Goal: Find contact information: Obtain details needed to contact an individual or organization

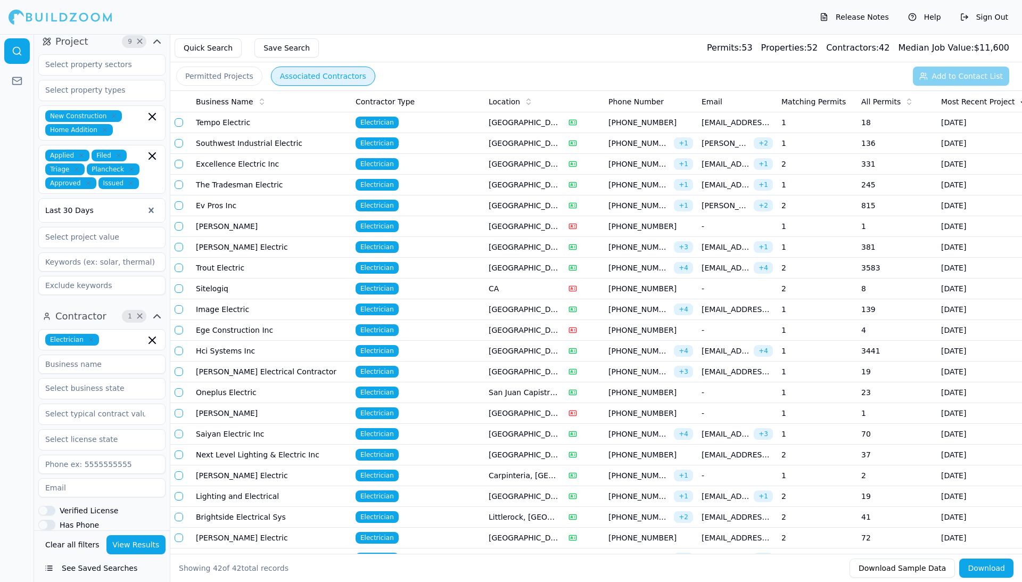
click at [179, 124] on button "button" at bounding box center [179, 122] width 9 height 9
click at [179, 142] on button "button" at bounding box center [179, 143] width 9 height 9
click at [180, 168] on button "button" at bounding box center [179, 164] width 9 height 9
click at [179, 185] on button "button" at bounding box center [179, 184] width 9 height 9
click at [179, 203] on button "button" at bounding box center [179, 205] width 9 height 9
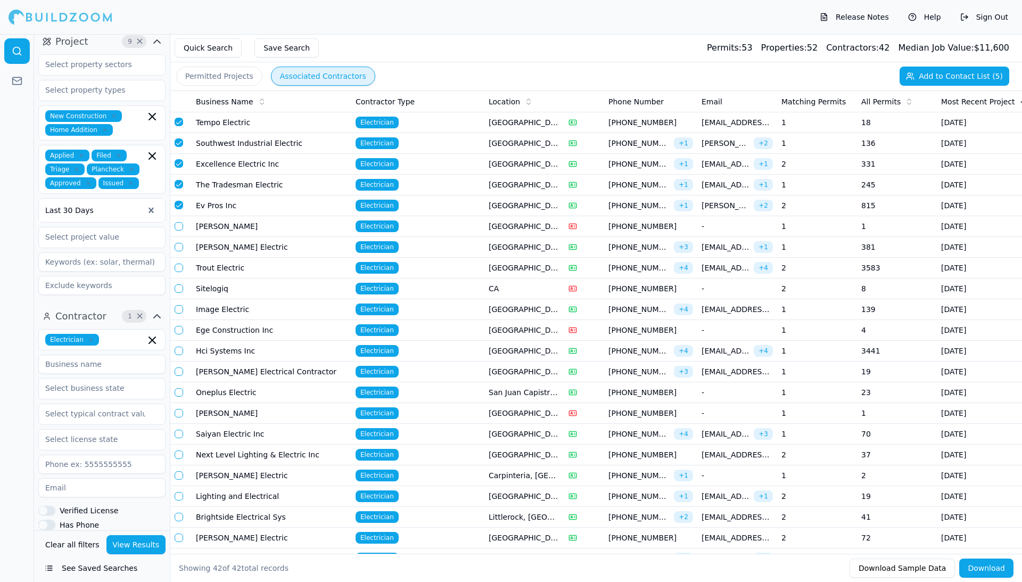
click at [179, 230] on button "button" at bounding box center [179, 226] width 9 height 9
click at [179, 247] on button "button" at bounding box center [179, 247] width 9 height 9
click at [181, 293] on button "button" at bounding box center [179, 288] width 9 height 9
click at [179, 313] on button "button" at bounding box center [179, 309] width 9 height 9
click at [178, 333] on button "button" at bounding box center [179, 330] width 9 height 9
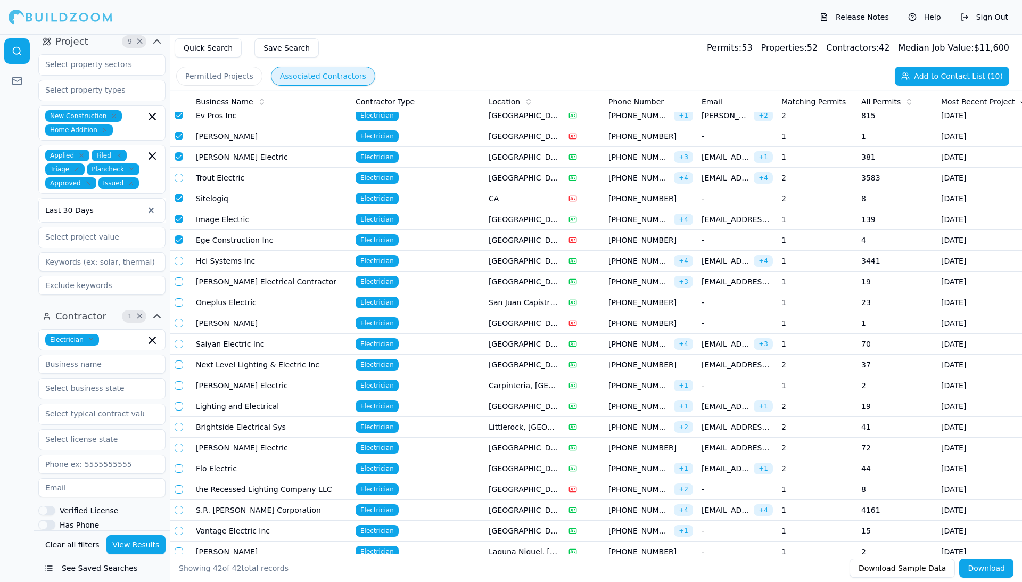
scroll to position [94, 0]
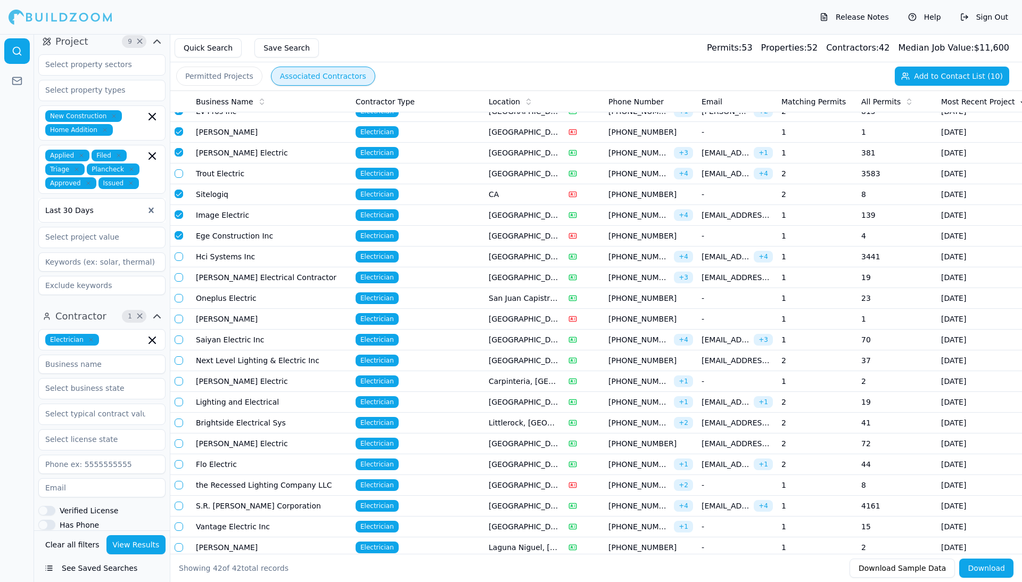
click at [179, 261] on button "button" at bounding box center [179, 256] width 9 height 9
click at [179, 279] on td at bounding box center [180, 277] width 21 height 21
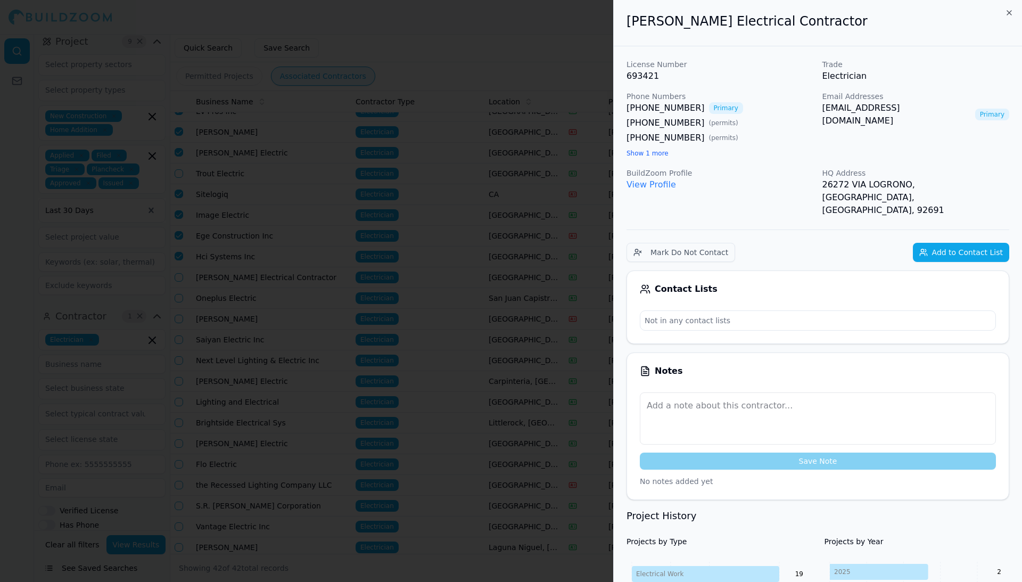
click at [790, 13] on icon "button" at bounding box center [1009, 13] width 9 height 9
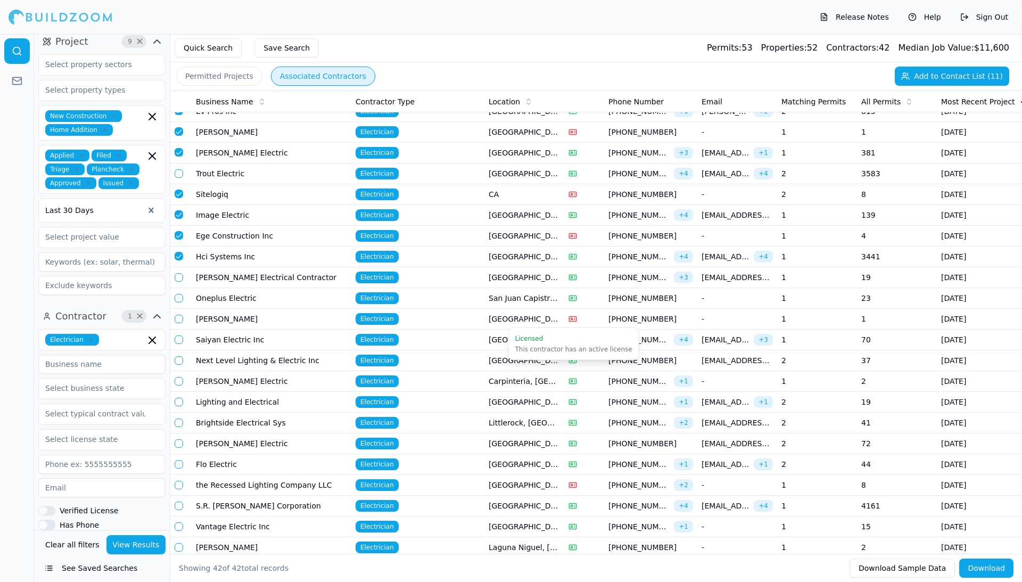
click at [179, 281] on button "button" at bounding box center [179, 277] width 9 height 9
click at [178, 302] on button "button" at bounding box center [179, 298] width 9 height 9
click at [172, 328] on td at bounding box center [180, 319] width 21 height 21
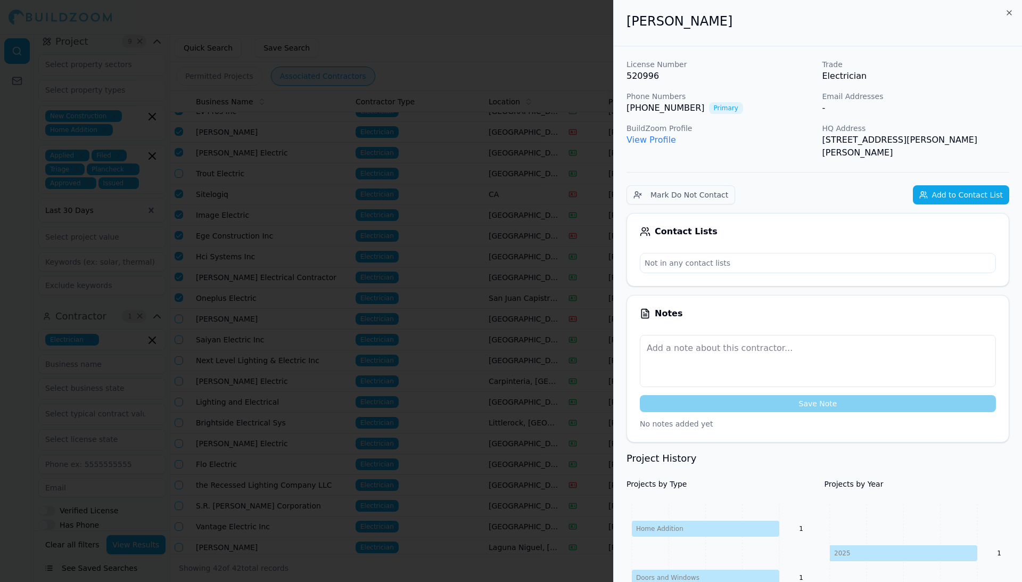
click at [790, 11] on icon "button" at bounding box center [1009, 13] width 9 height 9
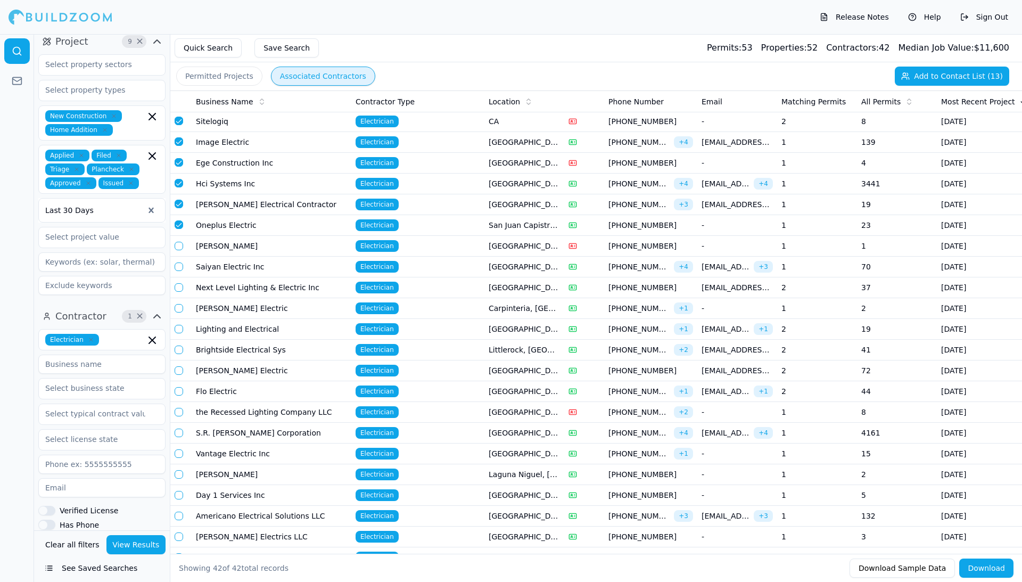
scroll to position [173, 0]
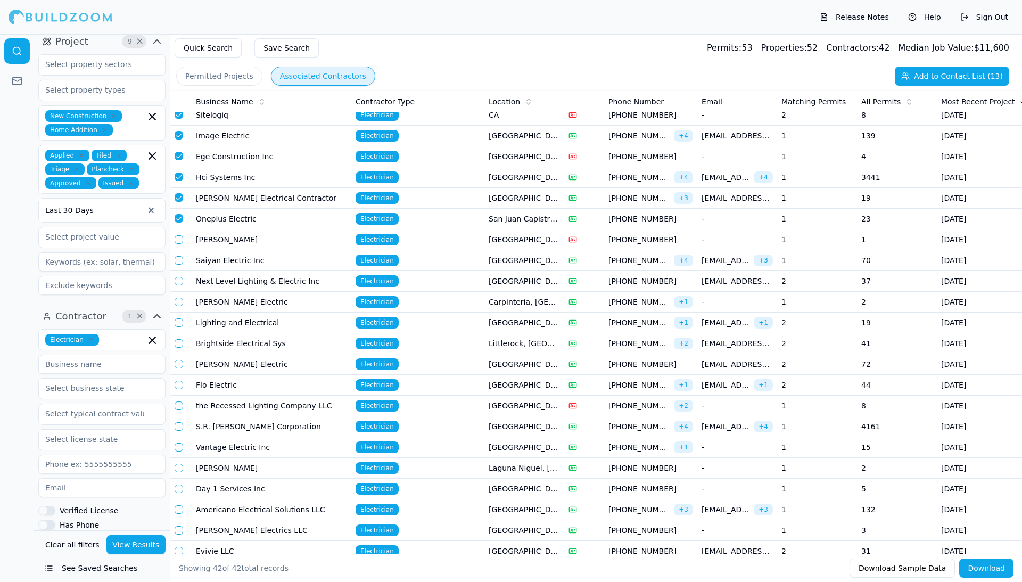
click at [178, 244] on button "button" at bounding box center [179, 239] width 9 height 9
click at [178, 264] on button "button" at bounding box center [179, 260] width 9 height 9
click at [178, 285] on button "button" at bounding box center [179, 281] width 9 height 9
click at [178, 306] on button "button" at bounding box center [179, 301] width 9 height 9
click at [177, 327] on button "button" at bounding box center [179, 322] width 9 height 9
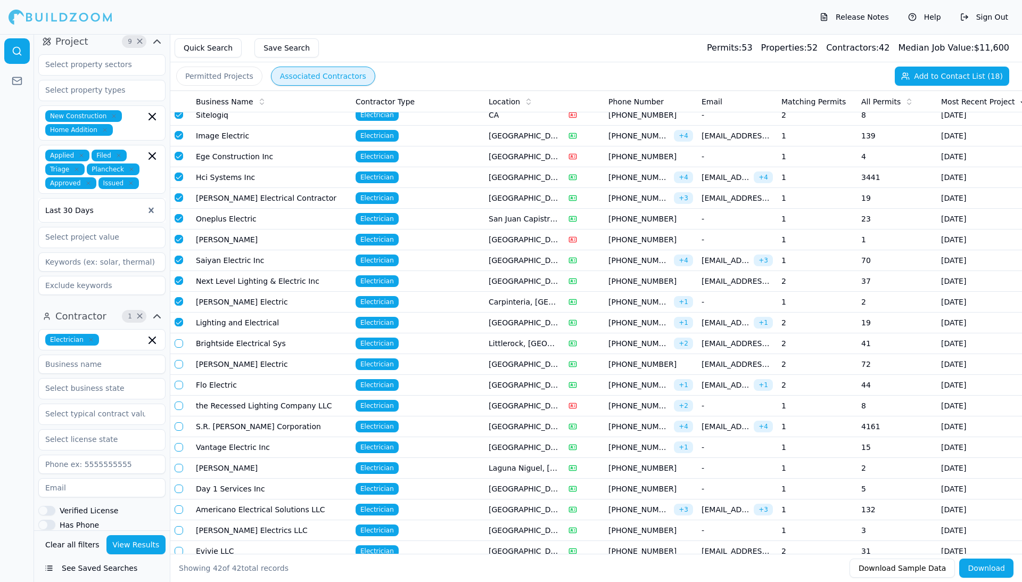
click at [177, 347] on button "button" at bounding box center [179, 343] width 9 height 9
click at [180, 368] on button "button" at bounding box center [179, 364] width 9 height 9
click at [179, 389] on button "button" at bounding box center [179, 384] width 9 height 9
click at [179, 410] on button "button" at bounding box center [179, 405] width 9 height 9
click at [179, 430] on button "button" at bounding box center [179, 426] width 9 height 9
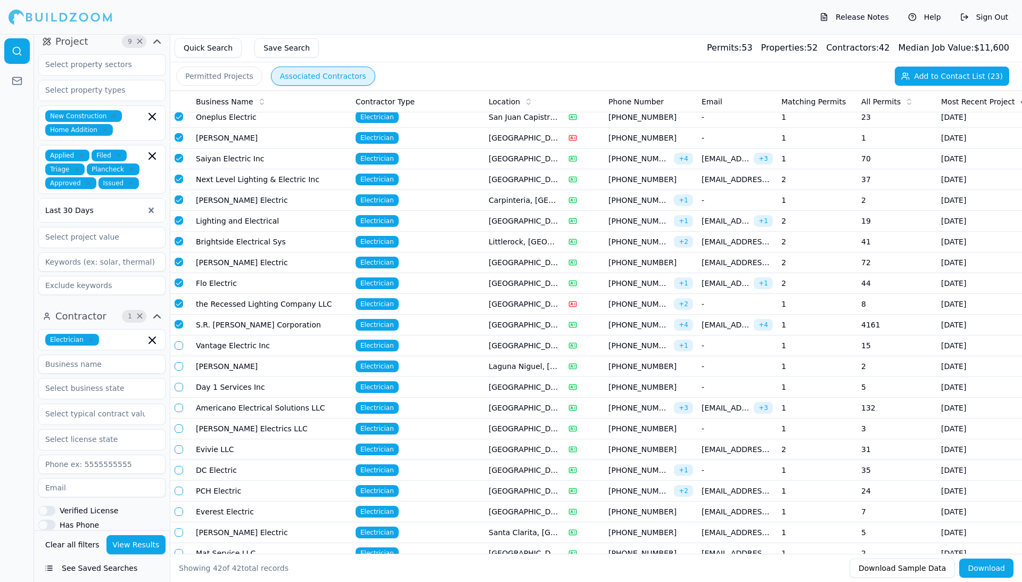
scroll to position [282, 0]
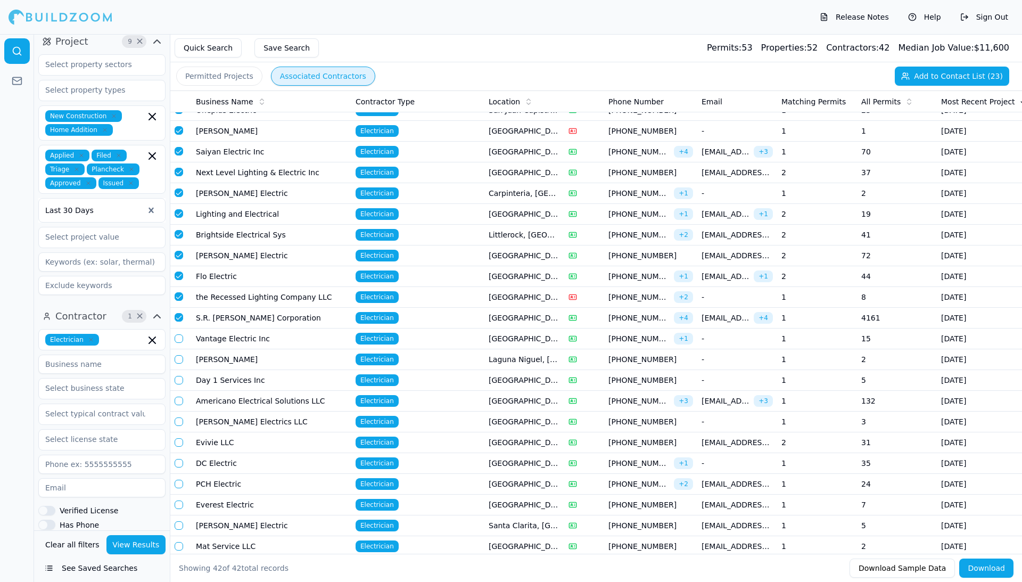
click at [179, 343] on button "button" at bounding box center [179, 338] width 9 height 9
click at [178, 363] on button "button" at bounding box center [179, 359] width 9 height 9
click at [180, 384] on button "button" at bounding box center [179, 380] width 9 height 9
click at [182, 405] on button "button" at bounding box center [179, 400] width 9 height 9
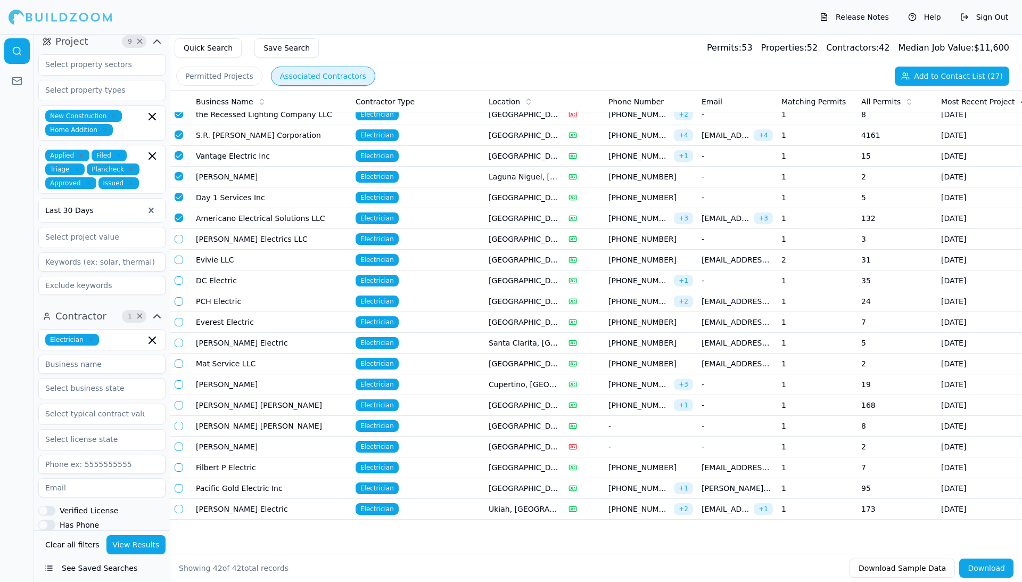
scroll to position [498, 0]
click at [178, 235] on button "button" at bounding box center [179, 239] width 9 height 9
click at [178, 255] on button "button" at bounding box center [179, 259] width 9 height 9
click at [181, 276] on button "button" at bounding box center [179, 280] width 9 height 9
click at [181, 297] on button "button" at bounding box center [179, 301] width 9 height 9
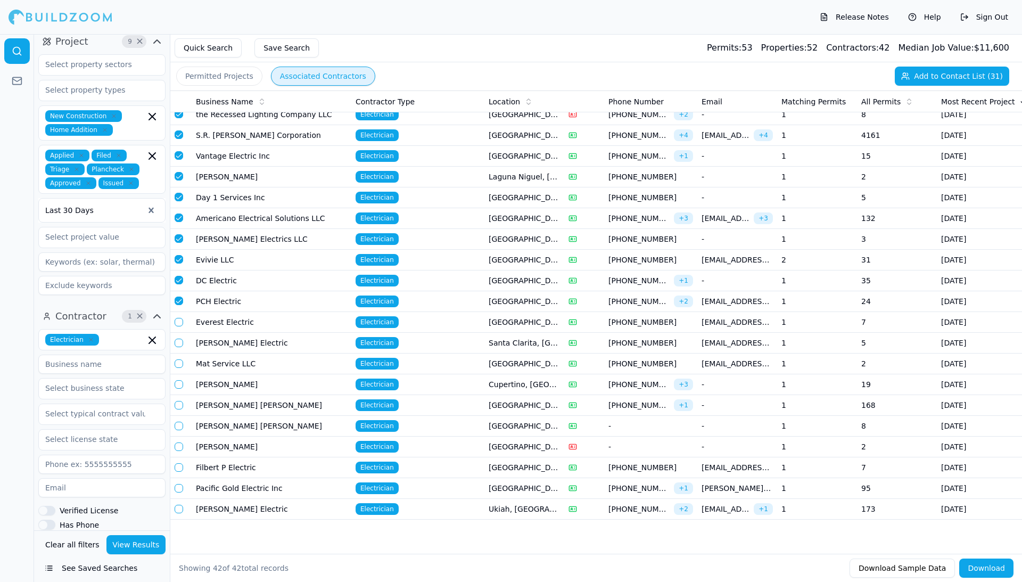
click at [181, 318] on button "button" at bounding box center [179, 322] width 9 height 9
click at [179, 338] on button "button" at bounding box center [179, 342] width 9 height 9
click at [179, 359] on button "button" at bounding box center [179, 363] width 9 height 9
click at [179, 380] on button "button" at bounding box center [179, 384] width 9 height 9
click at [179, 401] on button "button" at bounding box center [179, 405] width 9 height 9
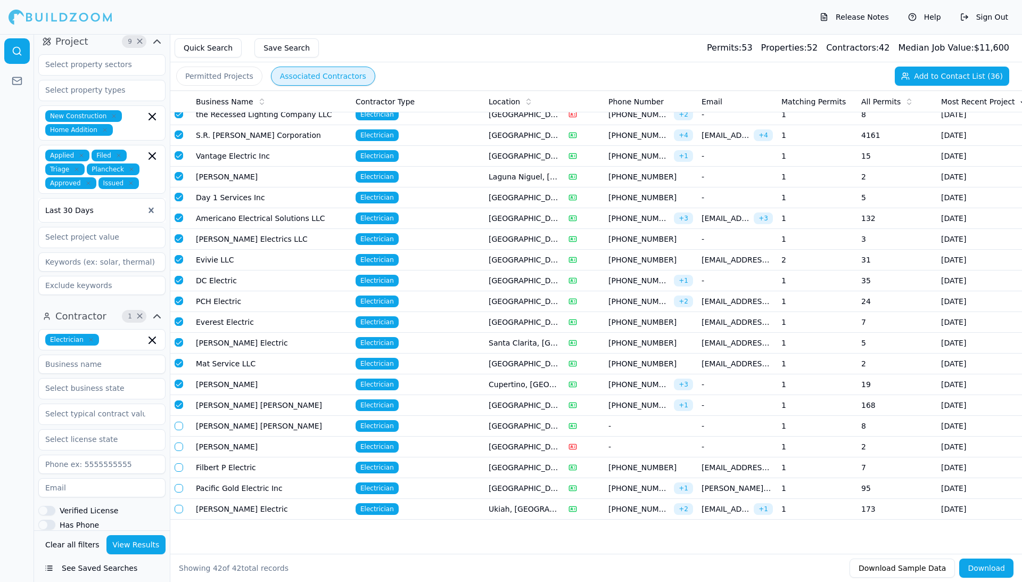
click at [179, 421] on button "button" at bounding box center [179, 425] width 9 height 9
click at [177, 442] on button "button" at bounding box center [179, 446] width 9 height 9
click at [178, 463] on button "button" at bounding box center [179, 467] width 9 height 9
click at [180, 484] on button "button" at bounding box center [179, 488] width 9 height 9
click at [181, 487] on button "button" at bounding box center [179, 508] width 9 height 9
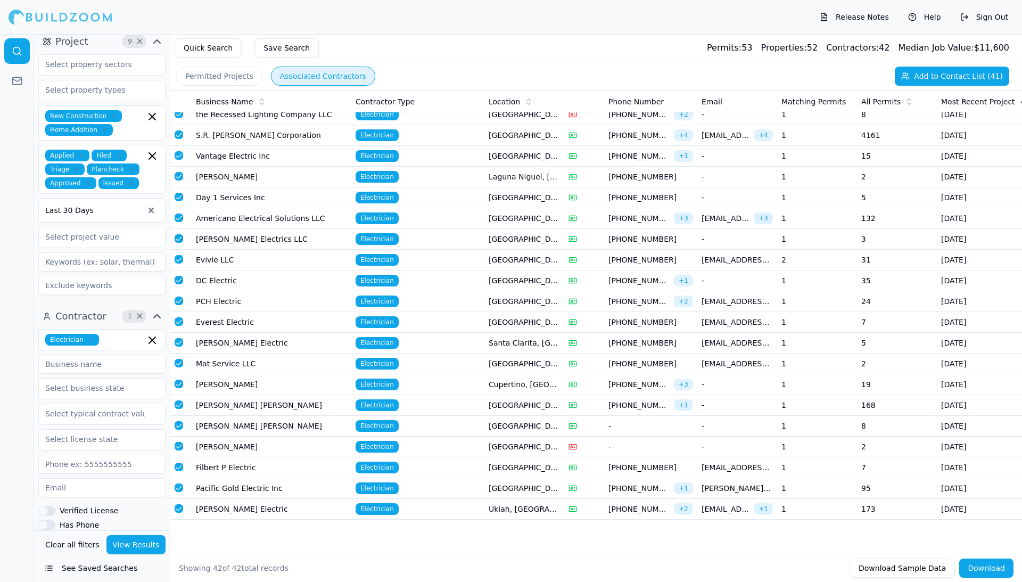
click at [790, 79] on button "Add to Contact List (41)" at bounding box center [951, 76] width 114 height 19
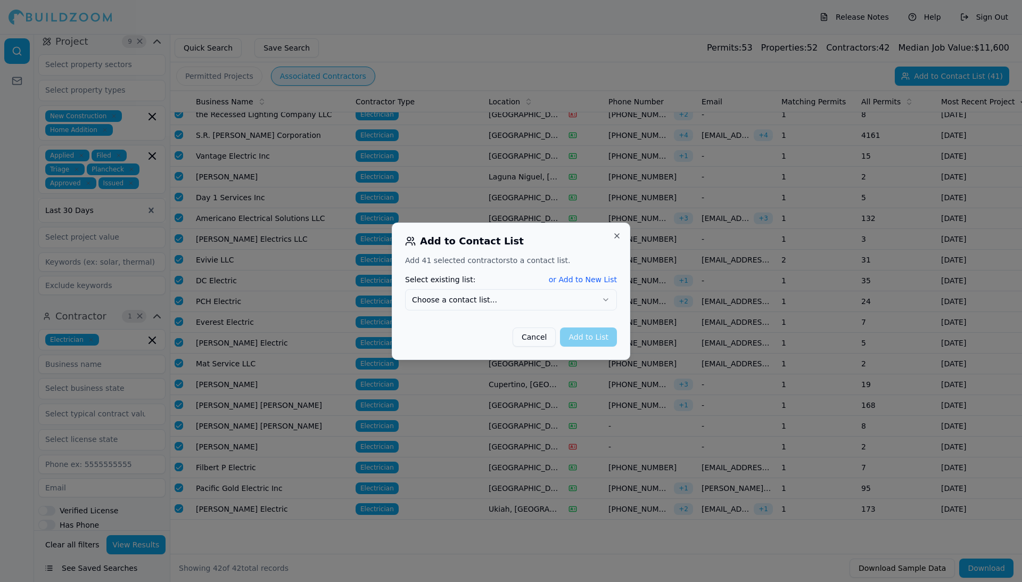
click at [578, 279] on button "or Add to New List" at bounding box center [583, 279] width 68 height 11
type input "Electrical Contractors"
click at [582, 336] on button "Add to List" at bounding box center [588, 335] width 57 height 19
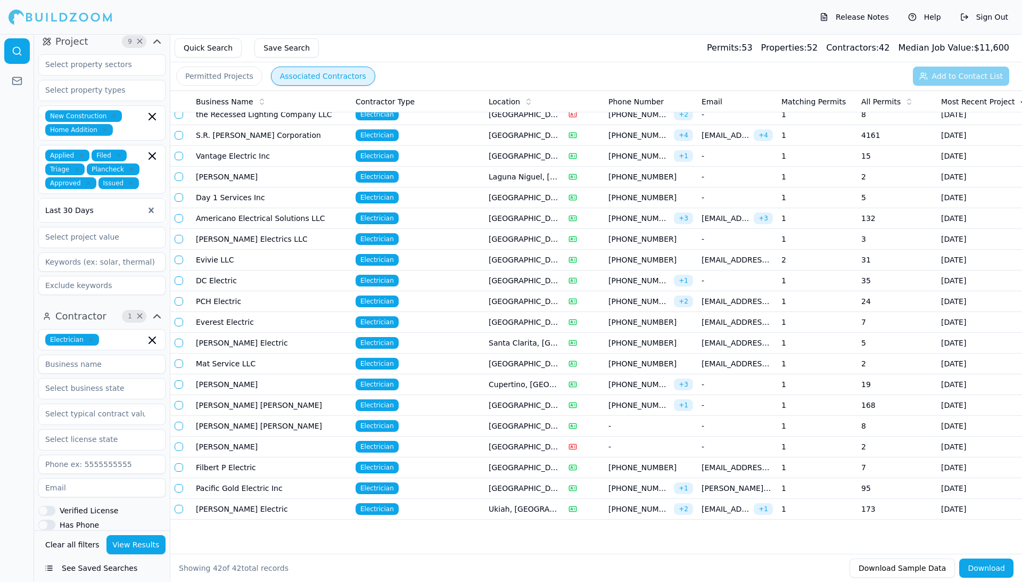
click at [790, 20] on button "Release Notes" at bounding box center [854, 17] width 80 height 17
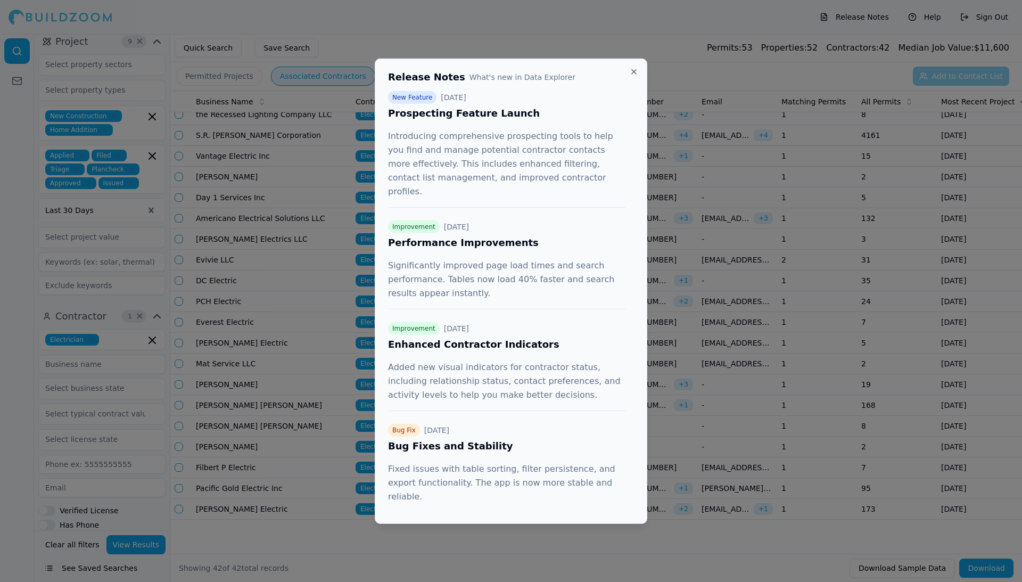
click at [635, 72] on button "Close" at bounding box center [633, 71] width 9 height 9
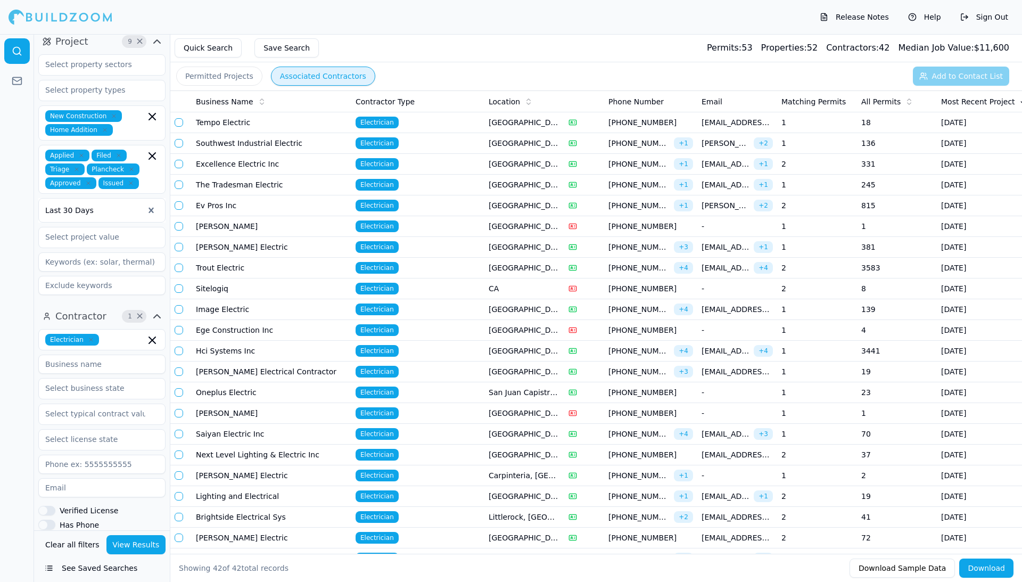
scroll to position [0, 0]
click at [47, 487] on button "See Saved Searches" at bounding box center [101, 567] width 127 height 19
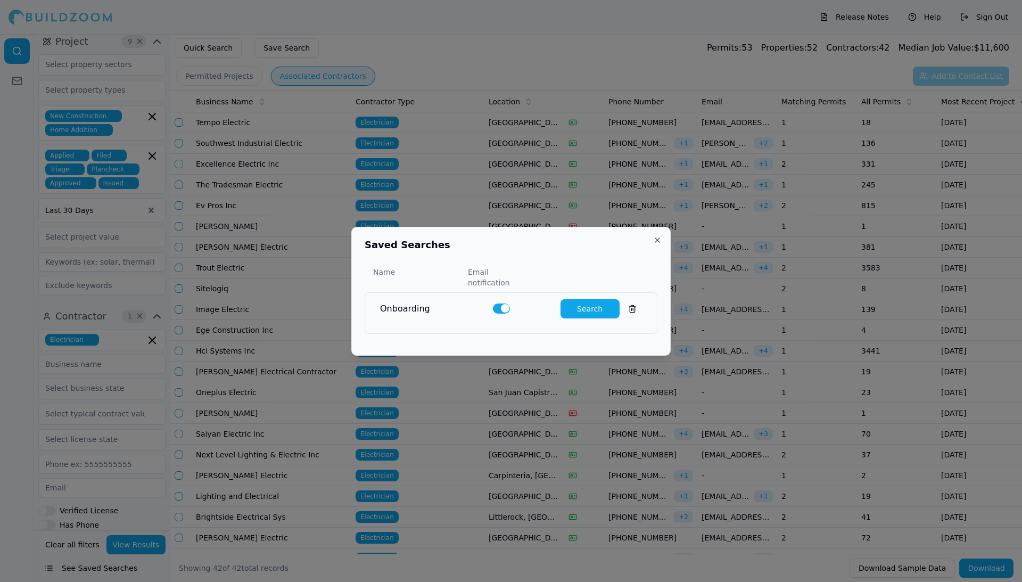
click at [654, 236] on button "Close" at bounding box center [657, 240] width 9 height 9
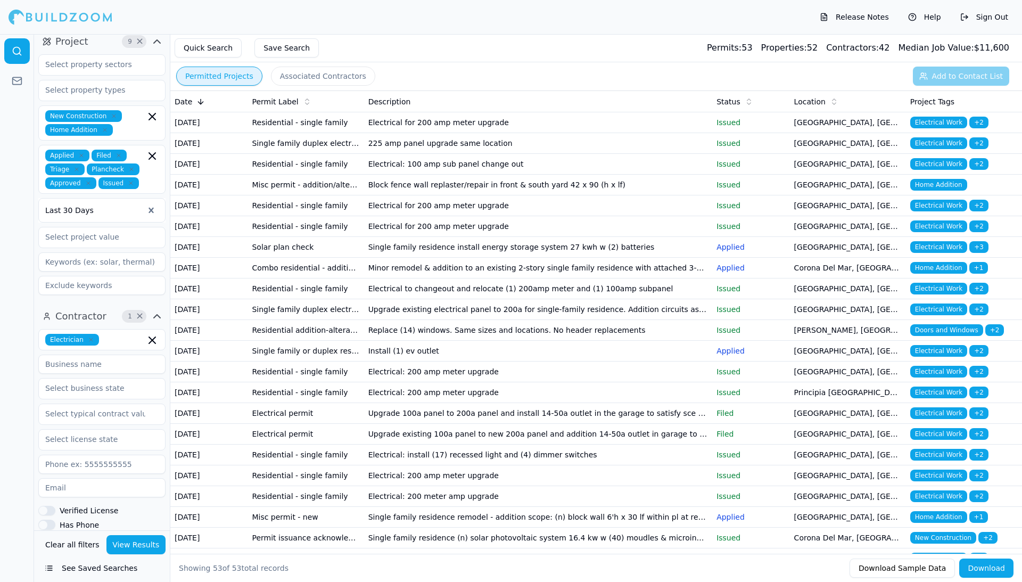
click at [232, 79] on button "Permitted Projects" at bounding box center [219, 76] width 86 height 19
click at [18, 83] on icon at bounding box center [17, 81] width 11 height 11
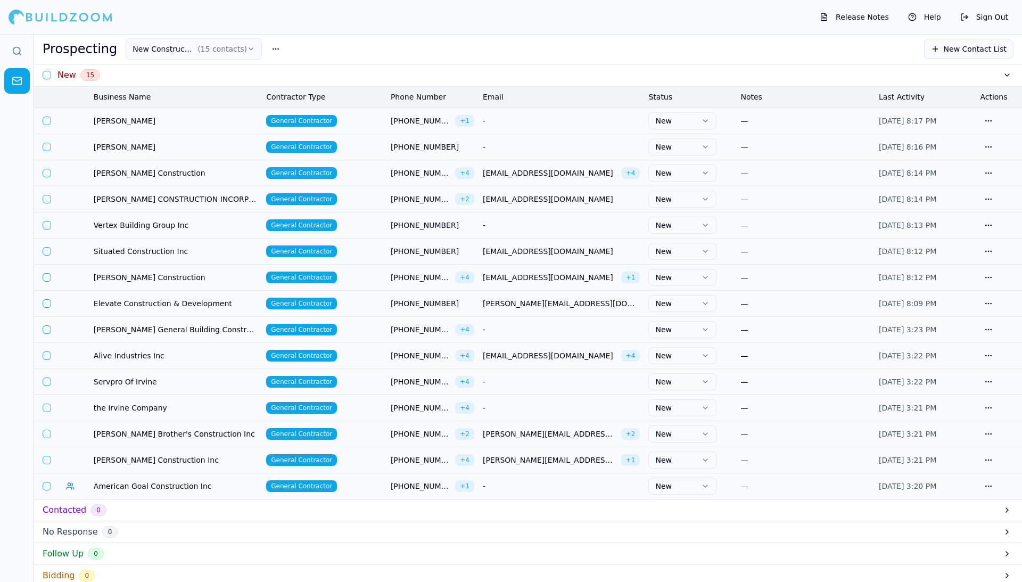
click at [270, 48] on button "button" at bounding box center [275, 48] width 19 height 19
click at [226, 52] on button "New Construction ( 15 contacts )" at bounding box center [194, 48] width 136 height 21
click at [319, 54] on div "Prospecting New Construction ( 15 contacts ) New Contact List" at bounding box center [528, 48] width 971 height 21
click at [132, 126] on td "[PERSON_NAME]" at bounding box center [175, 120] width 172 height 26
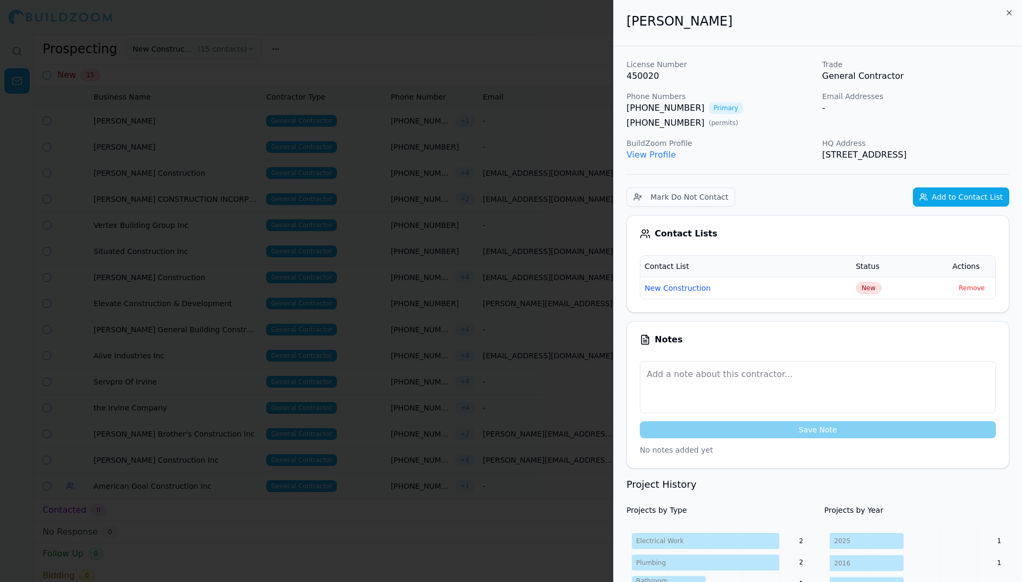
click at [234, 104] on div at bounding box center [511, 291] width 1022 height 582
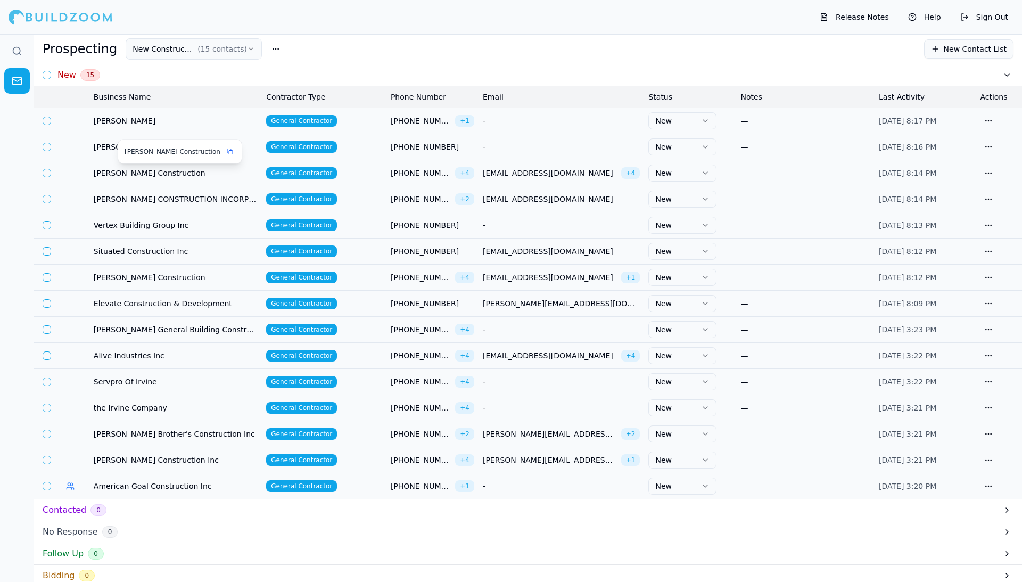
click at [170, 169] on span "[PERSON_NAME] Construction" at bounding box center [176, 173] width 164 height 11
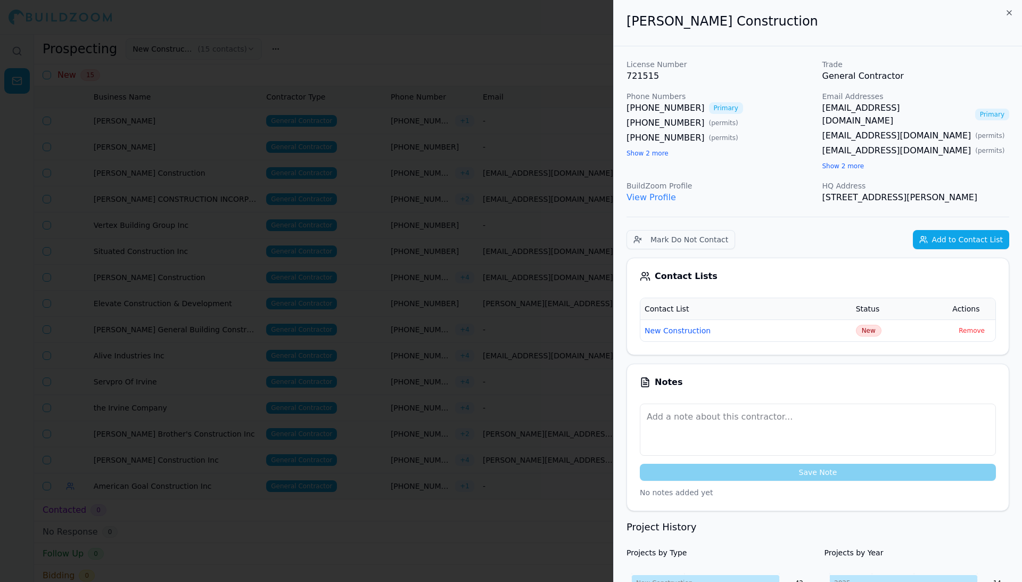
click at [659, 154] on button "Show 2 more" at bounding box center [647, 153] width 42 height 9
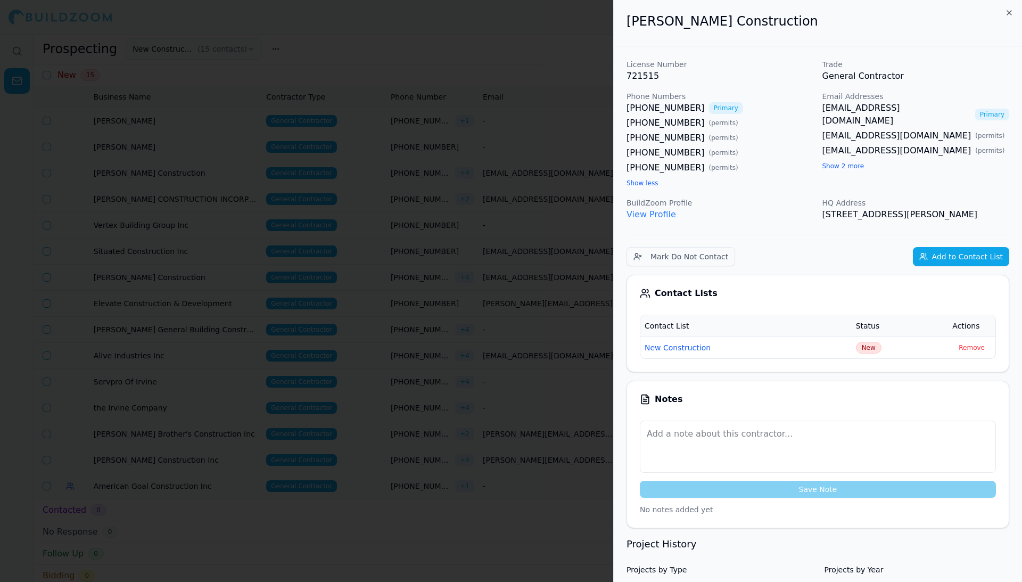
click at [790, 162] on button "Show 2 more" at bounding box center [843, 166] width 42 height 9
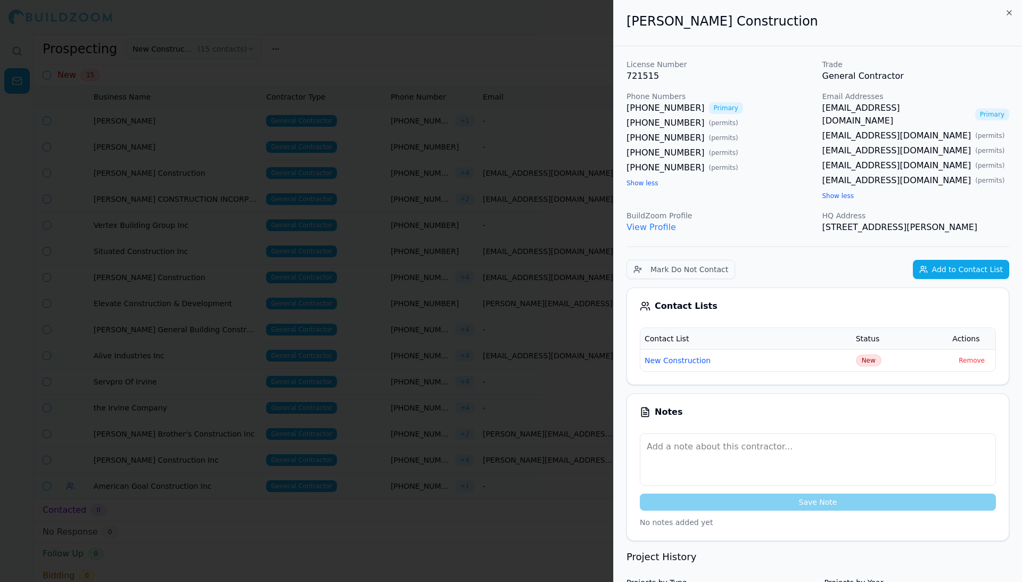
click at [790, 13] on icon "button" at bounding box center [1009, 13] width 9 height 9
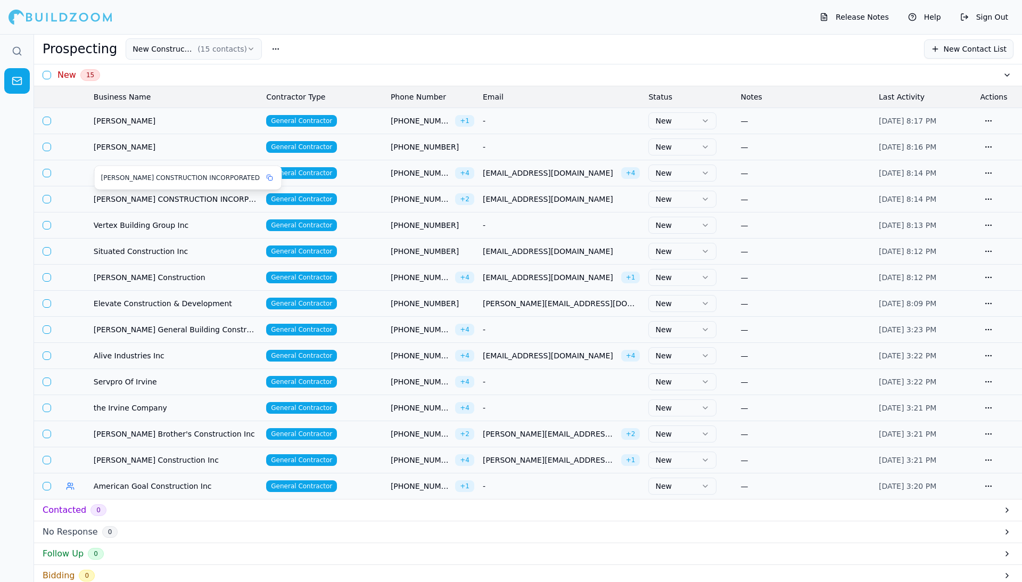
click at [105, 199] on span "[PERSON_NAME] CONSTRUCTION INCORPORATED" at bounding box center [176, 199] width 164 height 11
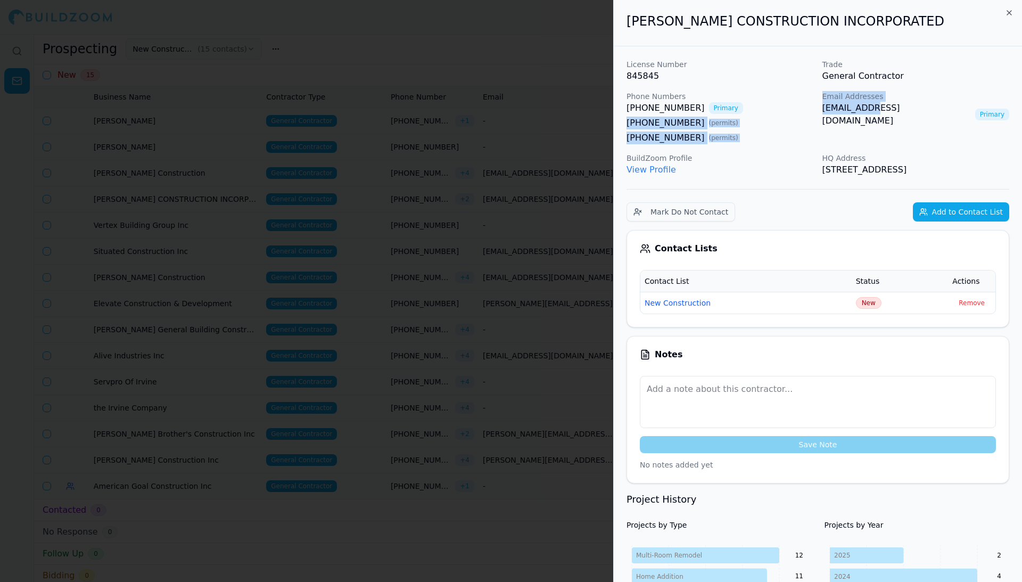
drag, startPoint x: 816, startPoint y: 107, endPoint x: 875, endPoint y: 107, distance: 59.1
click at [790, 107] on div "License Number 845845 Trade General Contractor Phone Numbers [PHONE_NUMBER] Pri…" at bounding box center [817, 117] width 383 height 117
click at [790, 143] on div "Email Addresses [EMAIL_ADDRESS][DOMAIN_NAME] Primary" at bounding box center [915, 117] width 187 height 53
drag, startPoint x: 915, startPoint y: 106, endPoint x: 822, endPoint y: 111, distance: 93.8
click at [790, 111] on div "[EMAIL_ADDRESS][DOMAIN_NAME] Primary" at bounding box center [915, 115] width 187 height 26
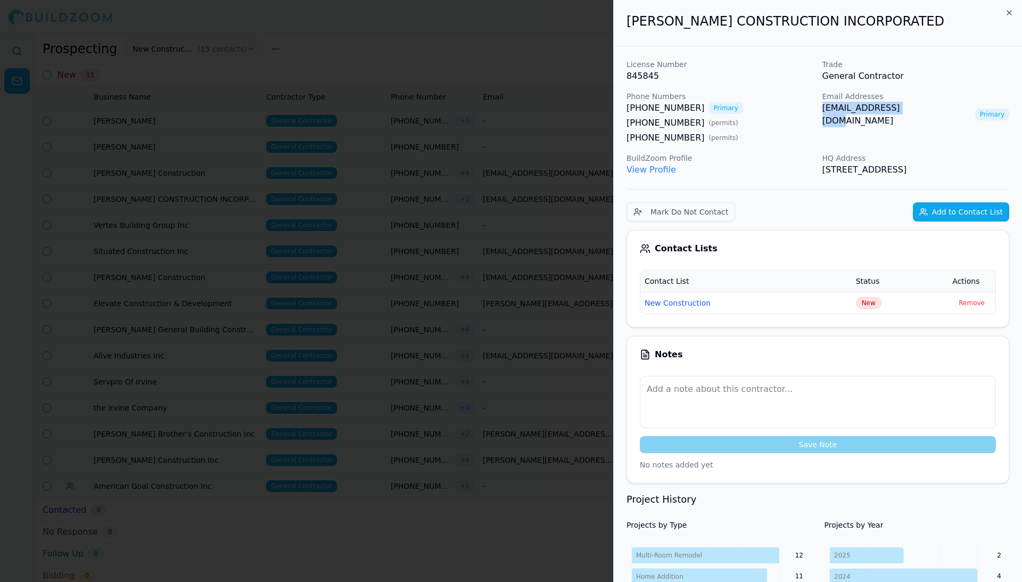
copy link "[EMAIL_ADDRESS][DOMAIN_NAME]"
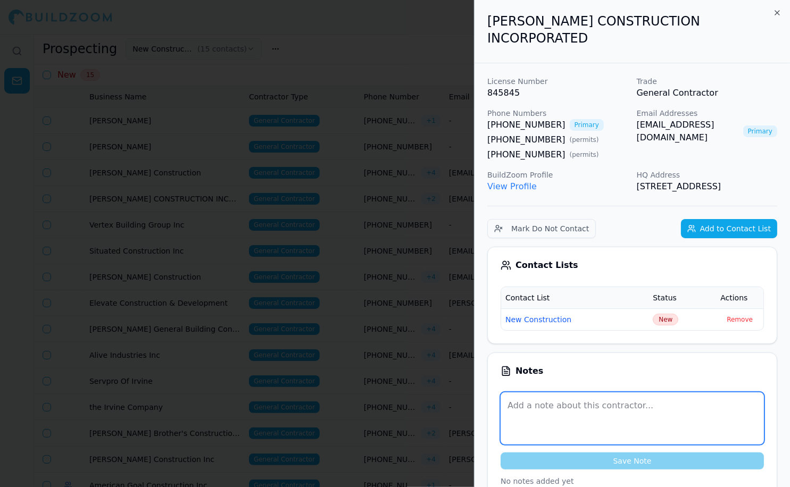
click at [528, 418] on textarea at bounding box center [632, 419] width 263 height 52
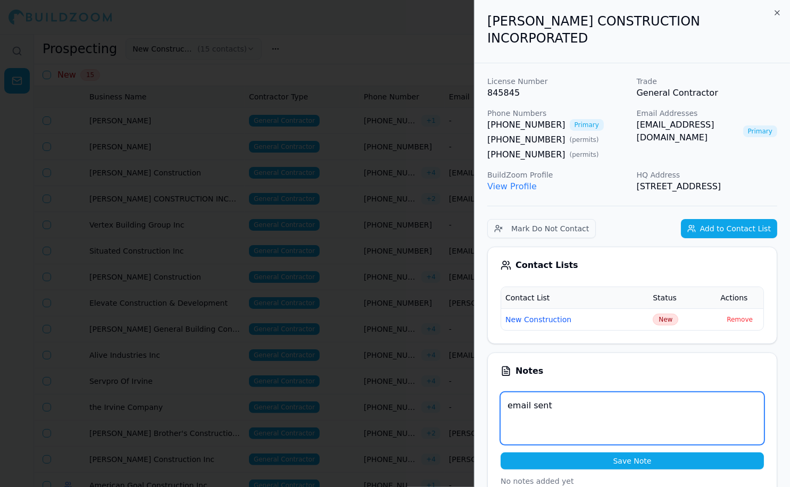
type textarea "email sent"
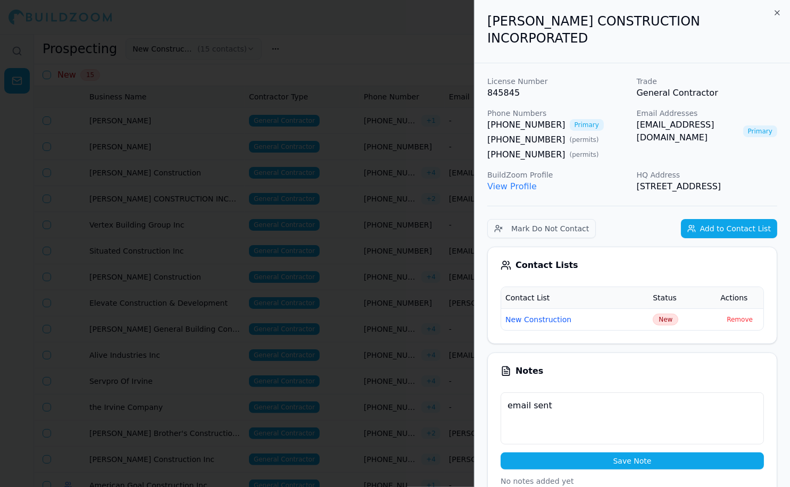
click at [629, 456] on button "Save Note" at bounding box center [632, 461] width 263 height 17
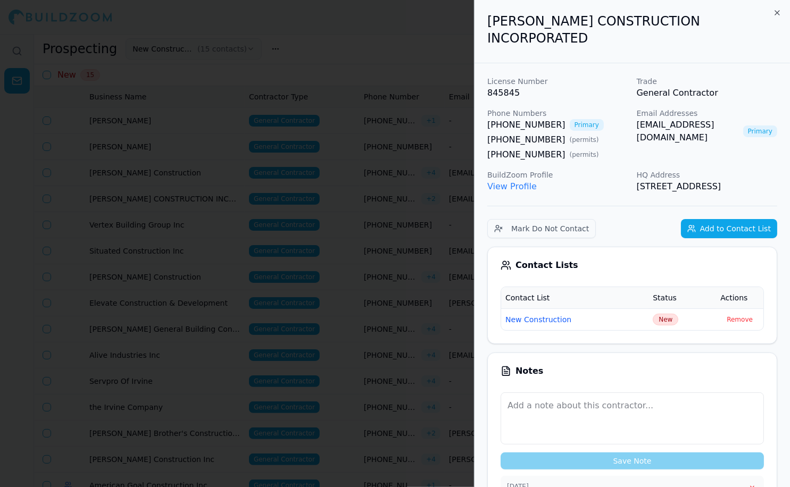
click at [775, 10] on icon "button" at bounding box center [777, 13] width 9 height 9
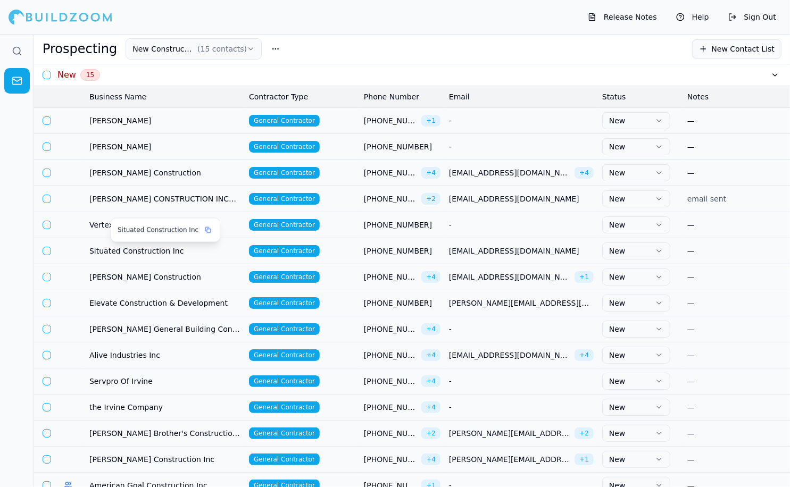
click at [156, 256] on span "Situated Construction Inc" at bounding box center [164, 251] width 151 height 11
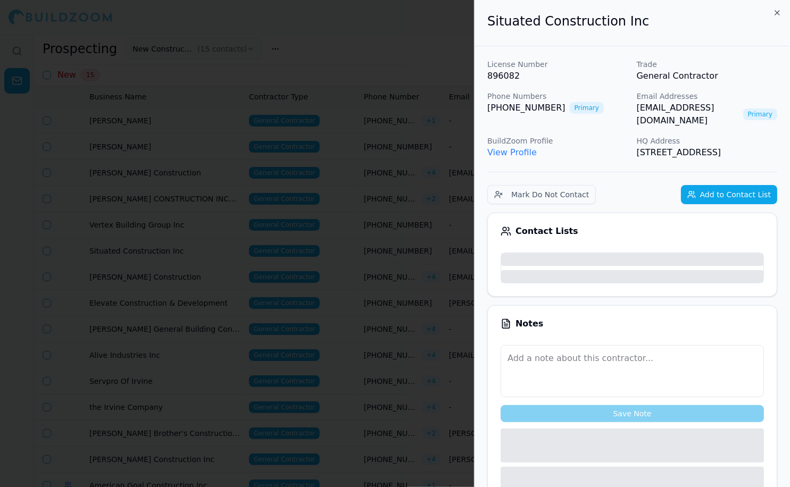
click at [173, 249] on div at bounding box center [395, 243] width 790 height 487
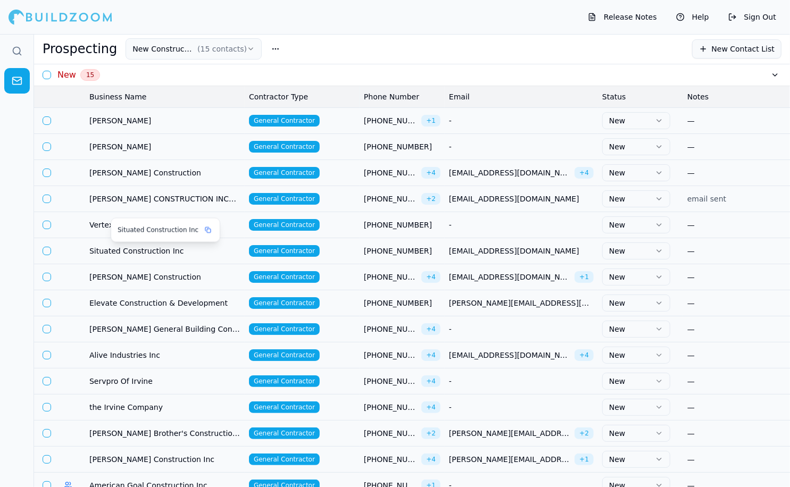
click at [159, 248] on span "Situated Construction Inc" at bounding box center [164, 251] width 151 height 11
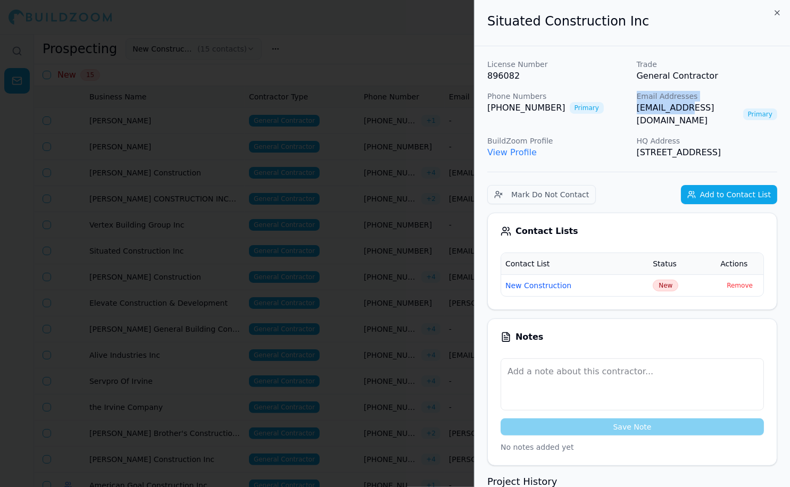
drag, startPoint x: 631, startPoint y: 107, endPoint x: 683, endPoint y: 105, distance: 52.2
click at [683, 105] on div "License Number 896082 Trade General Contractor Phone Numbers [PHONE_NUMBER] Pri…" at bounding box center [632, 109] width 290 height 100
click at [735, 136] on p "HQ Address" at bounding box center [707, 141] width 141 height 11
drag, startPoint x: 724, startPoint y: 107, endPoint x: 637, endPoint y: 111, distance: 86.8
click at [637, 111] on div "[EMAIL_ADDRESS][DOMAIN_NAME] Primary" at bounding box center [707, 115] width 141 height 26
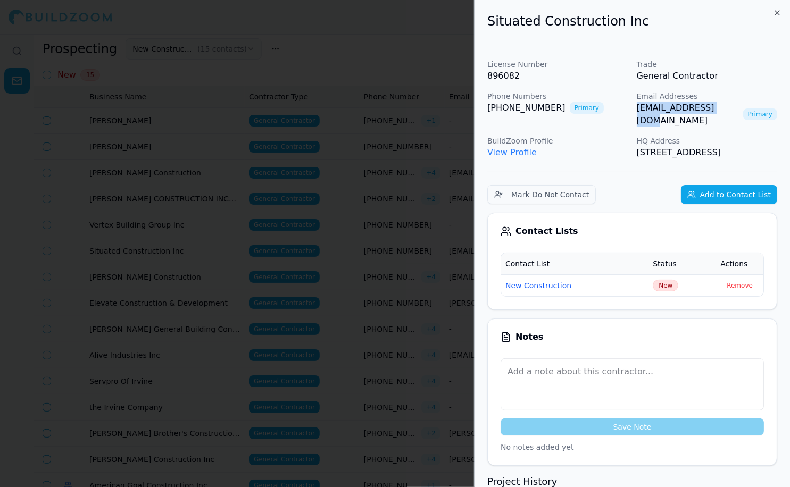
click at [718, 109] on link "[EMAIL_ADDRESS][DOMAIN_NAME]" at bounding box center [688, 115] width 102 height 26
click at [631, 107] on div "License Number 896082 Trade General Contractor Phone Numbers [PHONE_NUMBER] Pri…" at bounding box center [632, 109] width 290 height 100
drag, startPoint x: 631, startPoint y: 107, endPoint x: 660, endPoint y: 111, distance: 29.6
click at [660, 111] on div "License Number 896082 Trade General Contractor Phone Numbers [PHONE_NUMBER] Pri…" at bounding box center [632, 109] width 290 height 100
click at [737, 136] on p "HQ Address" at bounding box center [707, 141] width 141 height 11
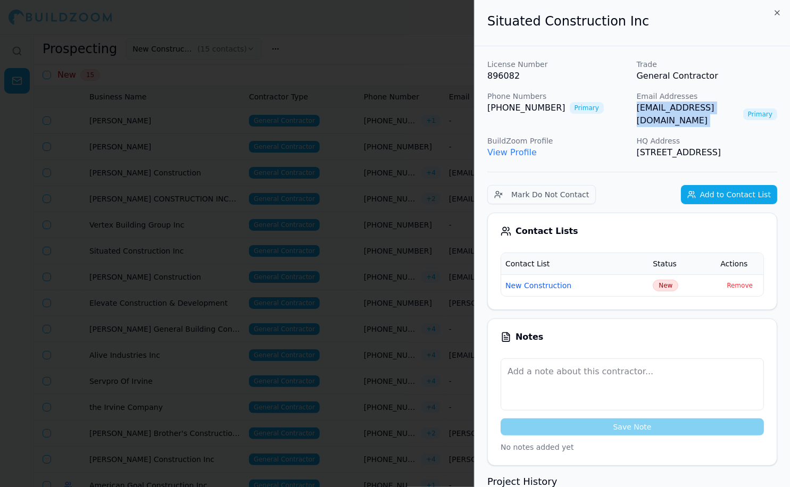
drag, startPoint x: 726, startPoint y: 106, endPoint x: 633, endPoint y: 112, distance: 93.8
click at [633, 112] on div "License Number 896082 Trade General Contractor Phone Numbers [PHONE_NUMBER] Pri…" at bounding box center [632, 109] width 290 height 100
copy link "[EMAIL_ADDRESS][DOMAIN_NAME]"
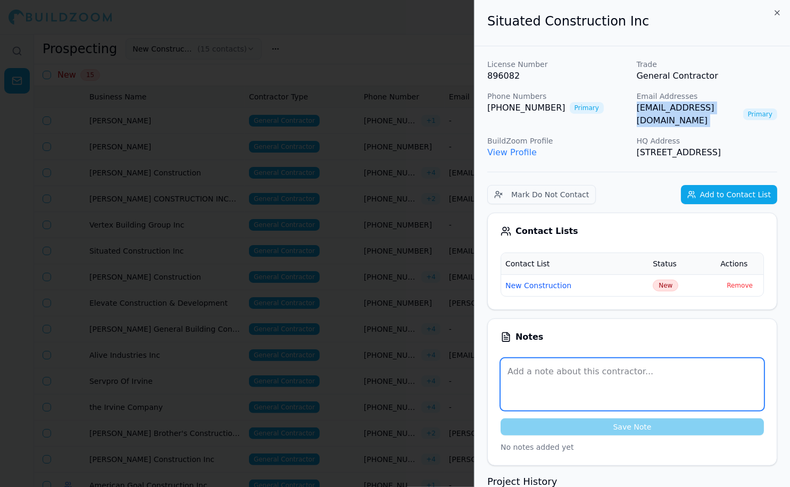
click at [527, 376] on textarea at bounding box center [632, 385] width 263 height 52
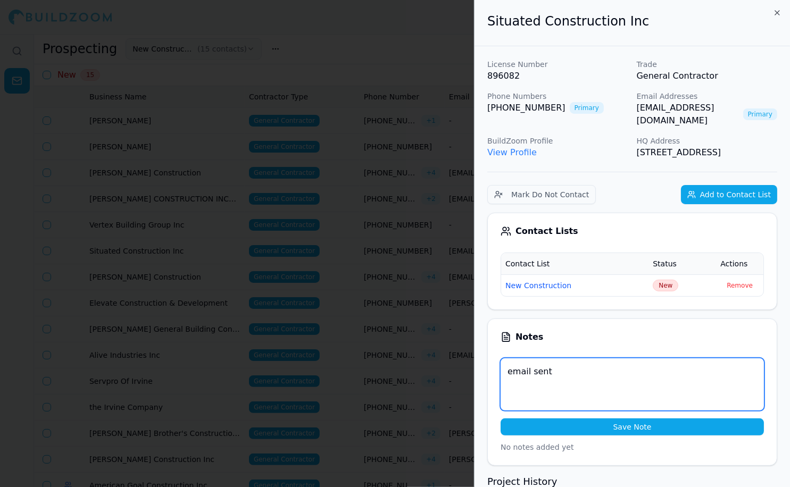
type textarea "email sent"
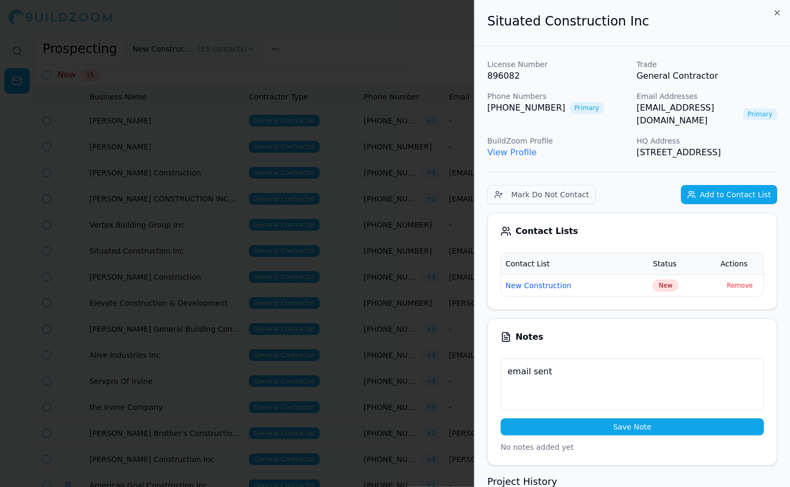
click at [614, 430] on button "Save Note" at bounding box center [632, 427] width 263 height 17
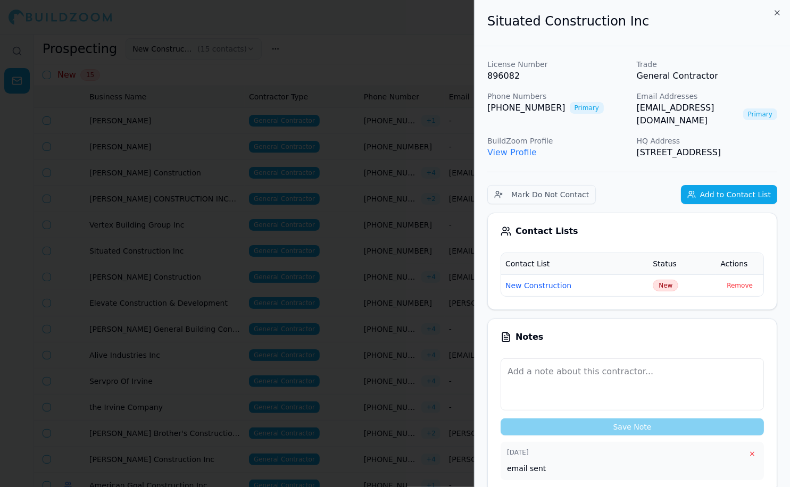
click at [775, 10] on icon "button" at bounding box center [777, 13] width 9 height 9
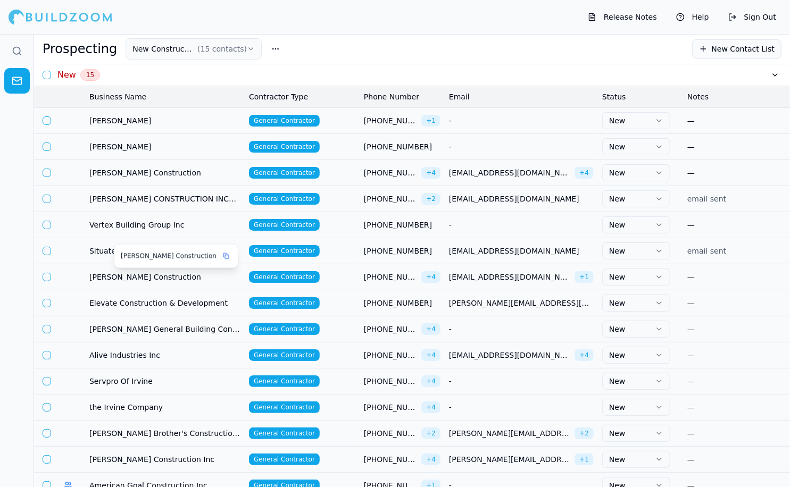
click at [132, 273] on span "[PERSON_NAME] Construction" at bounding box center [164, 277] width 151 height 11
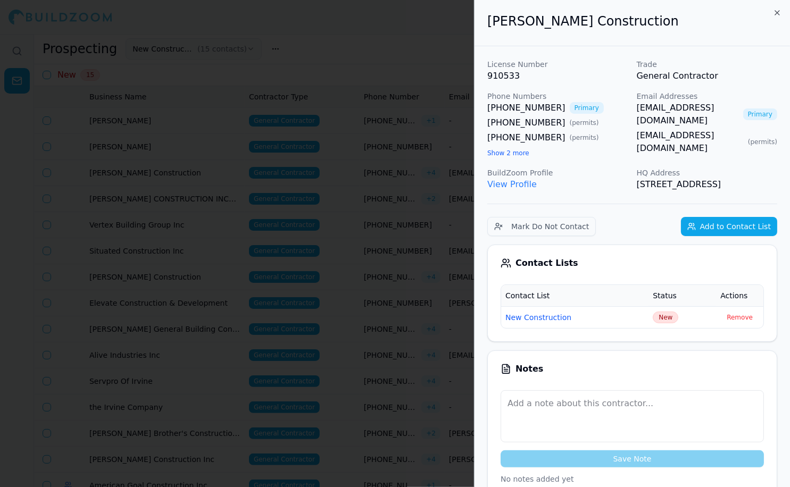
drag, startPoint x: 634, startPoint y: 107, endPoint x: 780, endPoint y: 106, distance: 145.8
copy link "[EMAIL_ADDRESS][DOMAIN_NAME]"
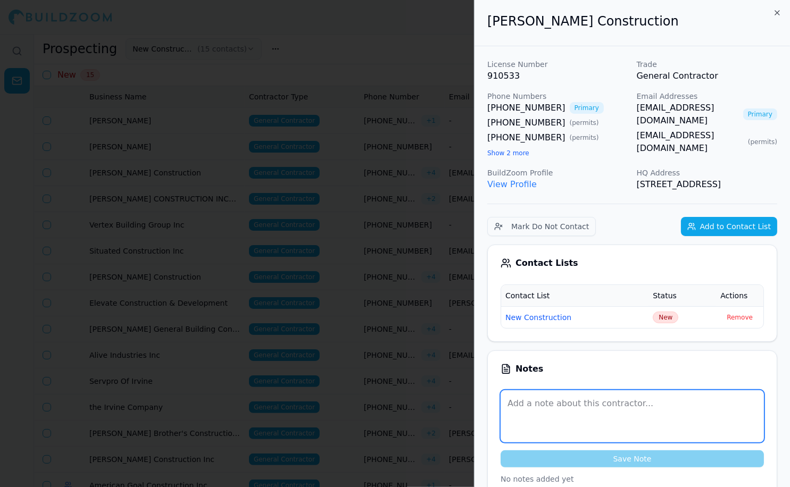
click at [563, 424] on textarea at bounding box center [632, 417] width 263 height 52
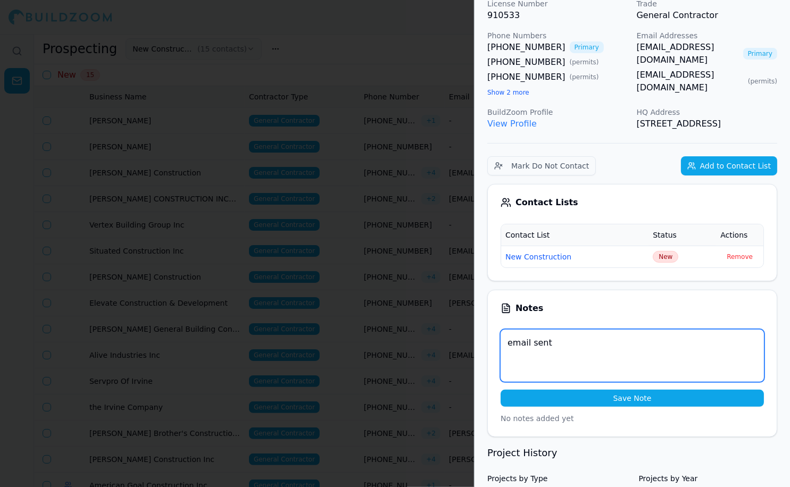
scroll to position [65, 0]
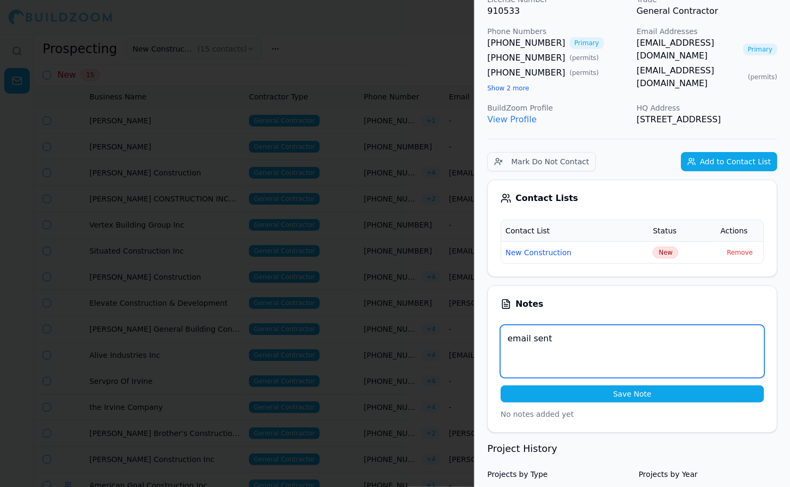
type textarea "email sent"
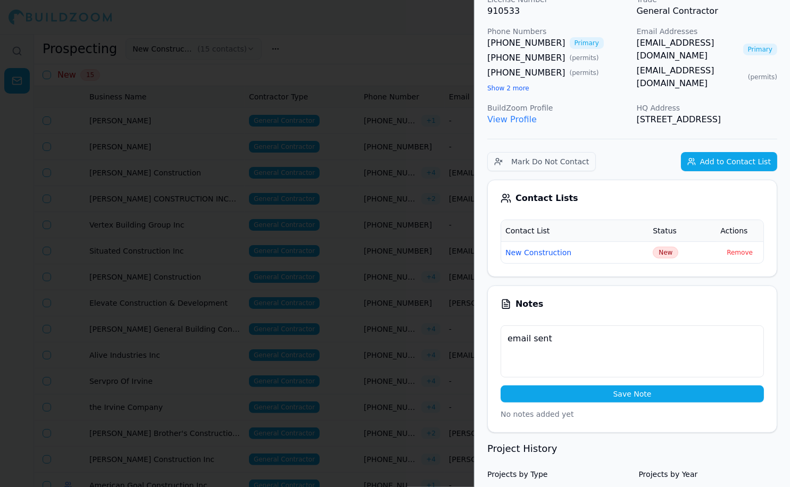
click at [648, 403] on button "Save Note" at bounding box center [632, 394] width 263 height 17
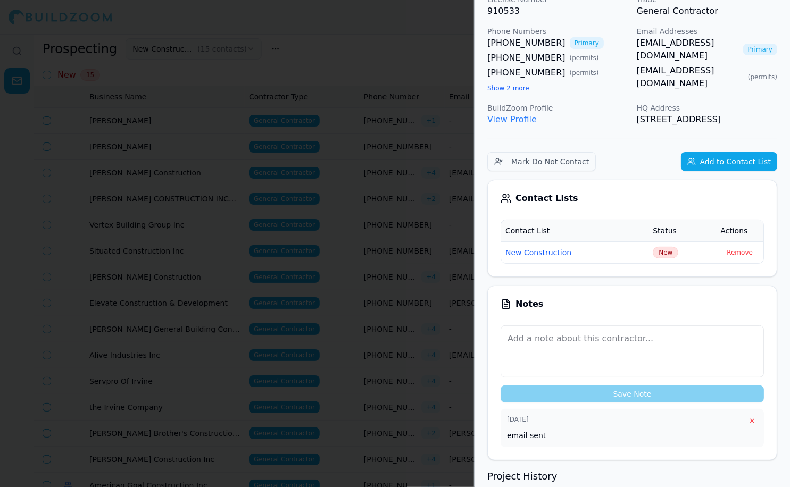
click at [361, 52] on div at bounding box center [395, 243] width 790 height 487
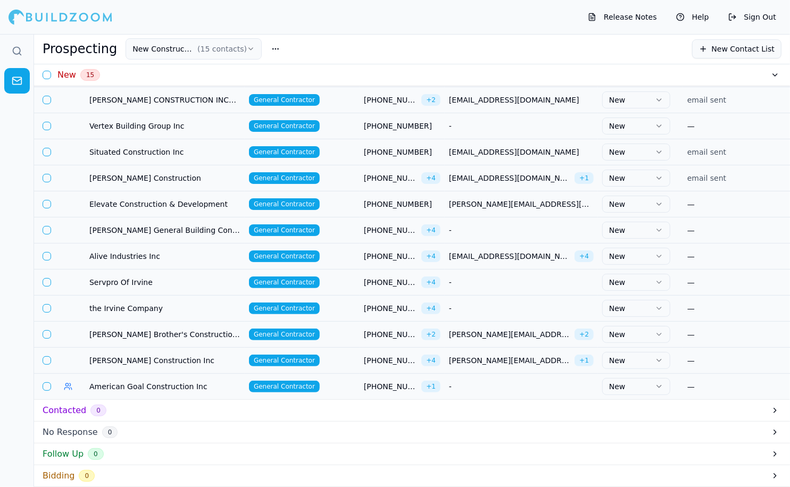
scroll to position [101, 0]
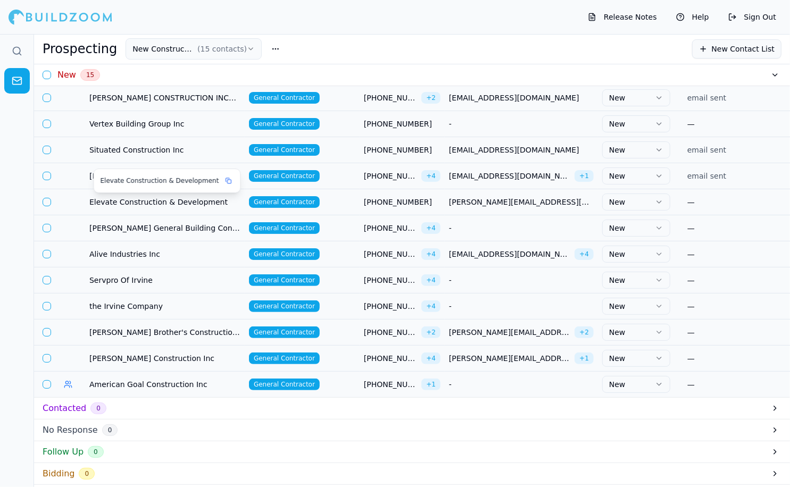
click at [216, 203] on span "Elevate Construction & Development" at bounding box center [164, 202] width 151 height 11
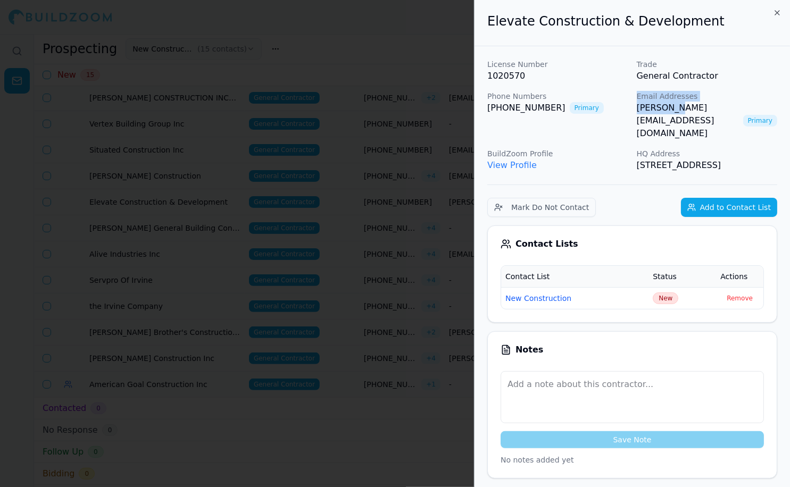
drag, startPoint x: 632, startPoint y: 104, endPoint x: 674, endPoint y: 106, distance: 41.6
click at [674, 106] on div "License Number 1020570 Trade General Contractor Phone Numbers [PHONE_NUMBER] Pr…" at bounding box center [632, 115] width 290 height 113
click at [705, 115] on div "License Number 1020570 Trade General Contractor Phone Numbers [PHONE_NUMBER] Pr…" at bounding box center [632, 115] width 290 height 113
drag, startPoint x: 726, startPoint y: 111, endPoint x: 634, endPoint y: 109, distance: 91.5
click at [634, 109] on div "License Number 1020570 Trade General Contractor Phone Numbers [PHONE_NUMBER] Pr…" at bounding box center [632, 115] width 290 height 113
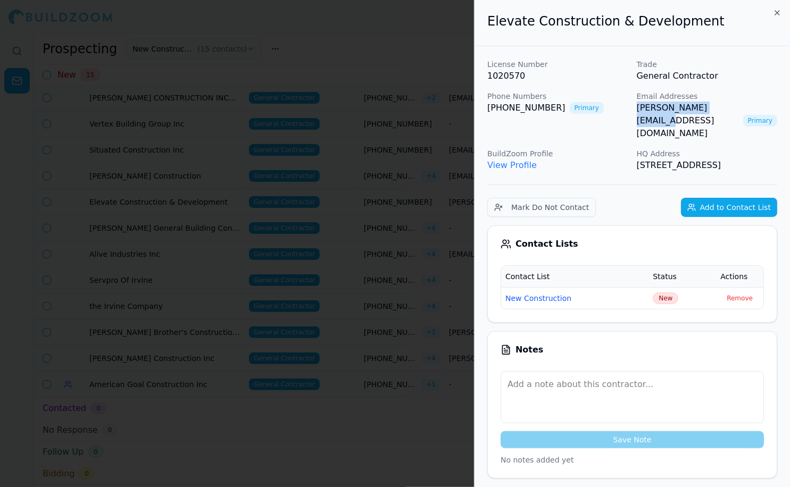
copy link "[PERSON_NAME][EMAIL_ADDRESS][DOMAIN_NAME]"
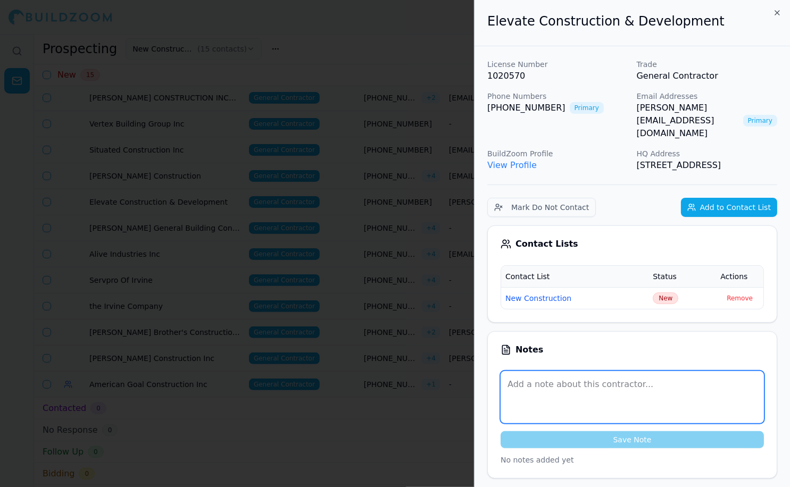
click at [556, 384] on textarea at bounding box center [632, 397] width 263 height 52
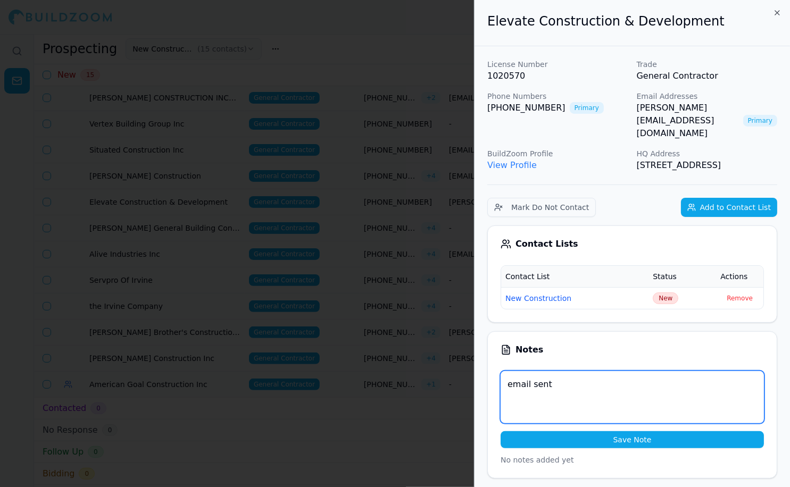
type textarea "email sent"
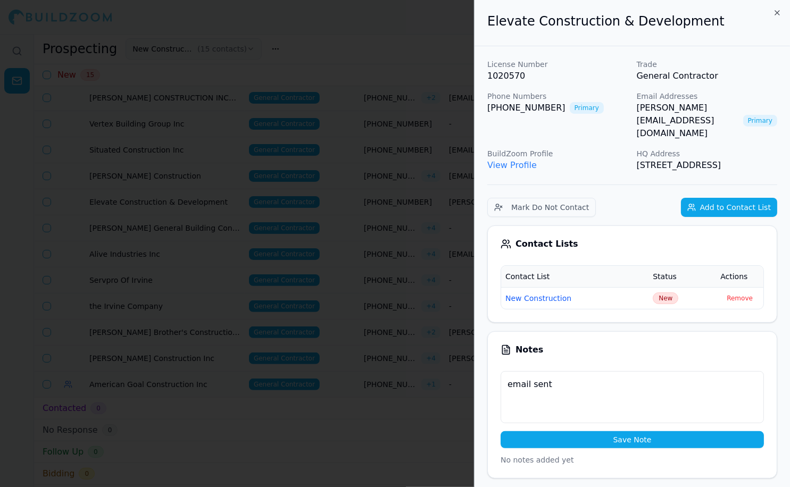
click at [641, 432] on button "Save Note" at bounding box center [632, 440] width 263 height 17
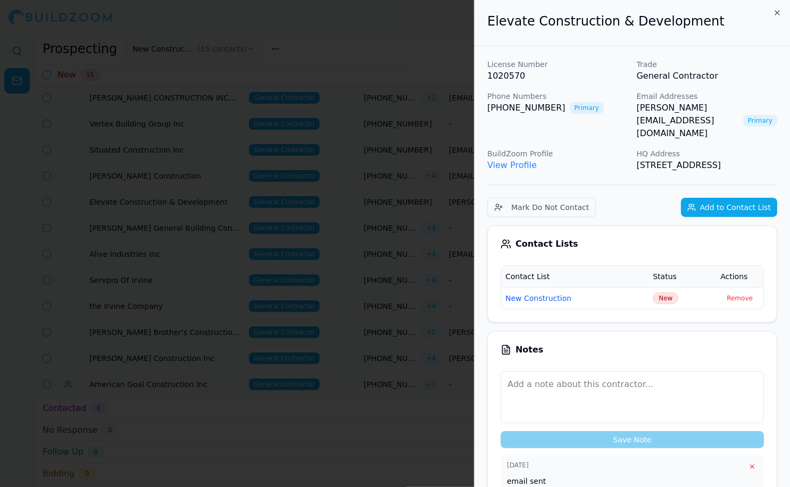
click at [374, 77] on div at bounding box center [395, 243] width 790 height 487
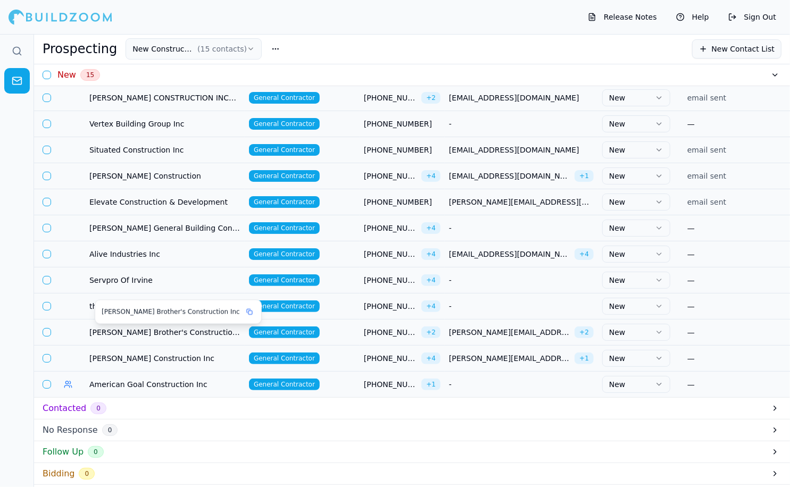
click at [113, 335] on span "[PERSON_NAME] Brother's Construction Inc" at bounding box center [164, 332] width 151 height 11
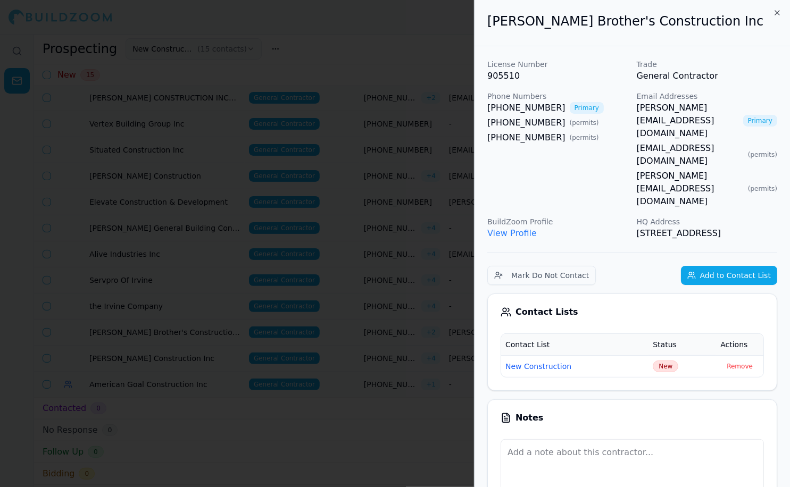
click at [628, 110] on div "License Number 905510 Trade General Contractor Phone Numbers [PHONE_NUMBER] Pri…" at bounding box center [632, 149] width 290 height 181
drag, startPoint x: 739, startPoint y: 109, endPoint x: 635, endPoint y: 111, distance: 103.8
click at [635, 111] on div "License Number 905510 Trade General Contractor Phone Numbers [PHONE_NUMBER] Pri…" at bounding box center [632, 149] width 290 height 181
copy link "[PERSON_NAME][EMAIL_ADDRESS][DOMAIN_NAME]"
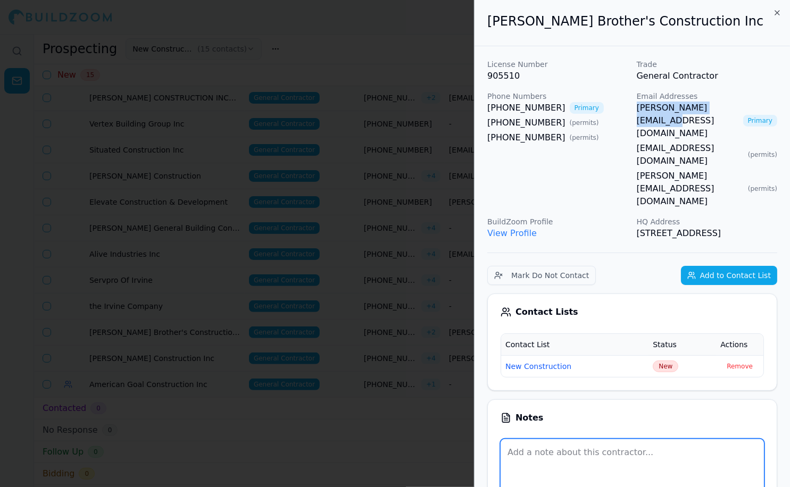
click at [535, 440] on textarea at bounding box center [632, 466] width 263 height 52
click at [524, 440] on textarea "emaail sent" at bounding box center [632, 466] width 263 height 52
type textarea "email sent"
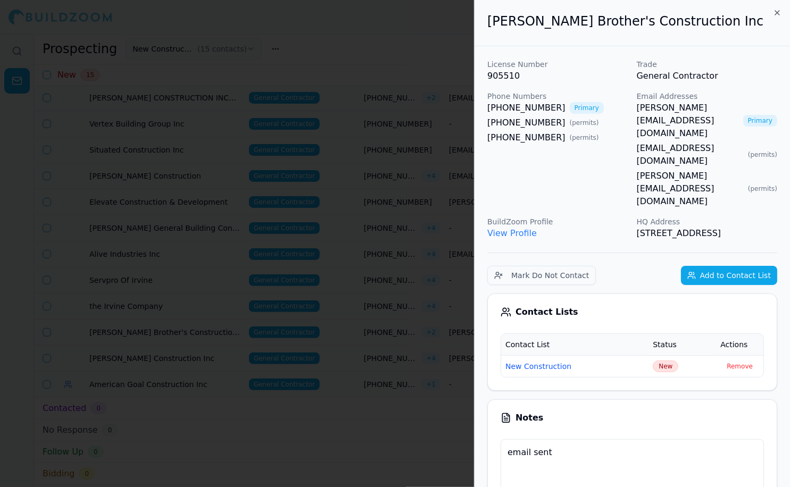
click at [777, 10] on icon "button" at bounding box center [777, 13] width 9 height 9
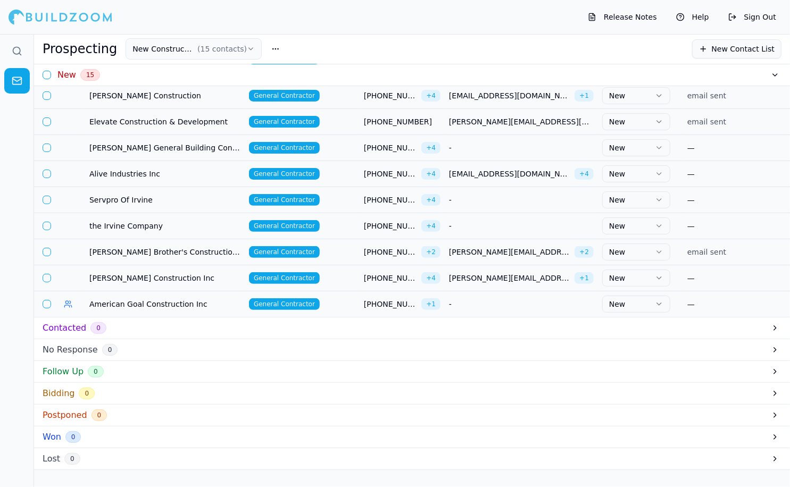
scroll to position [197, 0]
click at [173, 273] on span "[PERSON_NAME] Construction Inc" at bounding box center [164, 278] width 151 height 11
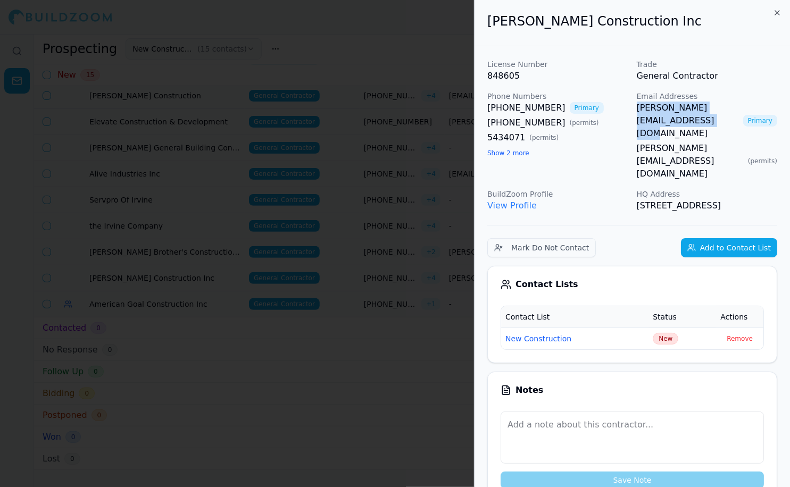
drag, startPoint x: 783, startPoint y: 107, endPoint x: 633, endPoint y: 109, distance: 150.1
copy link "[PERSON_NAME][EMAIL_ADDRESS][DOMAIN_NAME]"
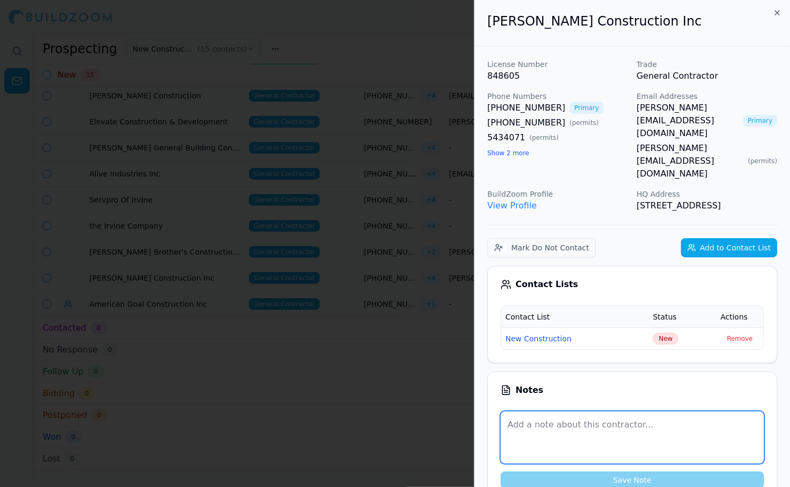
click at [541, 417] on textarea at bounding box center [632, 438] width 263 height 52
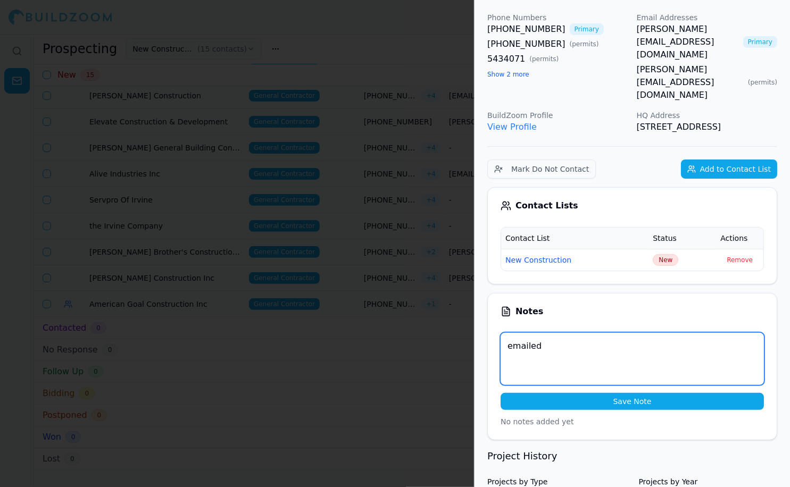
scroll to position [79, 0]
type textarea "emailed"
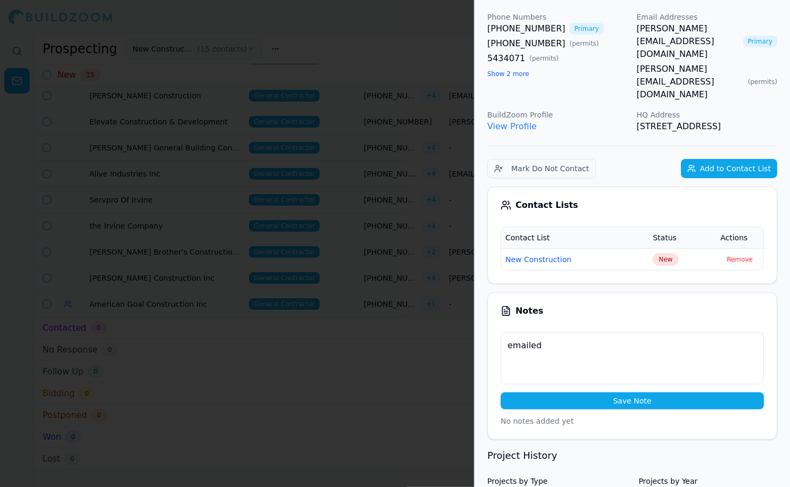
click at [611, 396] on button "Save Note" at bounding box center [632, 401] width 263 height 17
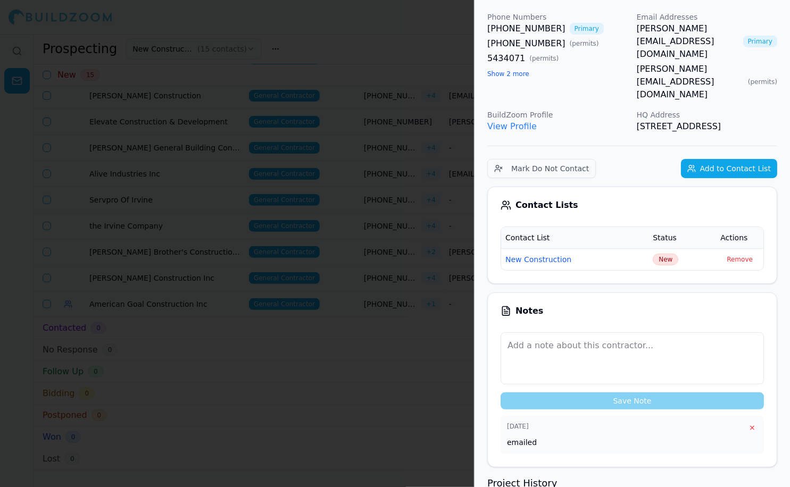
click at [410, 366] on div at bounding box center [395, 243] width 790 height 487
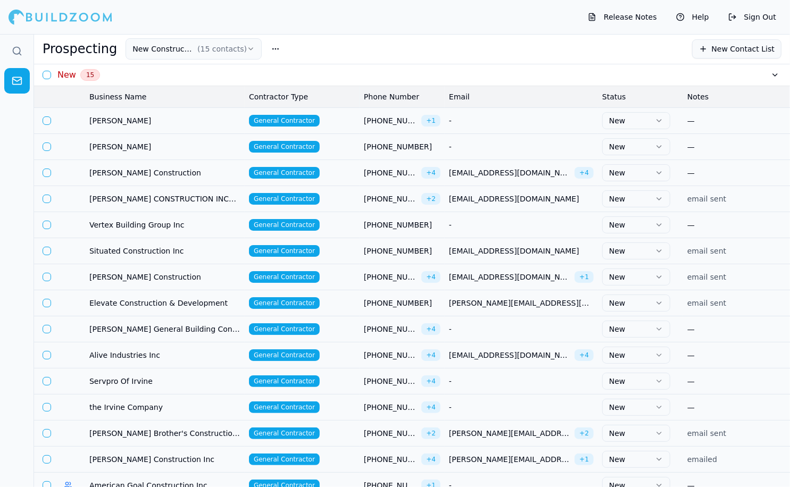
scroll to position [0, 0]
click at [192, 175] on span "[PERSON_NAME] Construction" at bounding box center [164, 173] width 151 height 11
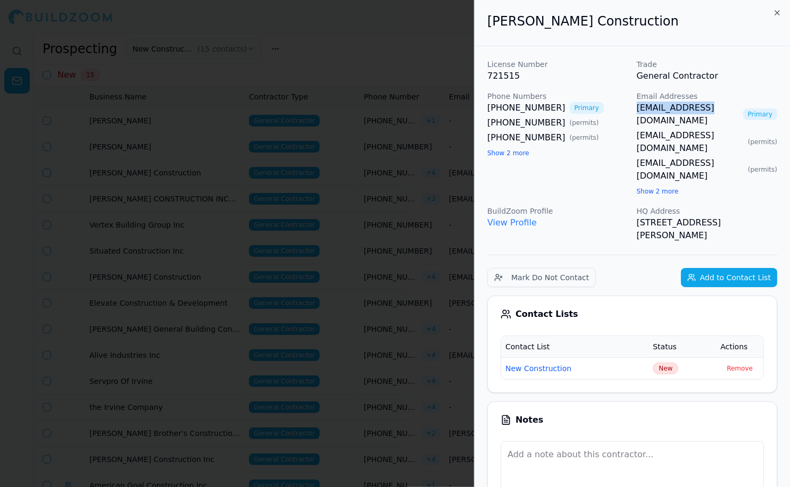
drag, startPoint x: 709, startPoint y: 107, endPoint x: 635, endPoint y: 105, distance: 74.5
click at [635, 105] on div "License Number 721515 Trade General Contractor Phone Numbers [PHONE_NUMBER] Pri…" at bounding box center [632, 150] width 290 height 183
copy link "[EMAIL_ADDRESS][DOMAIN_NAME]"
click at [525, 442] on textarea at bounding box center [632, 468] width 263 height 52
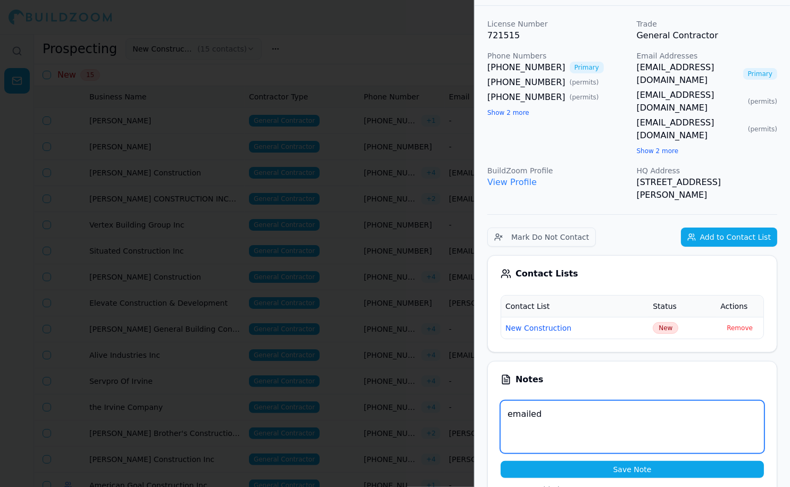
scroll to position [45, 0]
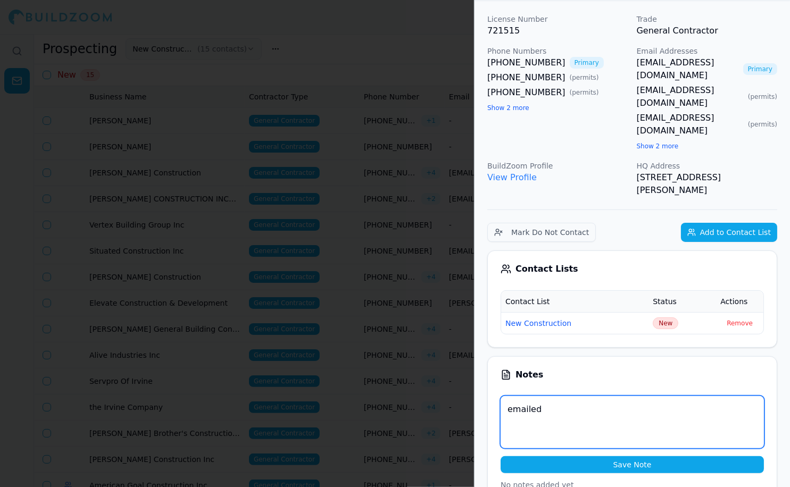
type textarea "emailed"
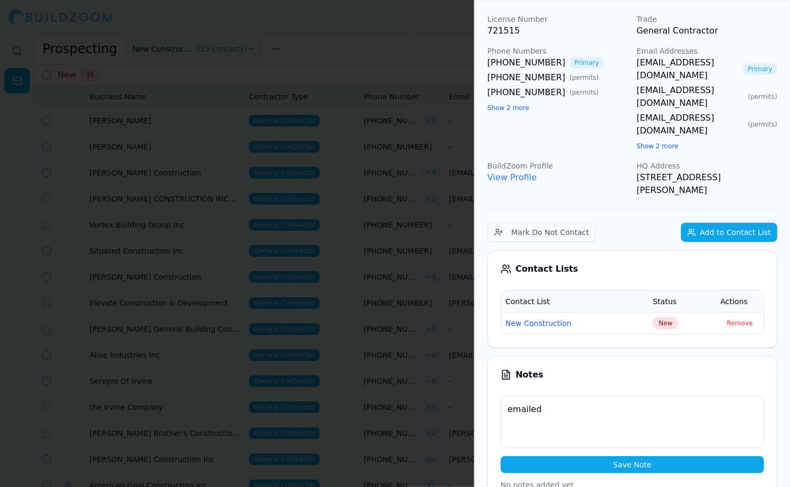
click at [600, 457] on button "Save Note" at bounding box center [632, 465] width 263 height 17
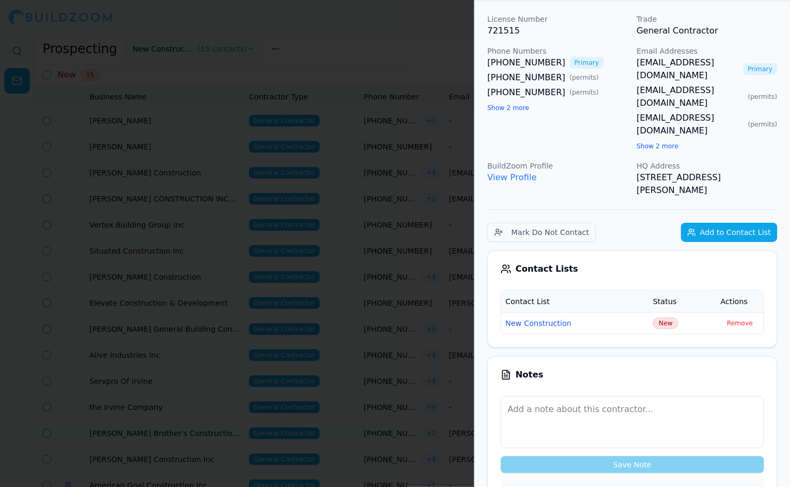
click at [429, 54] on div at bounding box center [395, 243] width 790 height 487
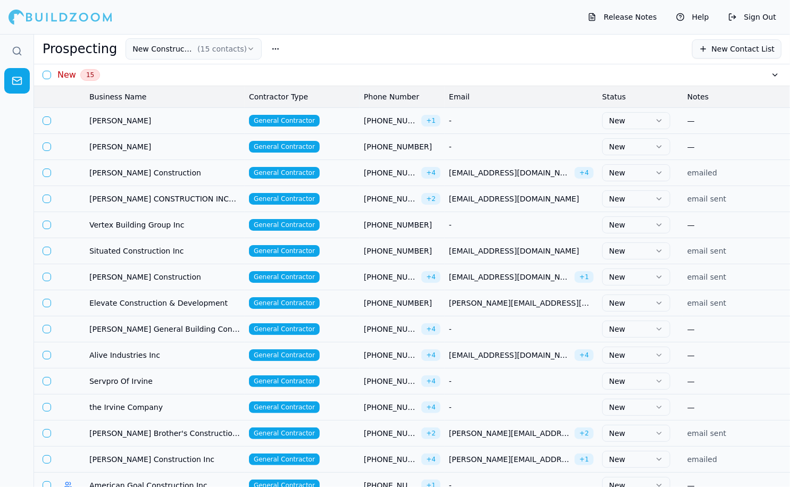
scroll to position [0, 0]
click at [270, 54] on button "button" at bounding box center [275, 48] width 19 height 19
click at [247, 47] on icon "button" at bounding box center [251, 49] width 8 height 9
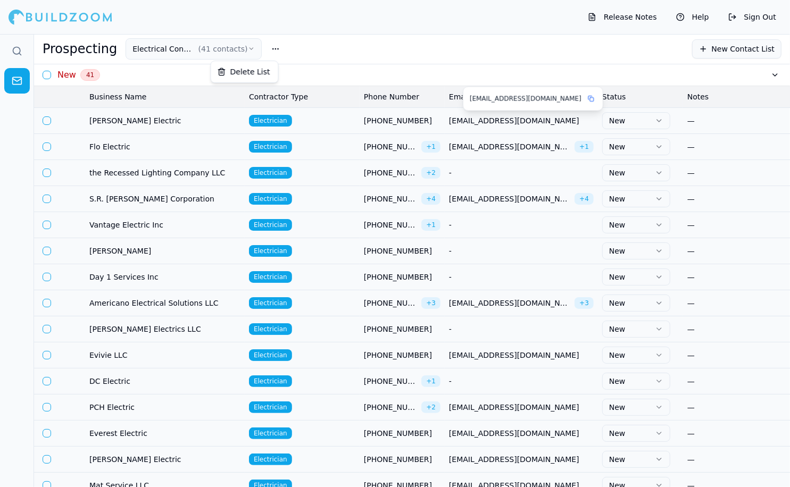
click at [590, 98] on rect at bounding box center [592, 100] width 4 height 4
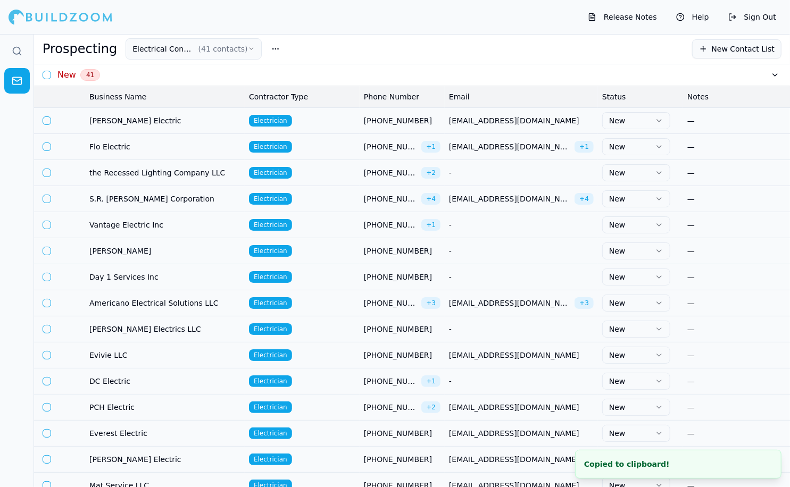
click at [701, 122] on div "—" at bounding box center [746, 120] width 119 height 11
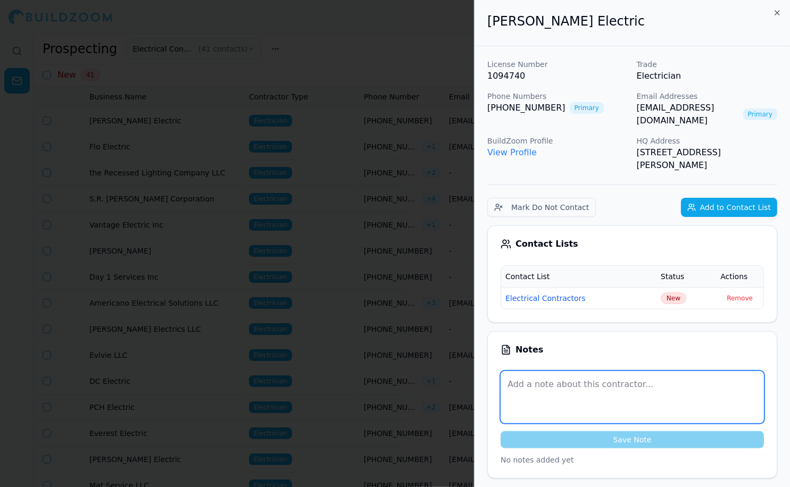
click at [533, 377] on textarea at bounding box center [632, 397] width 263 height 52
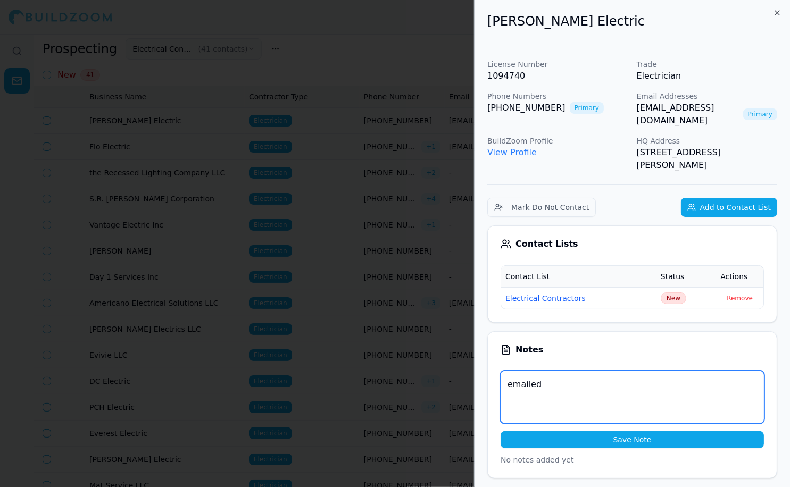
type textarea "emailed"
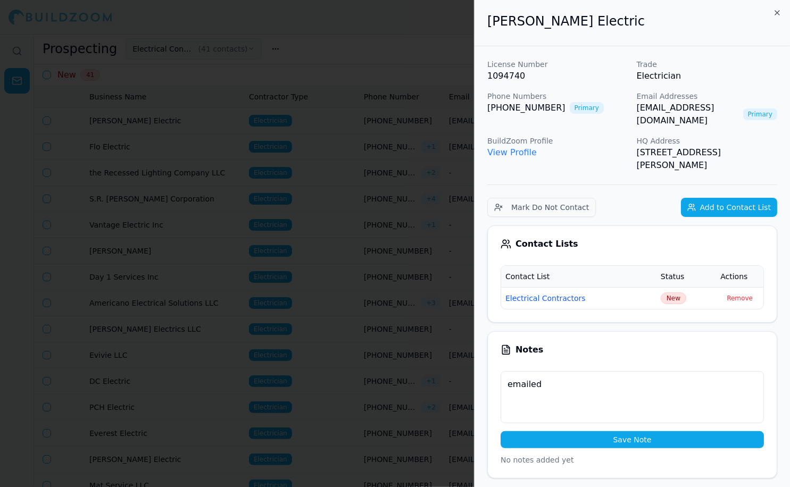
click at [609, 432] on button "Save Note" at bounding box center [632, 440] width 263 height 17
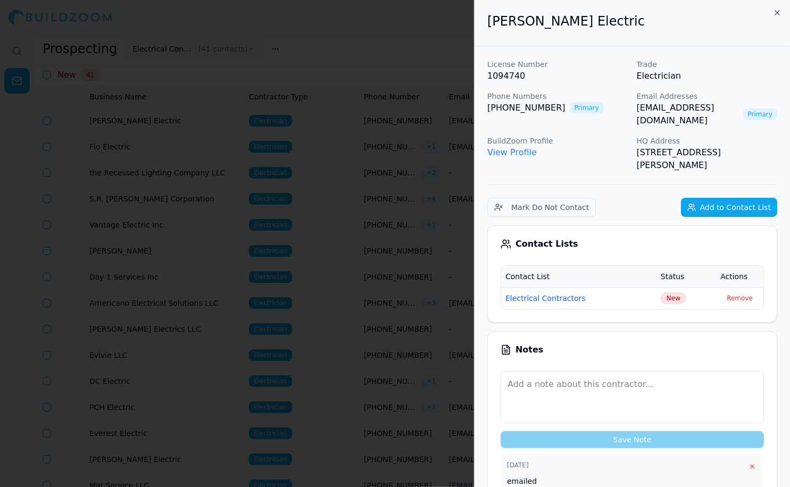
click at [399, 60] on div at bounding box center [395, 243] width 790 height 487
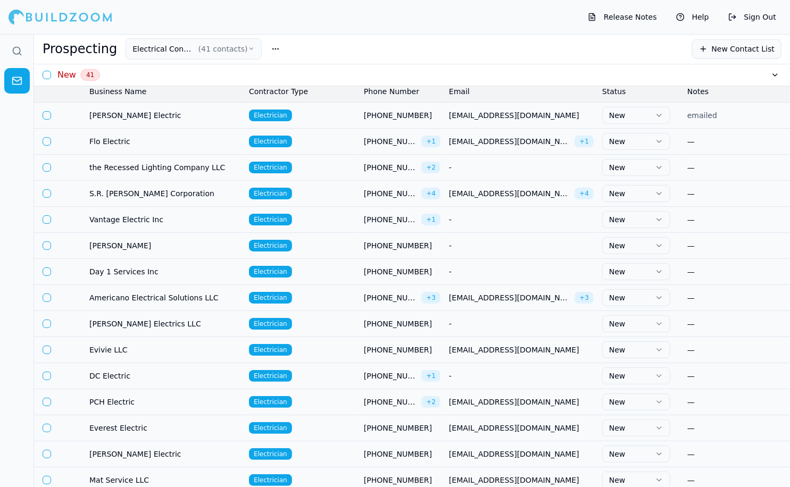
scroll to position [2, 0]
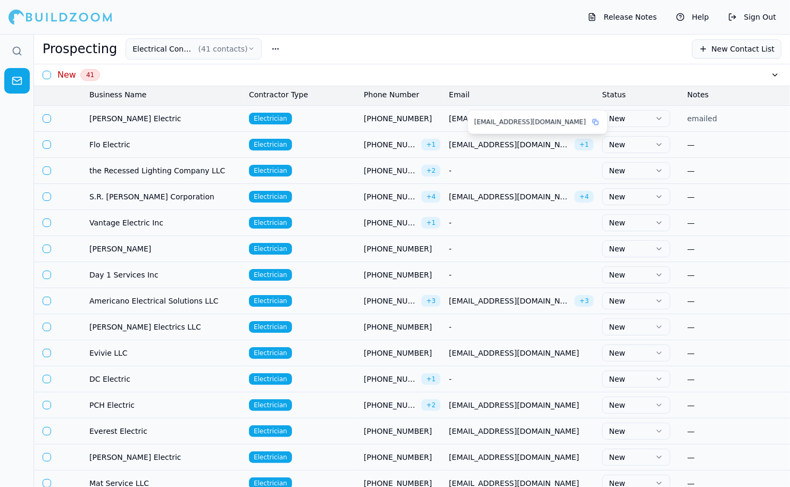
click at [592, 122] on icon at bounding box center [595, 122] width 6 height 6
click at [701, 143] on div "—" at bounding box center [746, 144] width 119 height 11
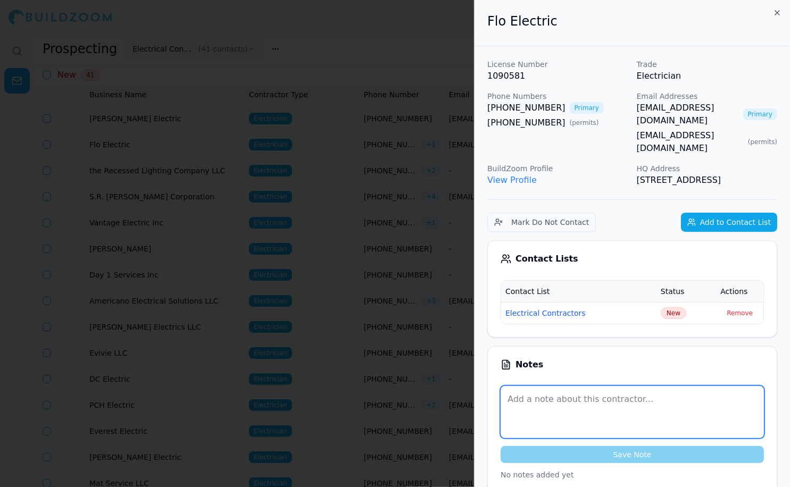
click at [537, 388] on textarea at bounding box center [632, 412] width 263 height 52
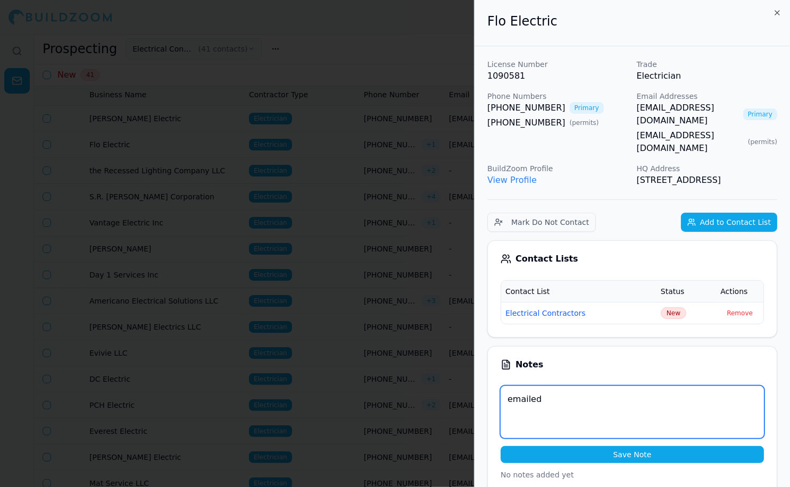
type textarea "emailed"
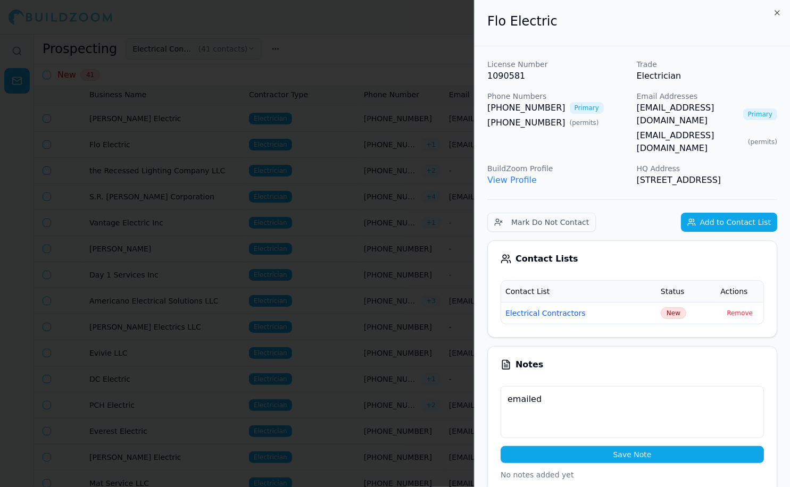
click at [600, 446] on button "Save Note" at bounding box center [632, 454] width 263 height 17
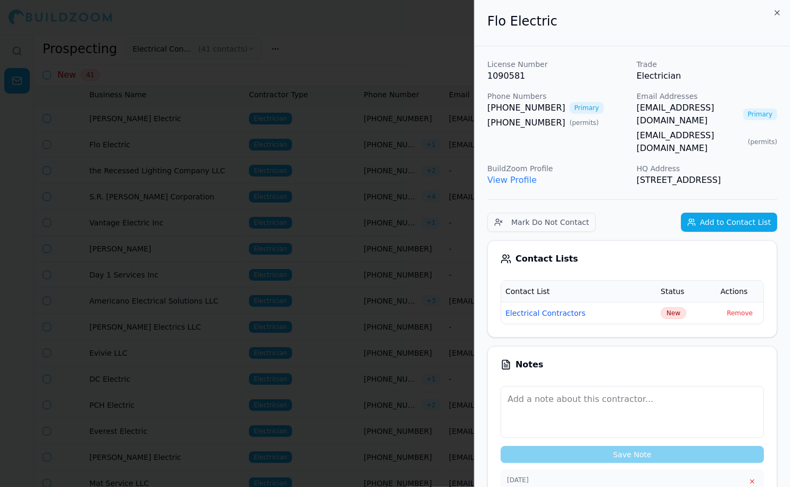
click at [313, 53] on div at bounding box center [395, 243] width 790 height 487
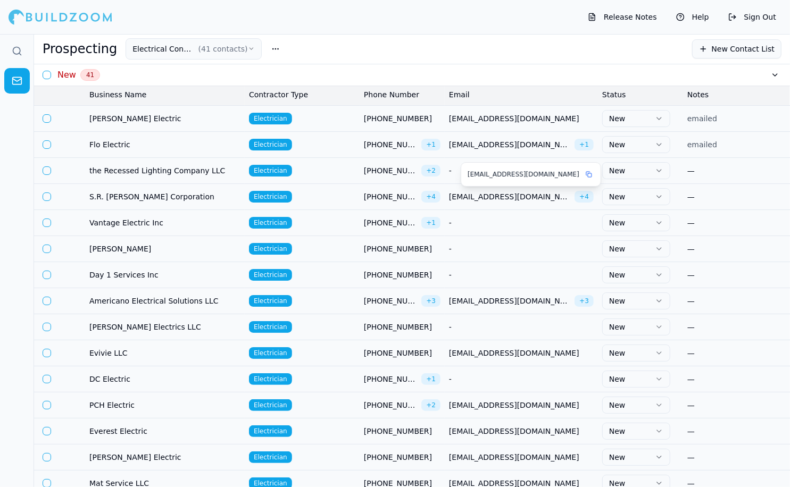
click at [588, 173] on rect at bounding box center [590, 175] width 4 height 4
click at [475, 200] on span "[EMAIL_ADDRESS][DOMAIN_NAME]" at bounding box center [509, 197] width 121 height 11
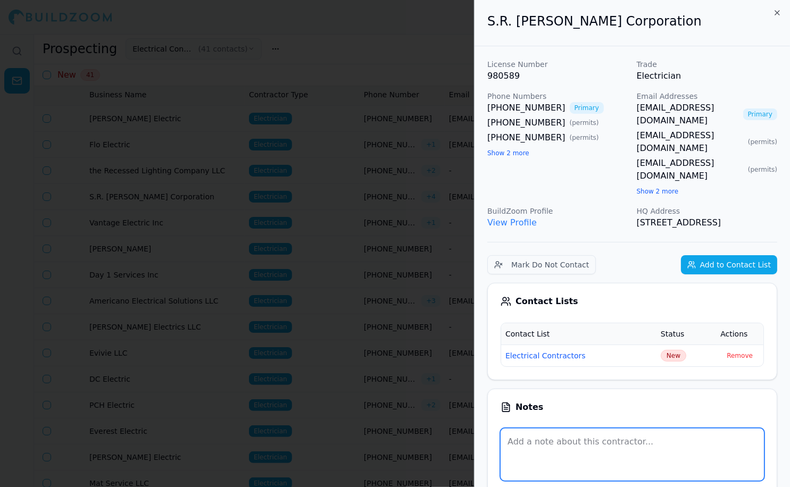
click at [549, 429] on textarea at bounding box center [632, 455] width 263 height 52
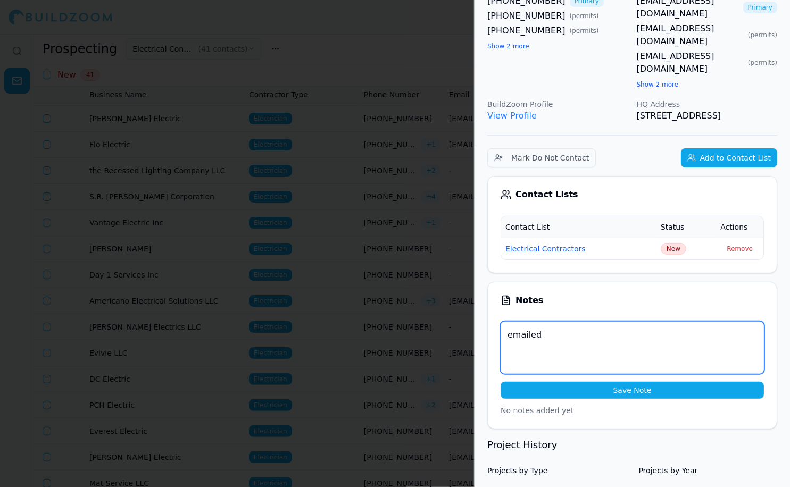
scroll to position [121, 0]
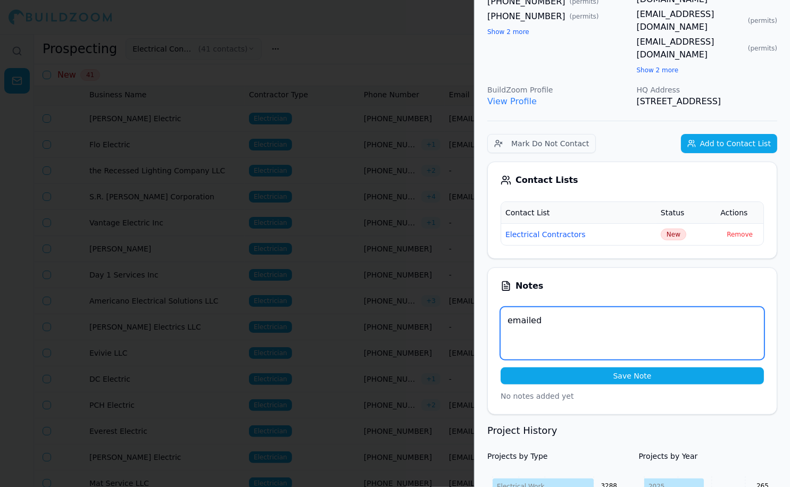
type textarea "emailed"
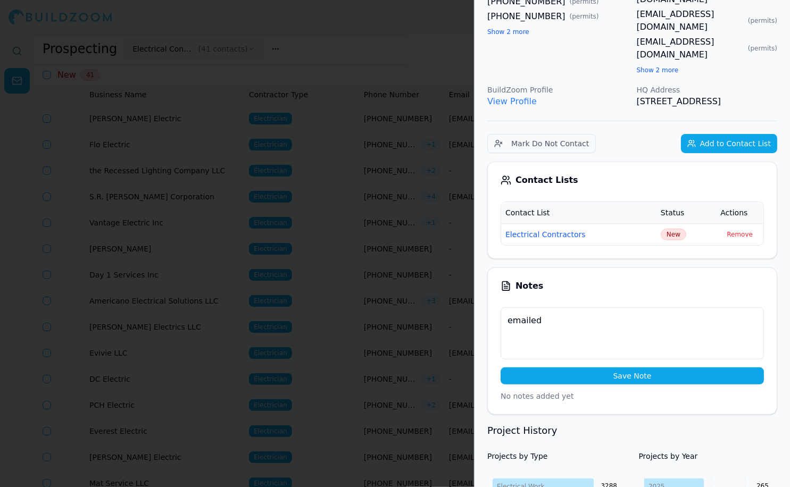
click at [626, 368] on button "Save Note" at bounding box center [632, 376] width 263 height 17
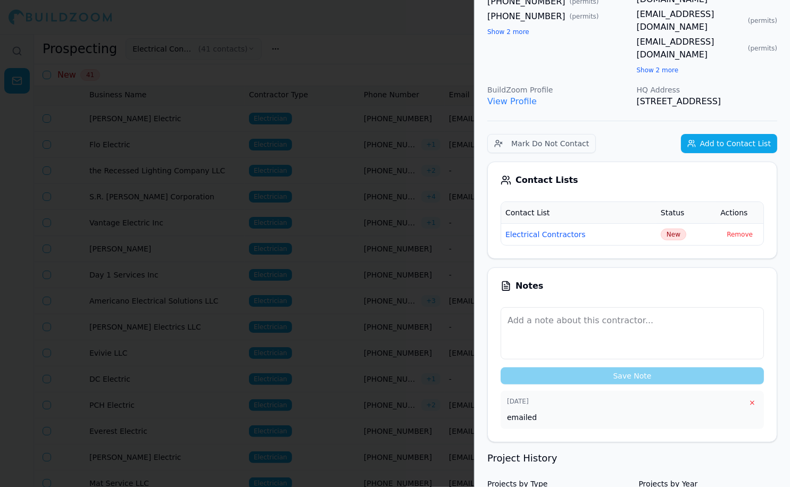
click at [377, 96] on div at bounding box center [395, 243] width 790 height 487
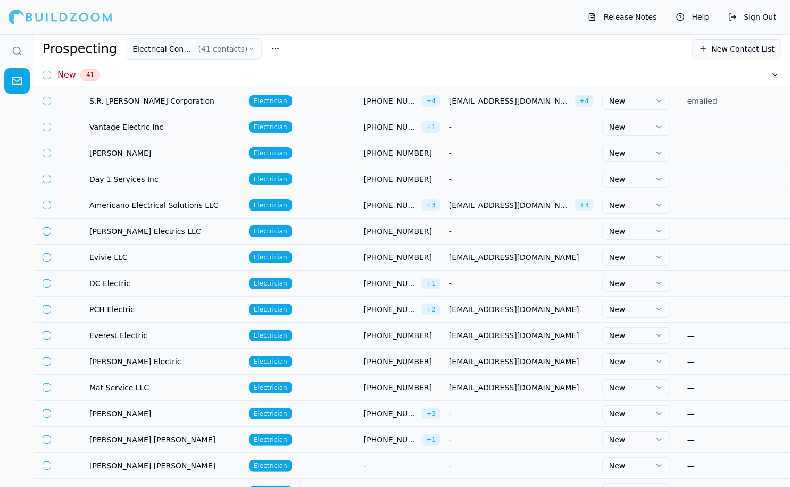
scroll to position [98, 0]
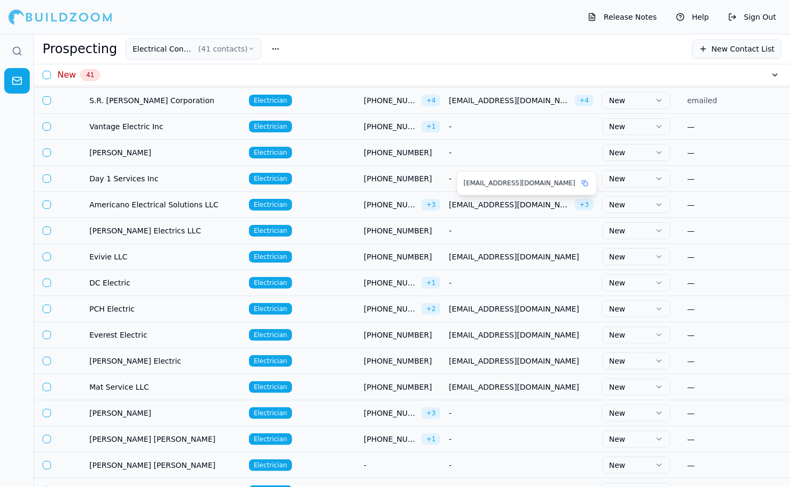
click at [486, 204] on span "[EMAIL_ADDRESS][DOMAIN_NAME]" at bounding box center [509, 205] width 121 height 11
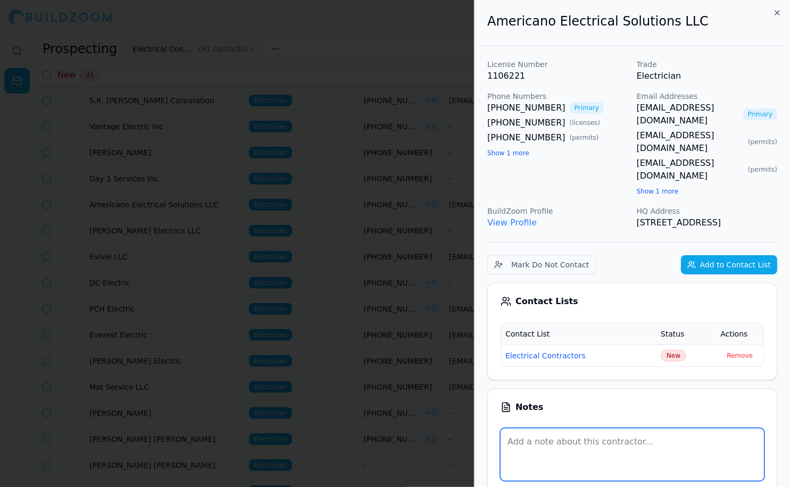
click at [516, 429] on textarea at bounding box center [632, 455] width 263 height 52
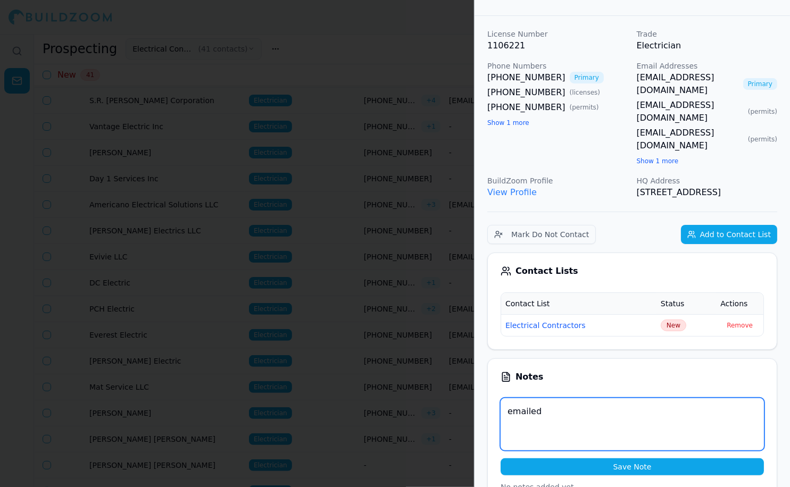
type textarea "emailed"
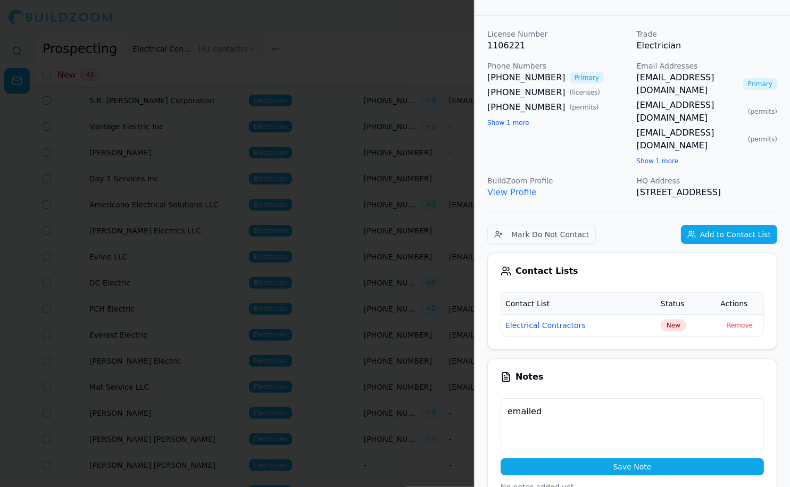
click at [634, 459] on button "Save Note" at bounding box center [632, 467] width 263 height 17
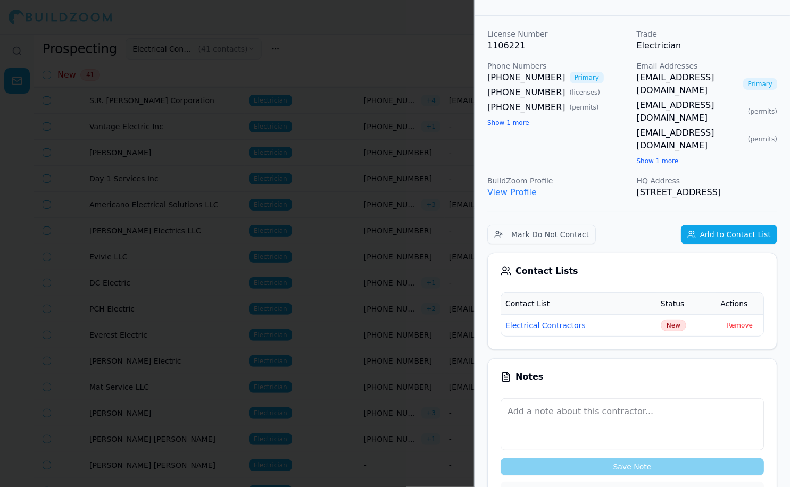
click at [388, 35] on div at bounding box center [395, 243] width 790 height 487
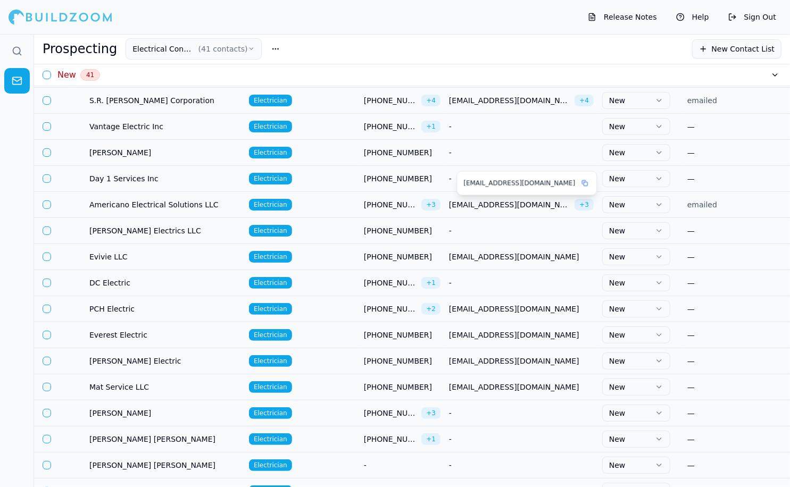
click at [582, 184] on icon at bounding box center [585, 183] width 6 height 6
click at [598, 236] on rect at bounding box center [600, 238] width 4 height 4
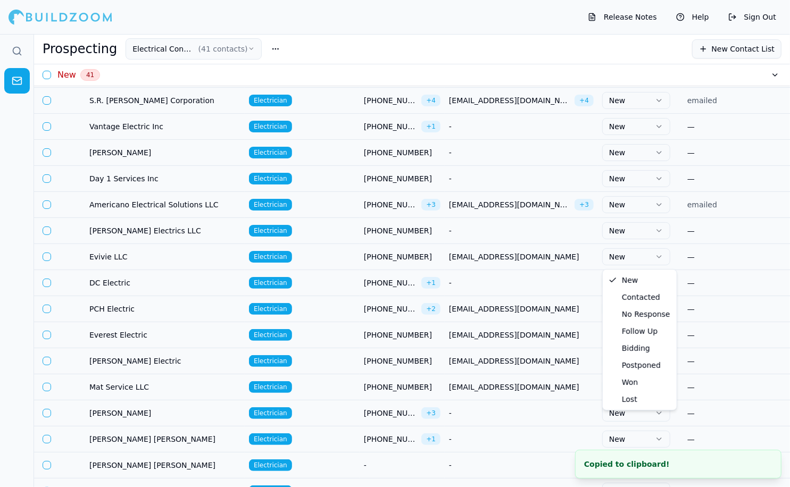
click at [655, 258] on icon "button" at bounding box center [659, 257] width 9 height 9
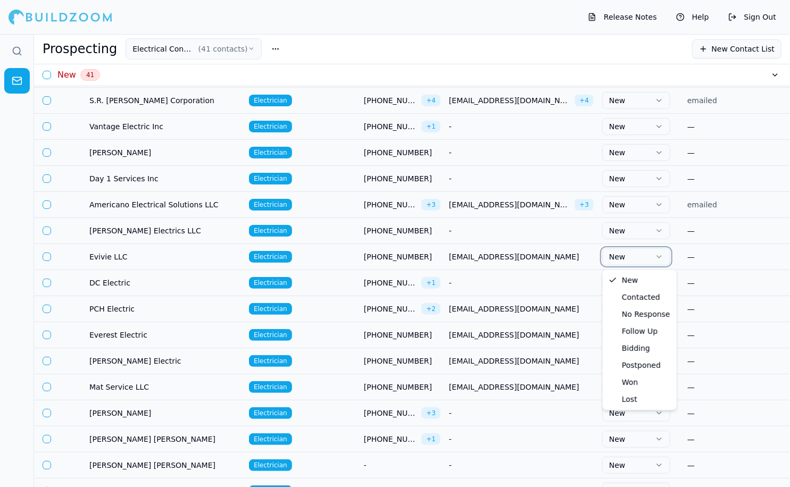
click at [711, 259] on div "—" at bounding box center [746, 257] width 119 height 11
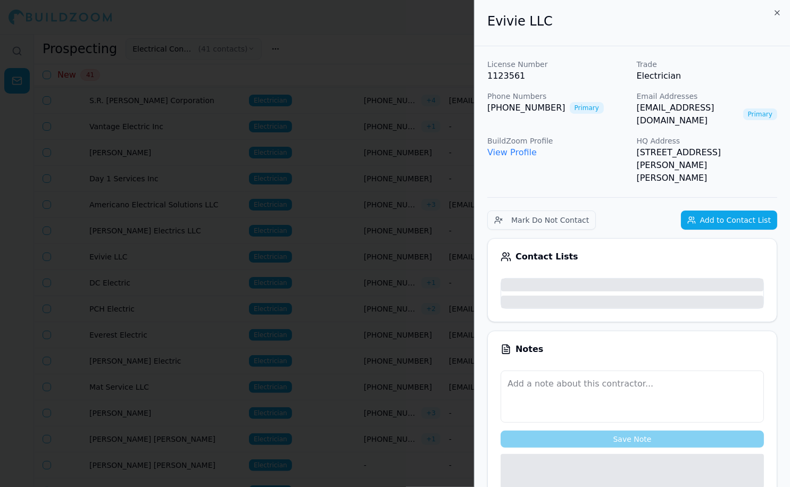
click at [711, 259] on body "Release Notes Help Sign Out Prospecting Electrical Contractors ( 41 contacts ) …" at bounding box center [395, 260] width 790 height 453
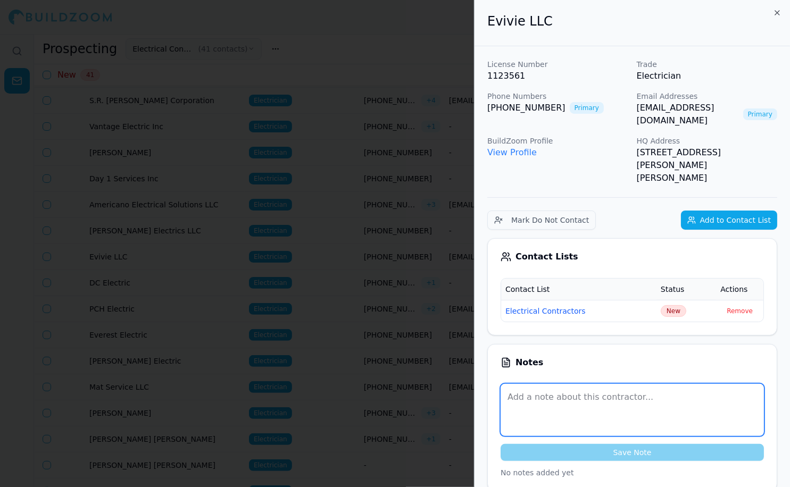
click at [603, 384] on textarea at bounding box center [632, 410] width 263 height 52
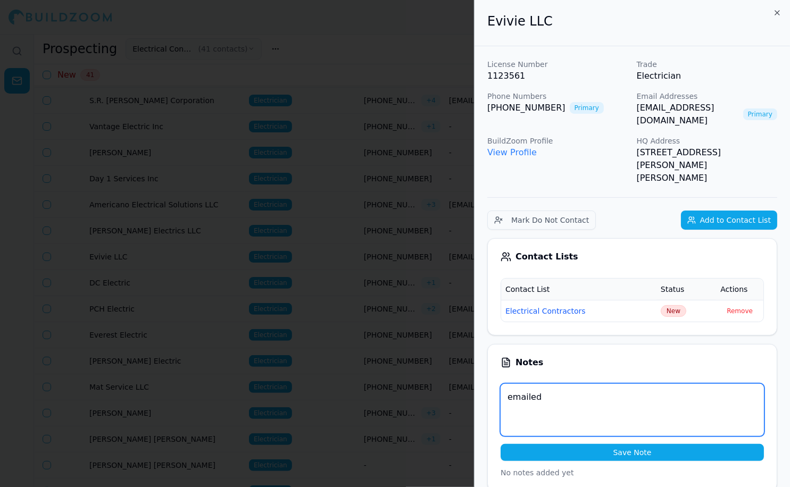
type textarea "emailed"
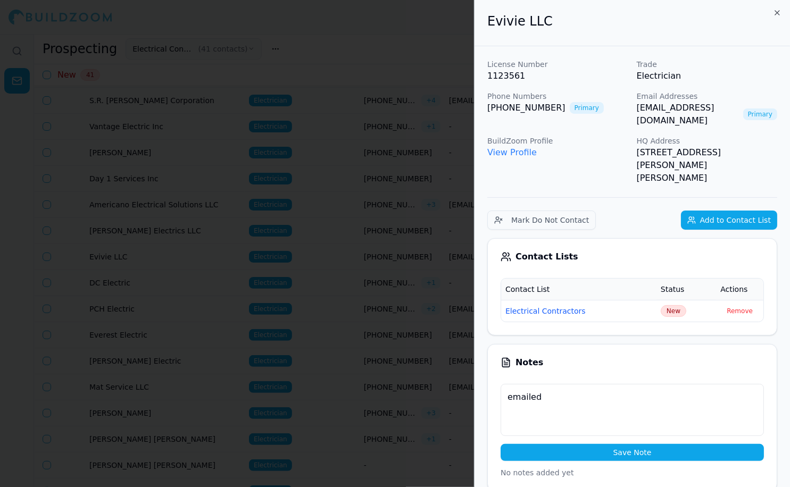
click at [648, 444] on button "Save Note" at bounding box center [632, 452] width 263 height 17
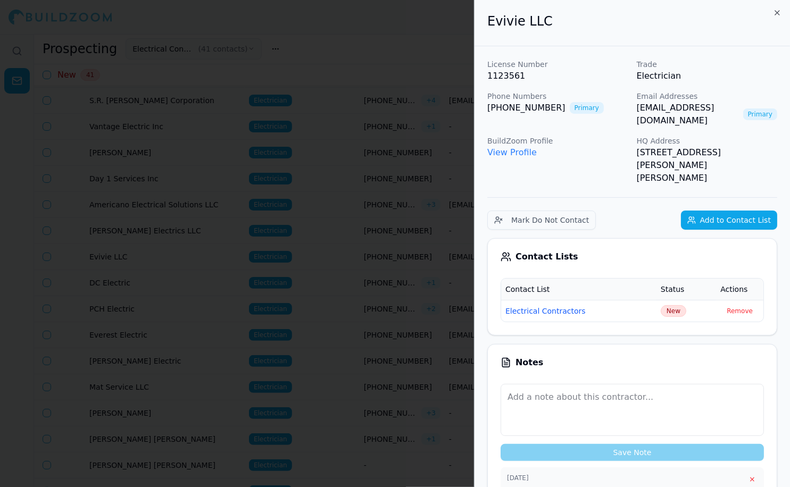
click at [418, 230] on div at bounding box center [395, 243] width 790 height 487
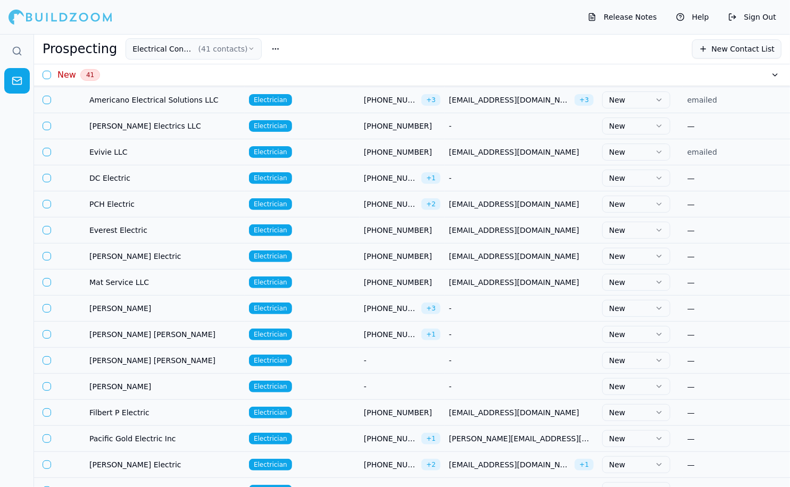
scroll to position [205, 0]
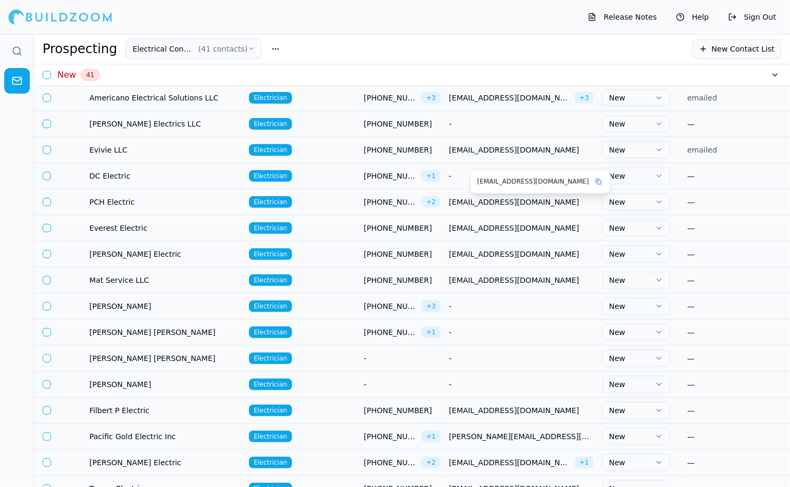
click at [595, 179] on icon at bounding box center [598, 182] width 6 height 6
click at [724, 203] on div "—" at bounding box center [746, 202] width 119 height 11
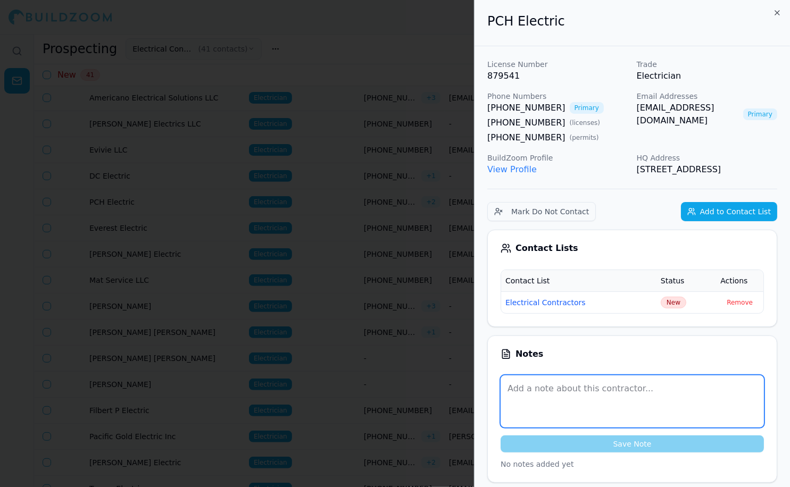
click at [543, 400] on textarea at bounding box center [632, 402] width 263 height 52
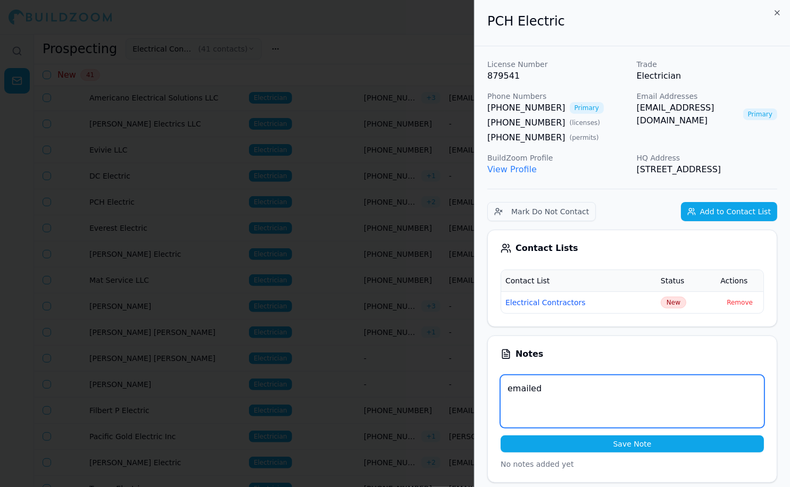
type textarea "emailed"
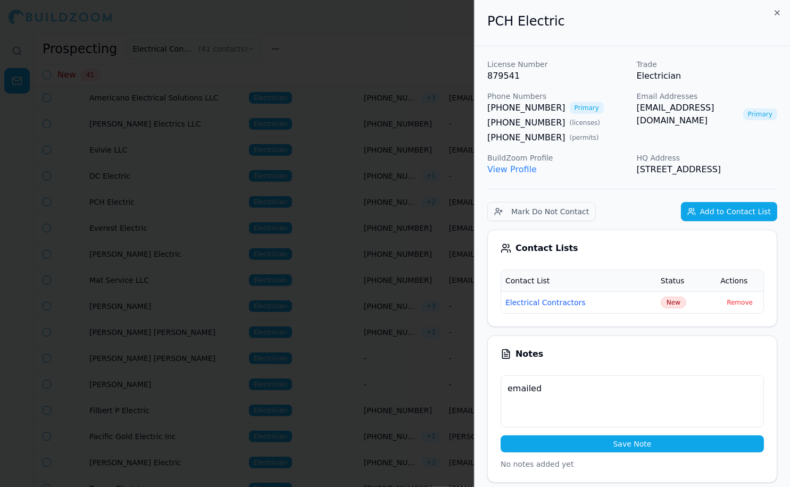
click at [607, 453] on button "Save Note" at bounding box center [632, 444] width 263 height 17
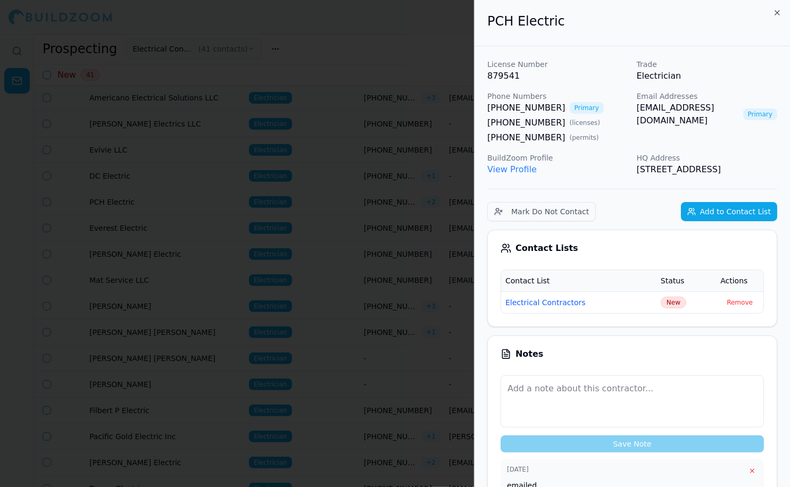
click at [405, 226] on div at bounding box center [395, 243] width 790 height 487
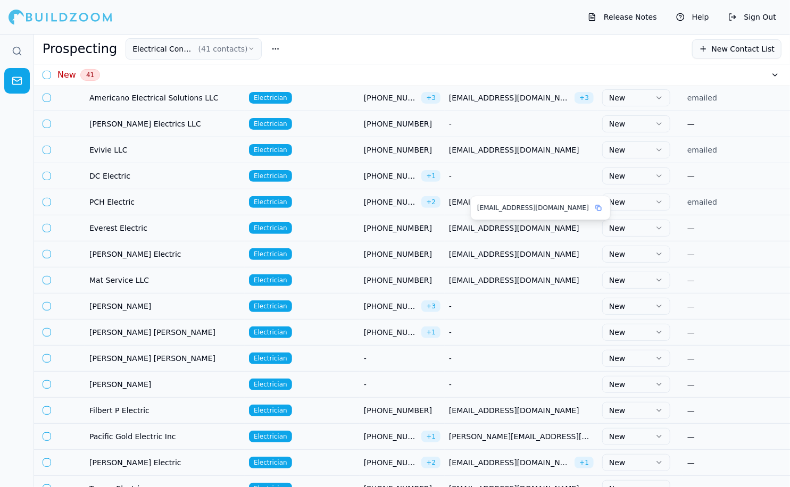
click at [595, 209] on icon at bounding box center [598, 208] width 6 height 6
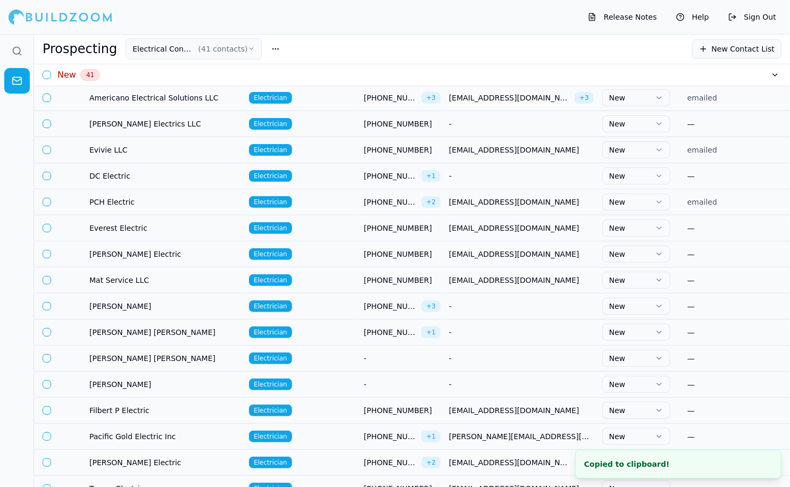
click at [722, 227] on div "—" at bounding box center [746, 228] width 119 height 11
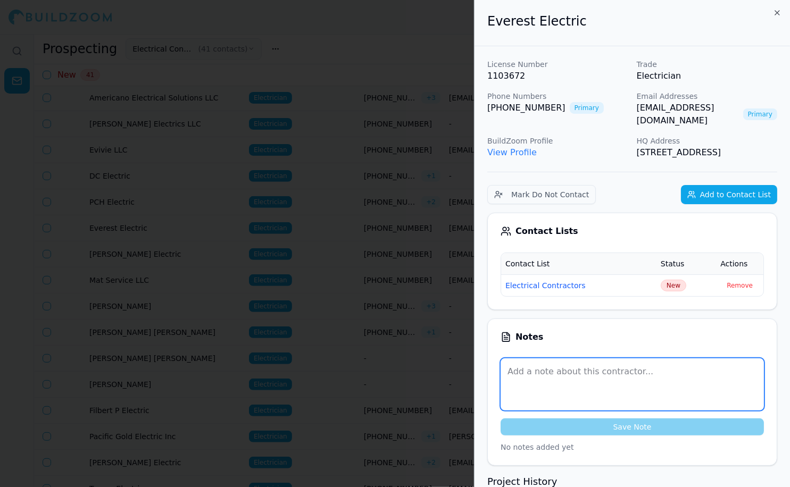
click at [543, 378] on textarea at bounding box center [632, 385] width 263 height 52
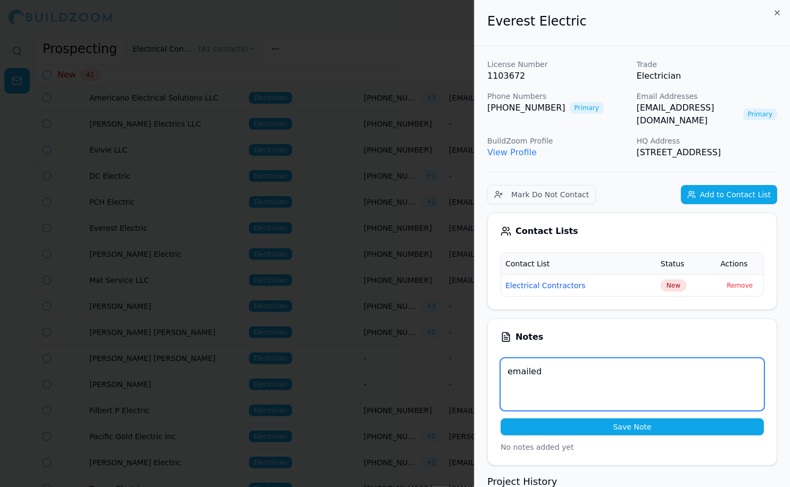
type textarea "emailed"
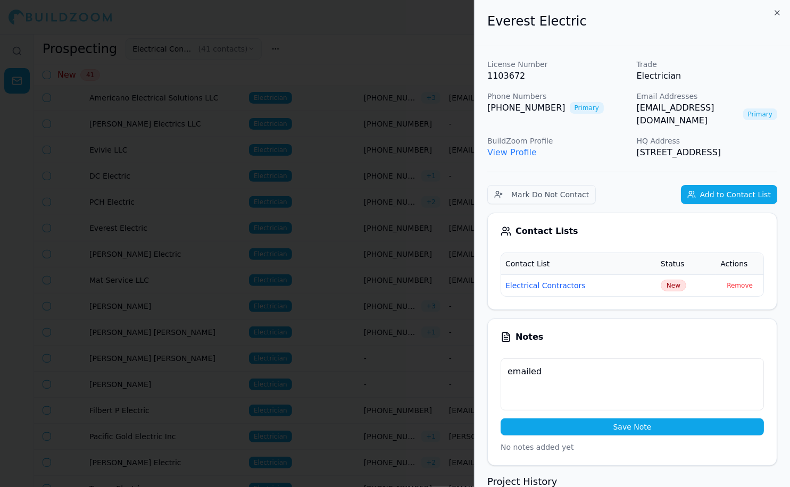
click at [647, 432] on button "Save Note" at bounding box center [632, 427] width 263 height 17
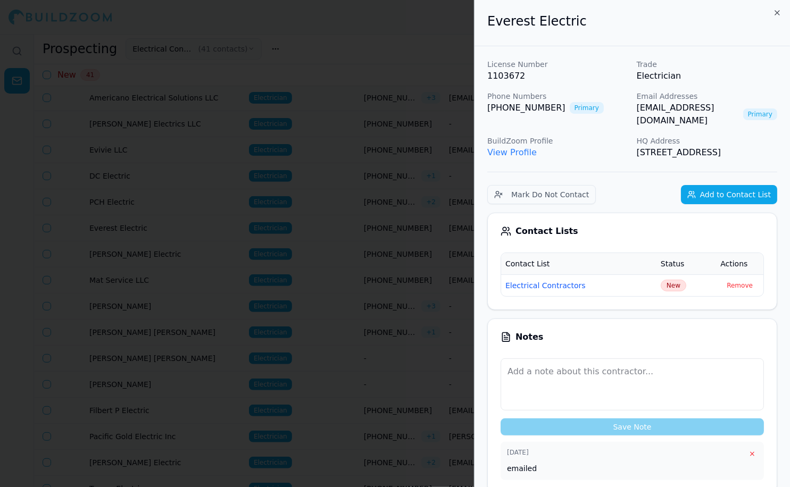
click at [454, 354] on div at bounding box center [395, 243] width 790 height 487
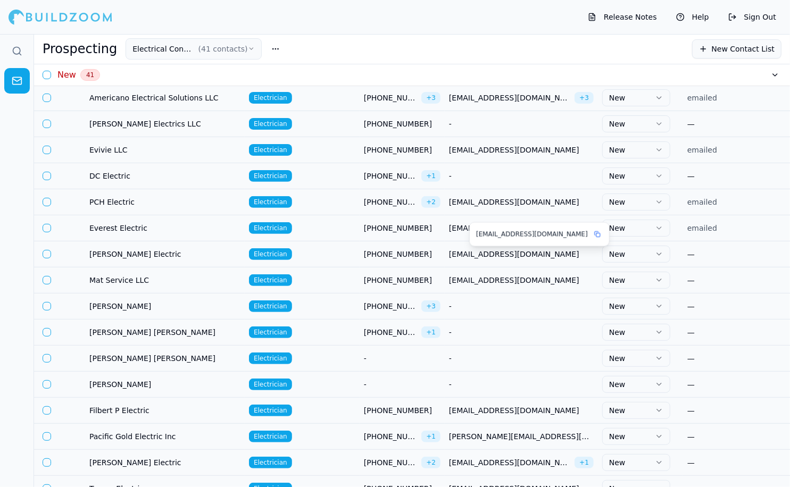
click at [592, 230] on button at bounding box center [597, 234] width 11 height 11
click at [717, 252] on div "—" at bounding box center [746, 254] width 119 height 11
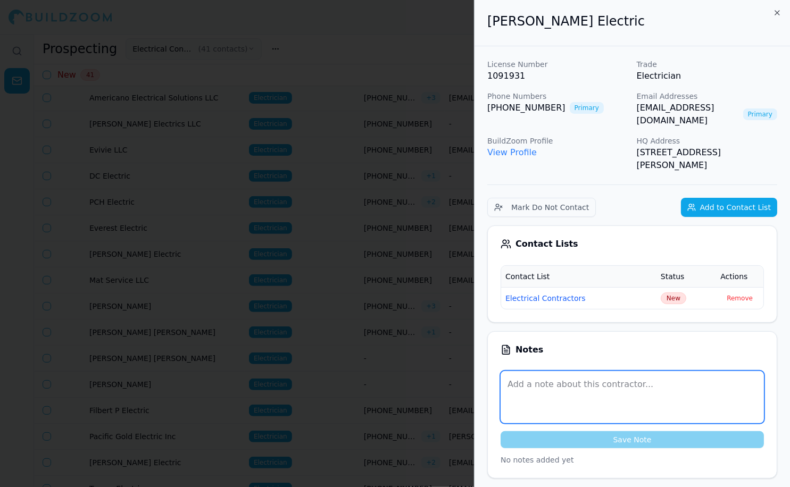
click at [598, 386] on textarea at bounding box center [632, 397] width 263 height 52
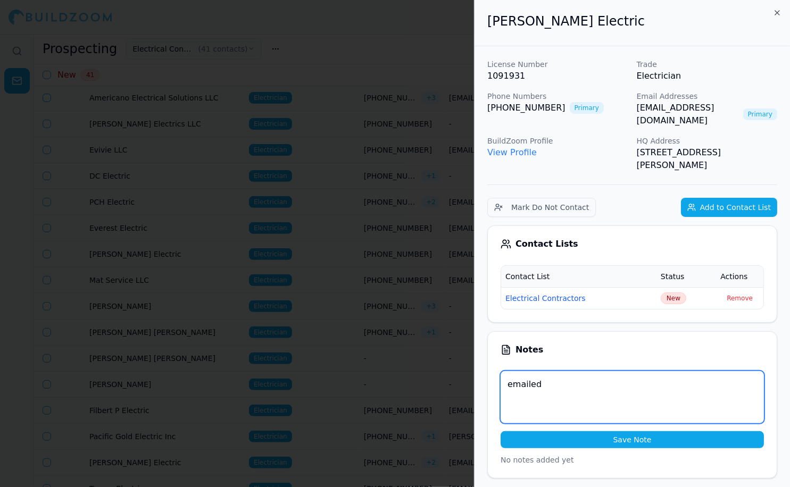
type textarea "emailed"
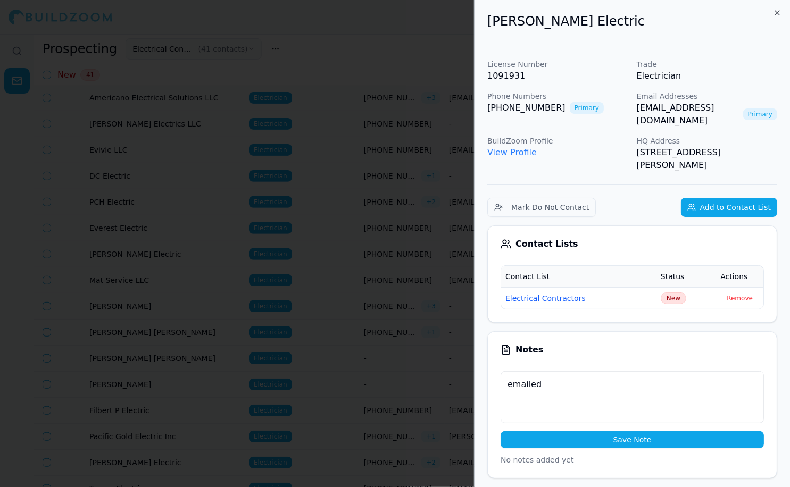
click at [663, 432] on button "Save Note" at bounding box center [632, 440] width 263 height 17
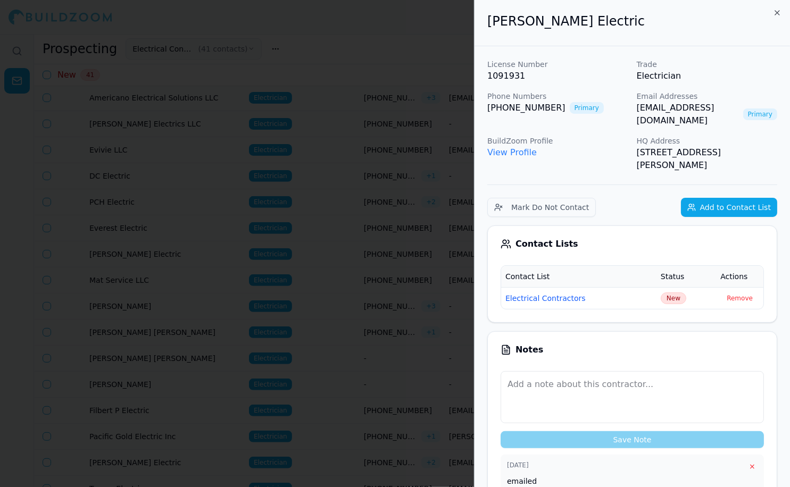
click at [386, 82] on div at bounding box center [395, 243] width 790 height 487
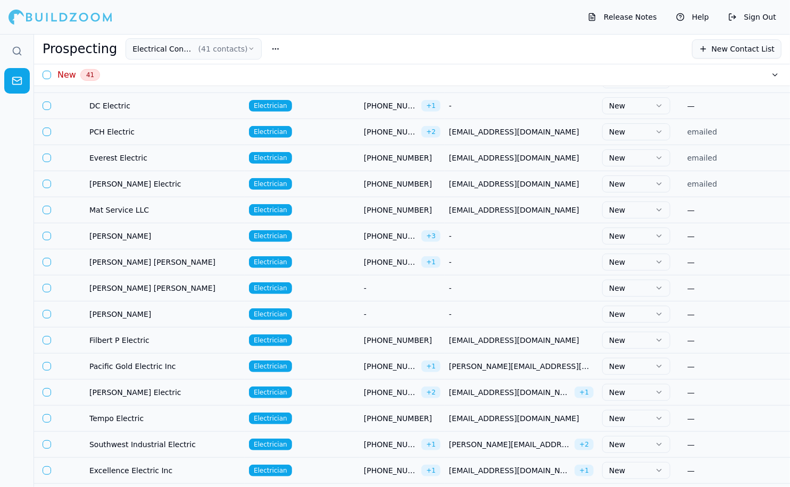
scroll to position [291, 0]
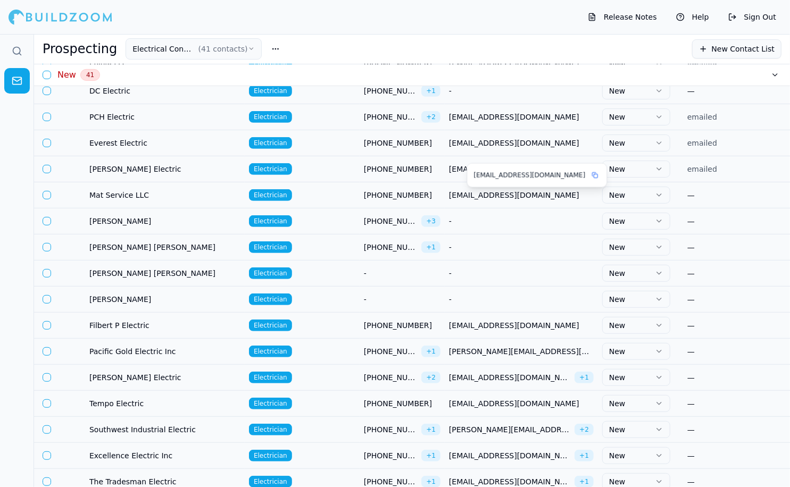
click at [594, 176] on rect at bounding box center [596, 177] width 4 height 4
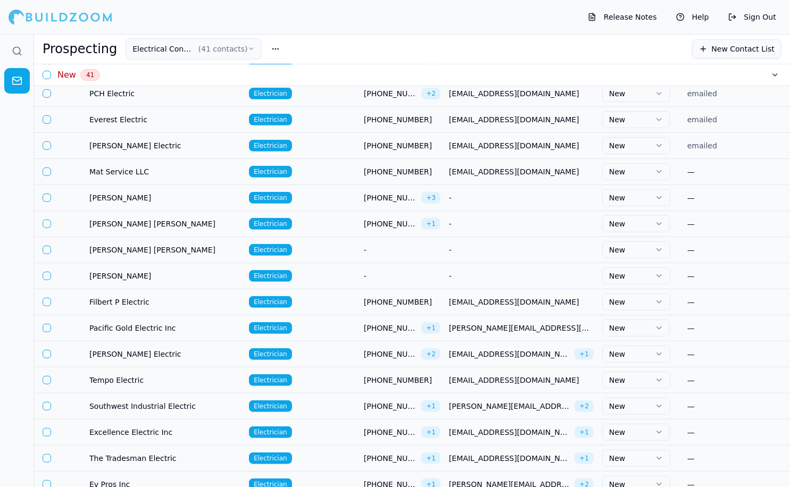
scroll to position [322, 0]
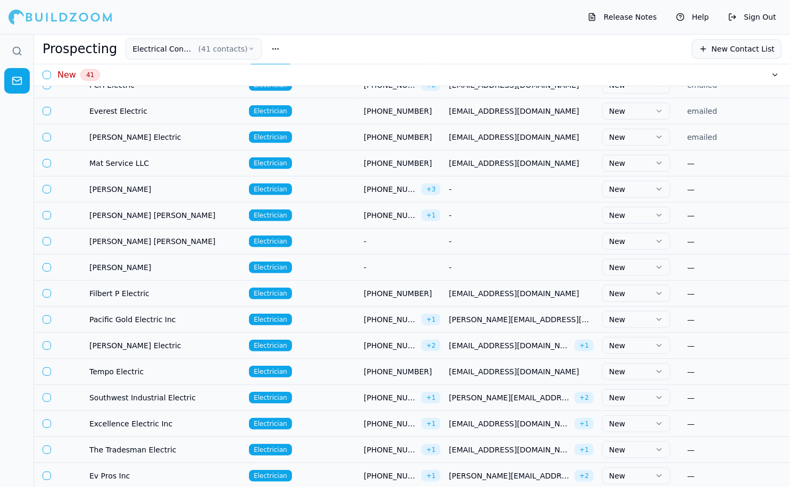
click at [706, 167] on div "—" at bounding box center [746, 163] width 119 height 11
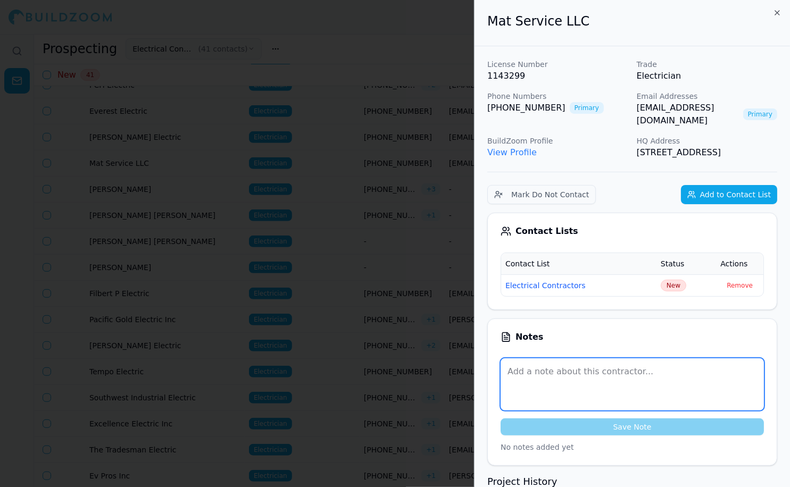
click at [569, 378] on textarea at bounding box center [632, 385] width 263 height 52
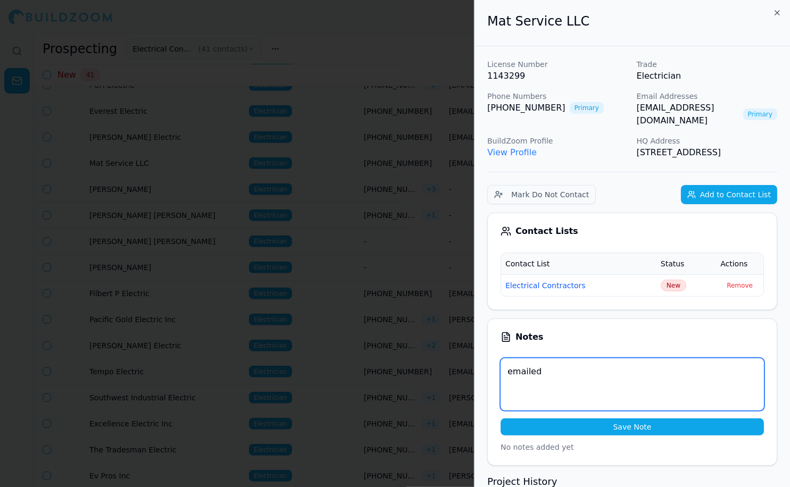
type textarea "emailed"
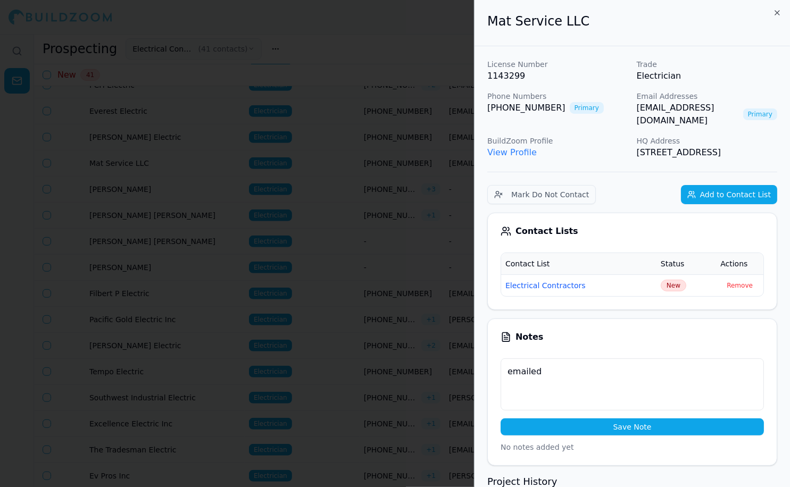
click at [639, 419] on button "Save Note" at bounding box center [632, 427] width 263 height 17
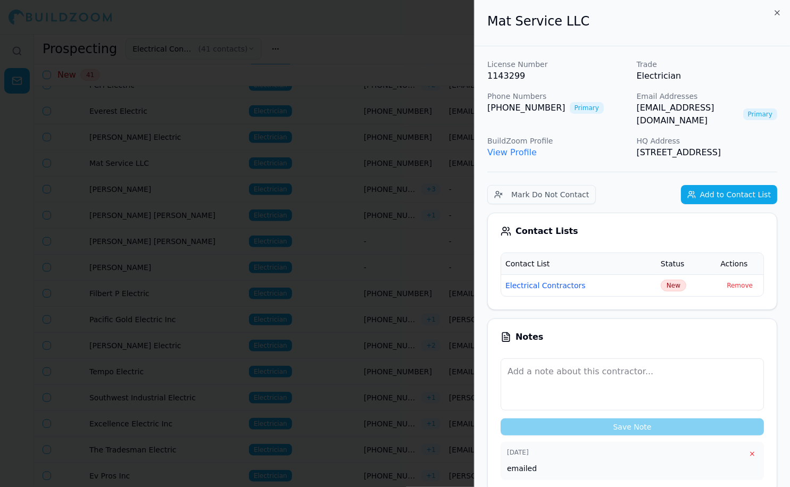
click at [384, 52] on div at bounding box center [395, 243] width 790 height 487
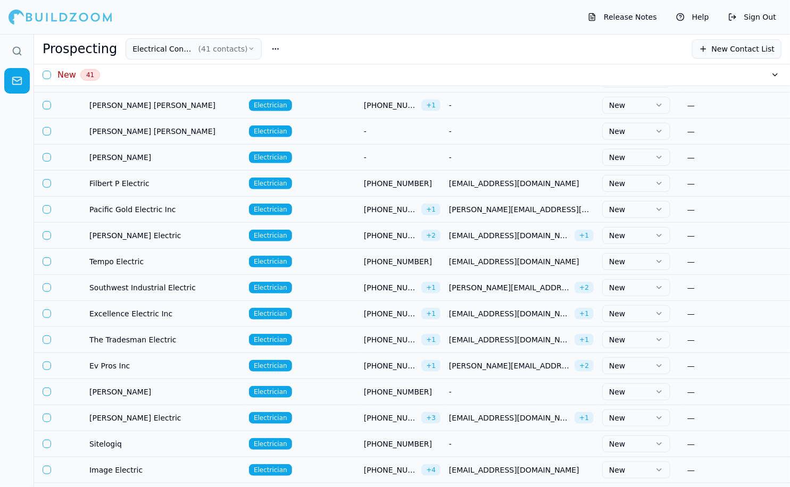
scroll to position [435, 0]
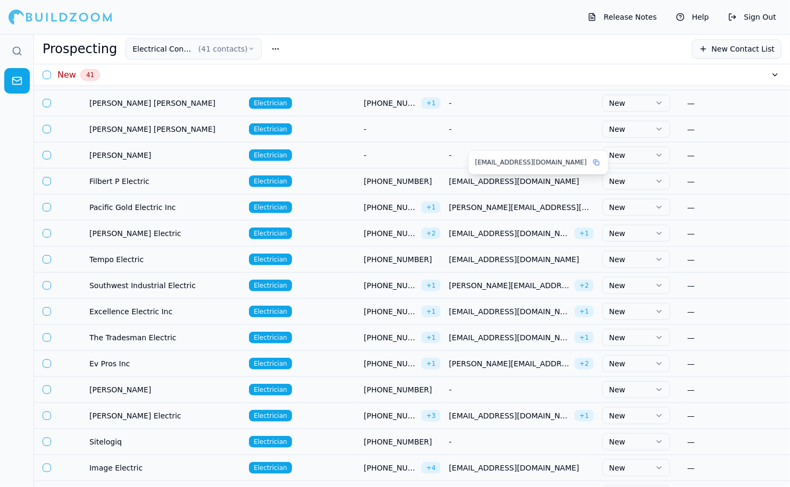
click at [593, 160] on icon at bounding box center [596, 163] width 6 height 6
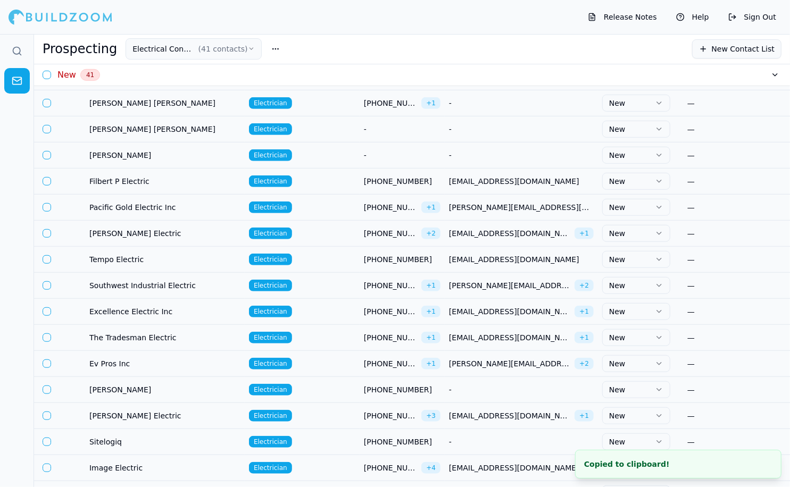
click at [735, 184] on div "—" at bounding box center [746, 181] width 119 height 11
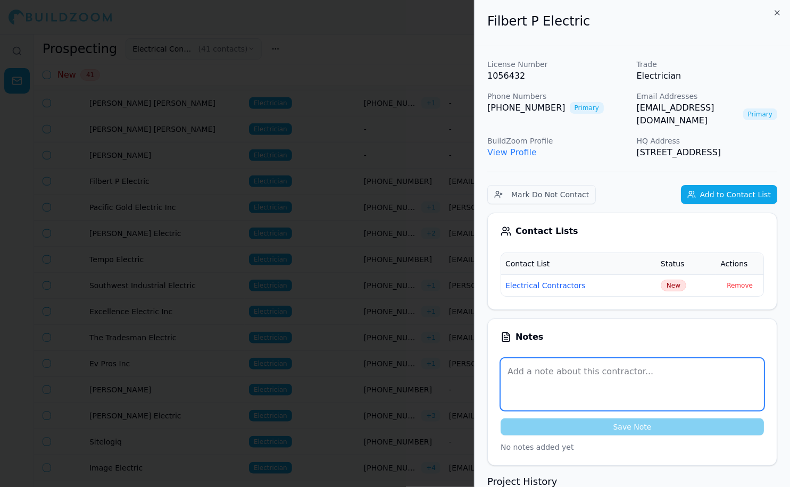
click at [575, 374] on textarea at bounding box center [632, 385] width 263 height 52
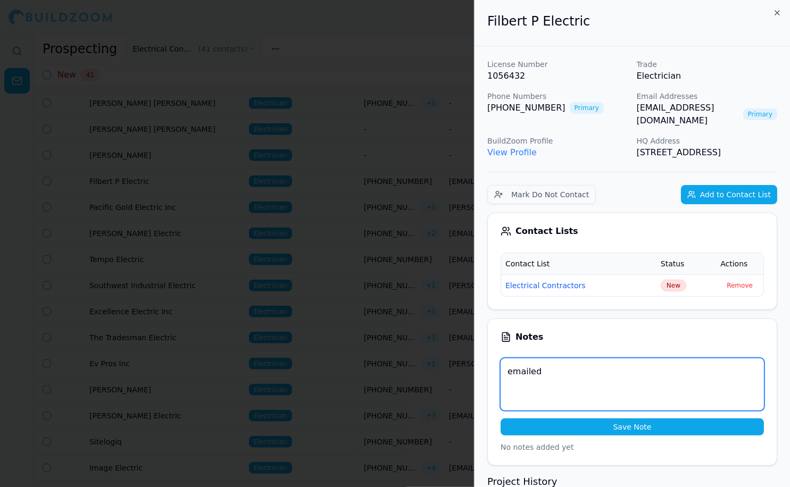
type textarea "emailed"
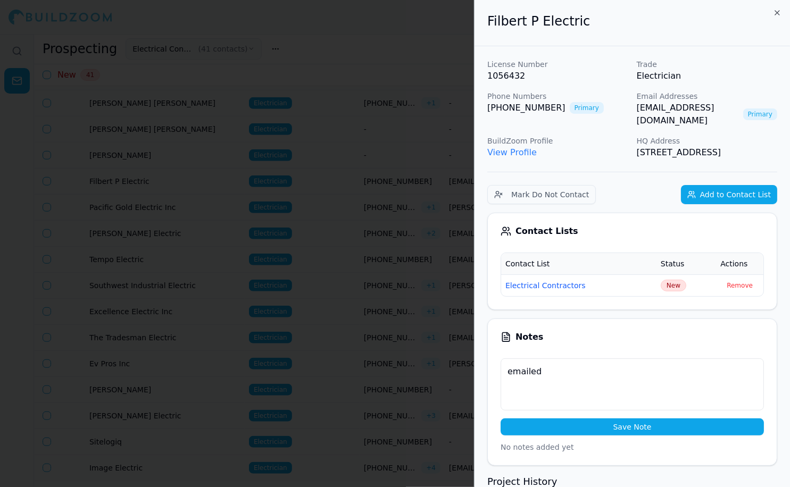
click at [643, 431] on button "Save Note" at bounding box center [632, 427] width 263 height 17
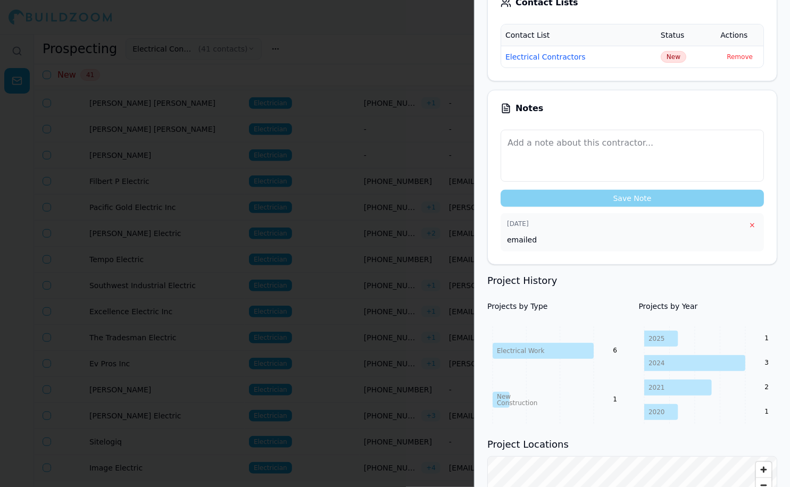
scroll to position [239, 0]
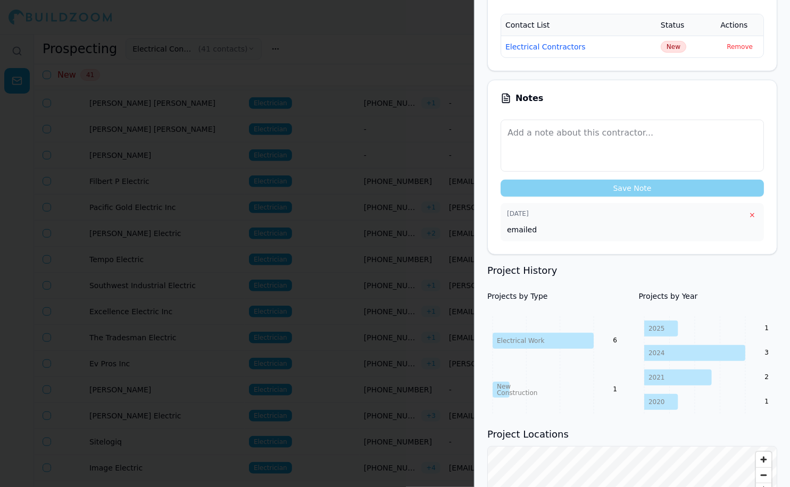
click at [388, 152] on div at bounding box center [395, 243] width 790 height 487
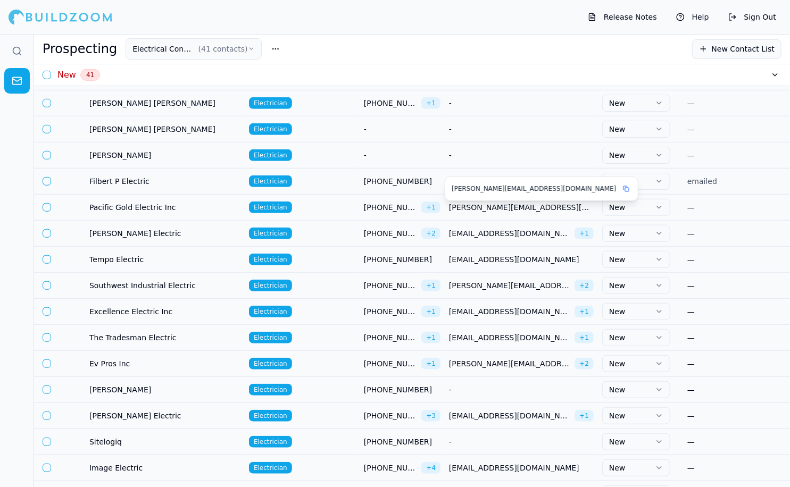
click at [625, 188] on rect at bounding box center [627, 190] width 4 height 4
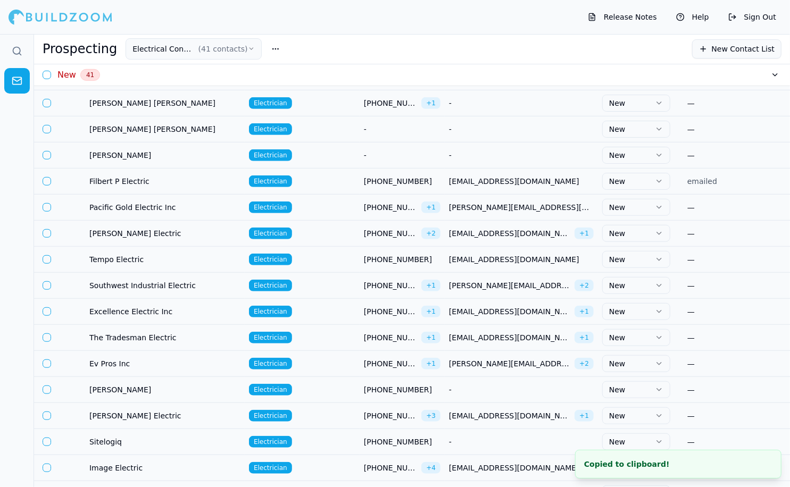
click at [716, 209] on div "—" at bounding box center [746, 207] width 119 height 11
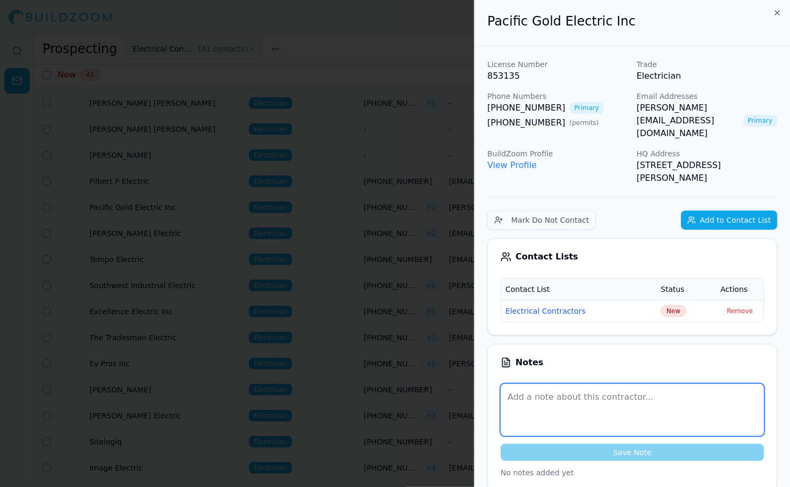
click at [545, 384] on textarea at bounding box center [632, 410] width 263 height 52
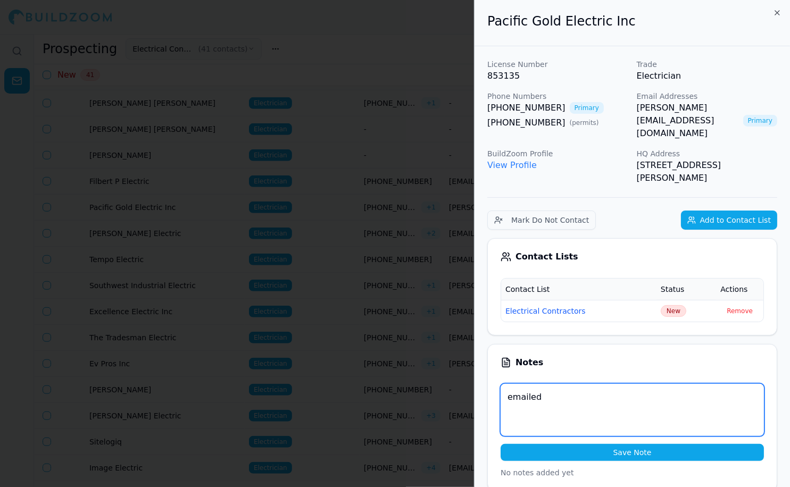
type textarea "emailed"
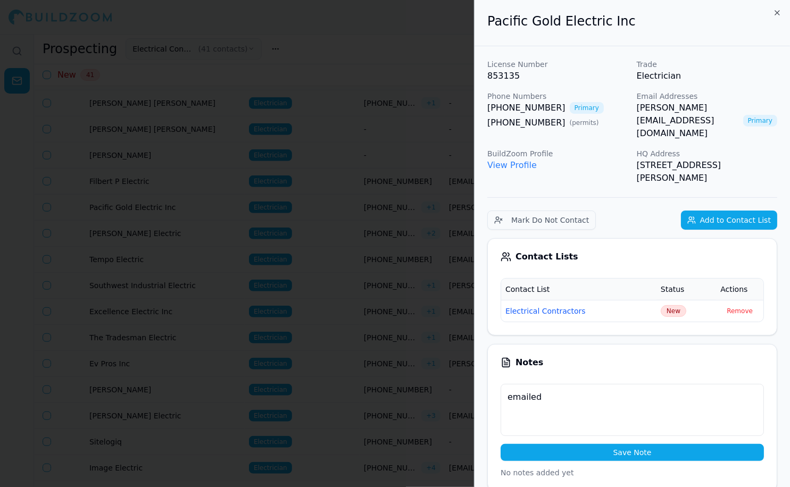
click at [620, 445] on button "Save Note" at bounding box center [632, 452] width 263 height 17
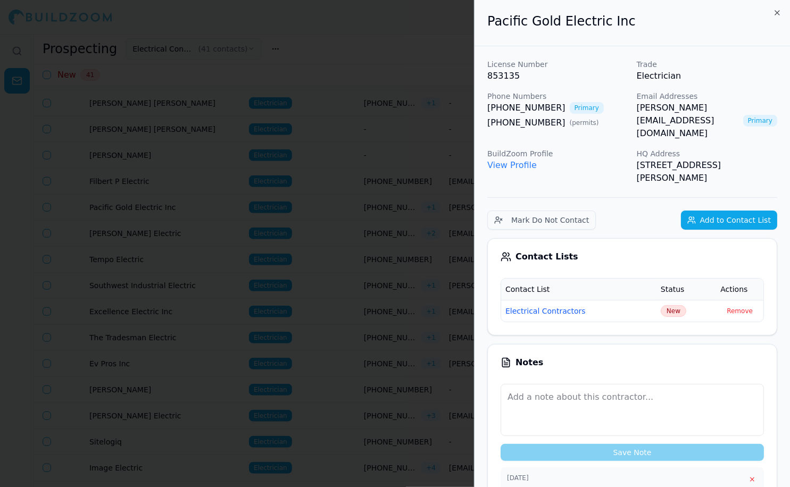
click at [775, 15] on icon "button" at bounding box center [777, 13] width 9 height 9
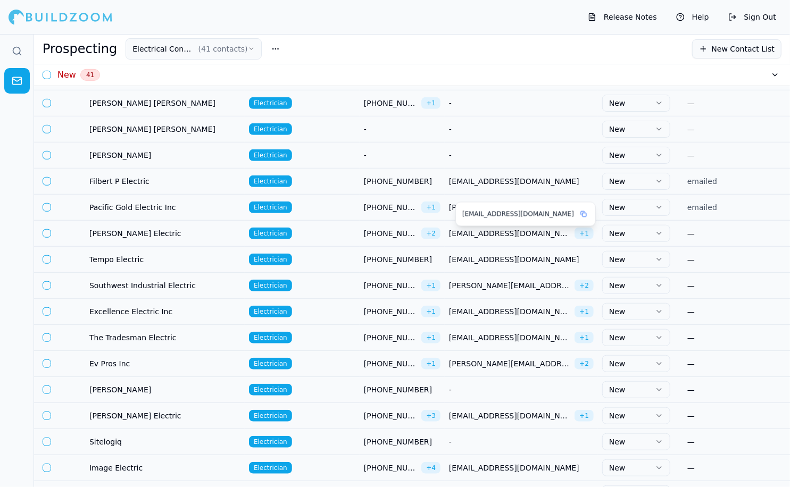
click at [578, 211] on button at bounding box center [583, 214] width 11 height 11
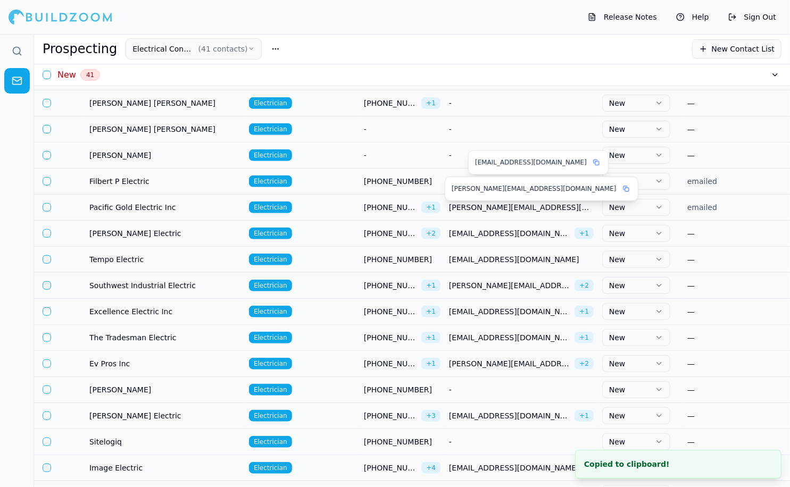
click at [718, 239] on div "—" at bounding box center [746, 233] width 119 height 11
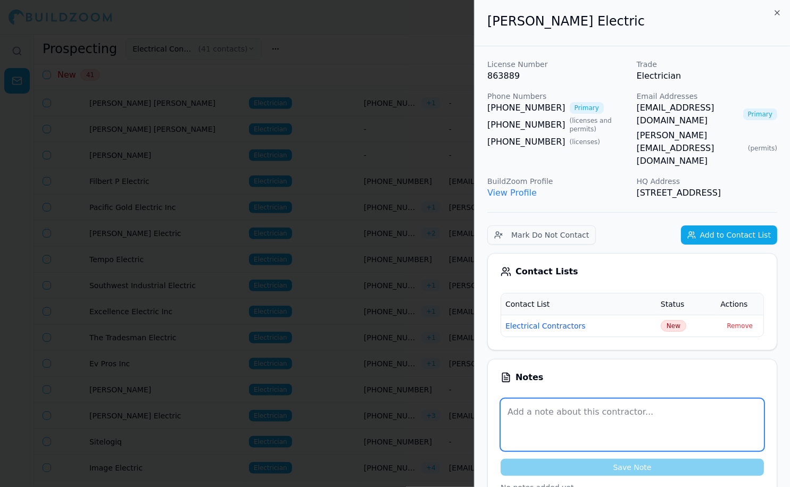
click at [546, 399] on textarea at bounding box center [632, 425] width 263 height 52
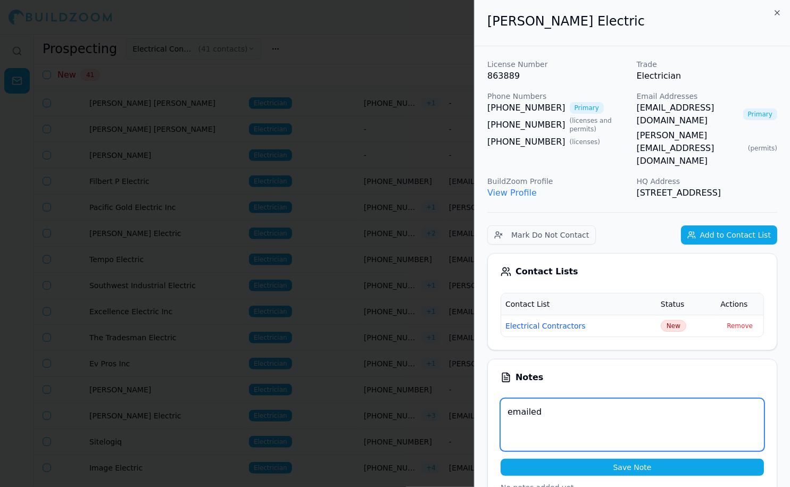
type textarea "emailed"
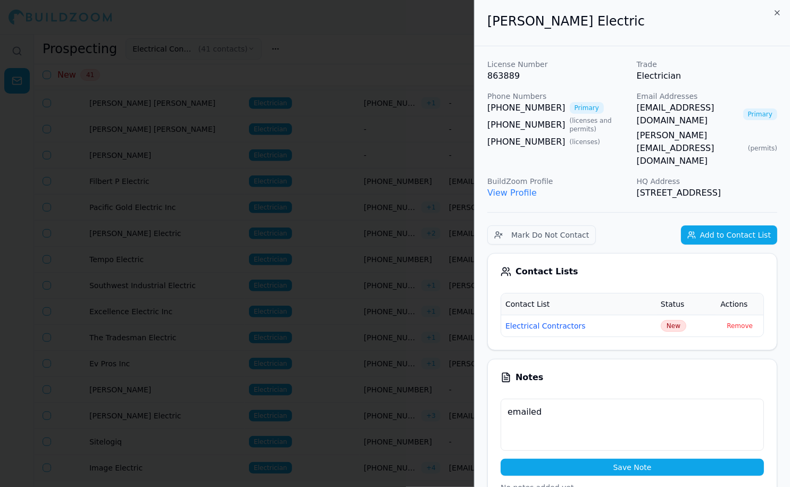
click at [645, 459] on button "Save Note" at bounding box center [632, 467] width 263 height 17
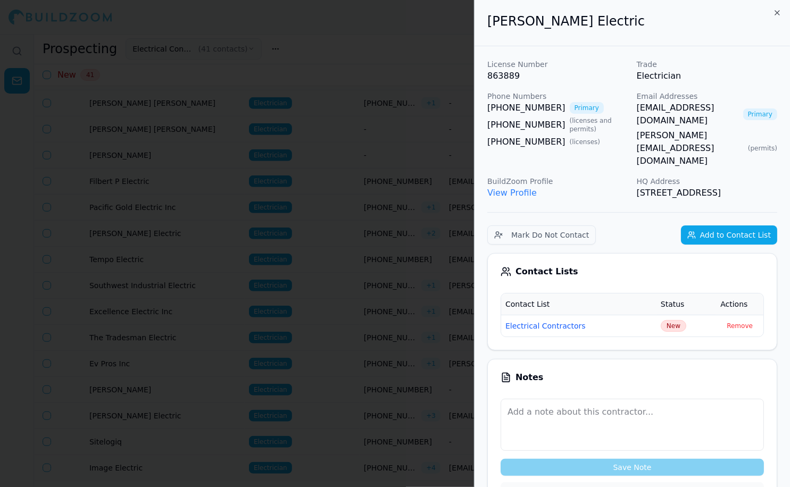
click at [430, 60] on div at bounding box center [395, 243] width 790 height 487
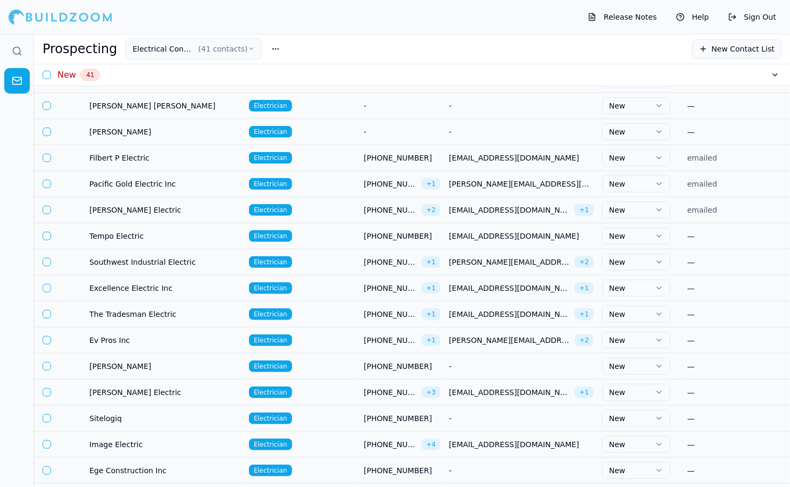
scroll to position [452, 0]
